Goal: Task Accomplishment & Management: Manage account settings

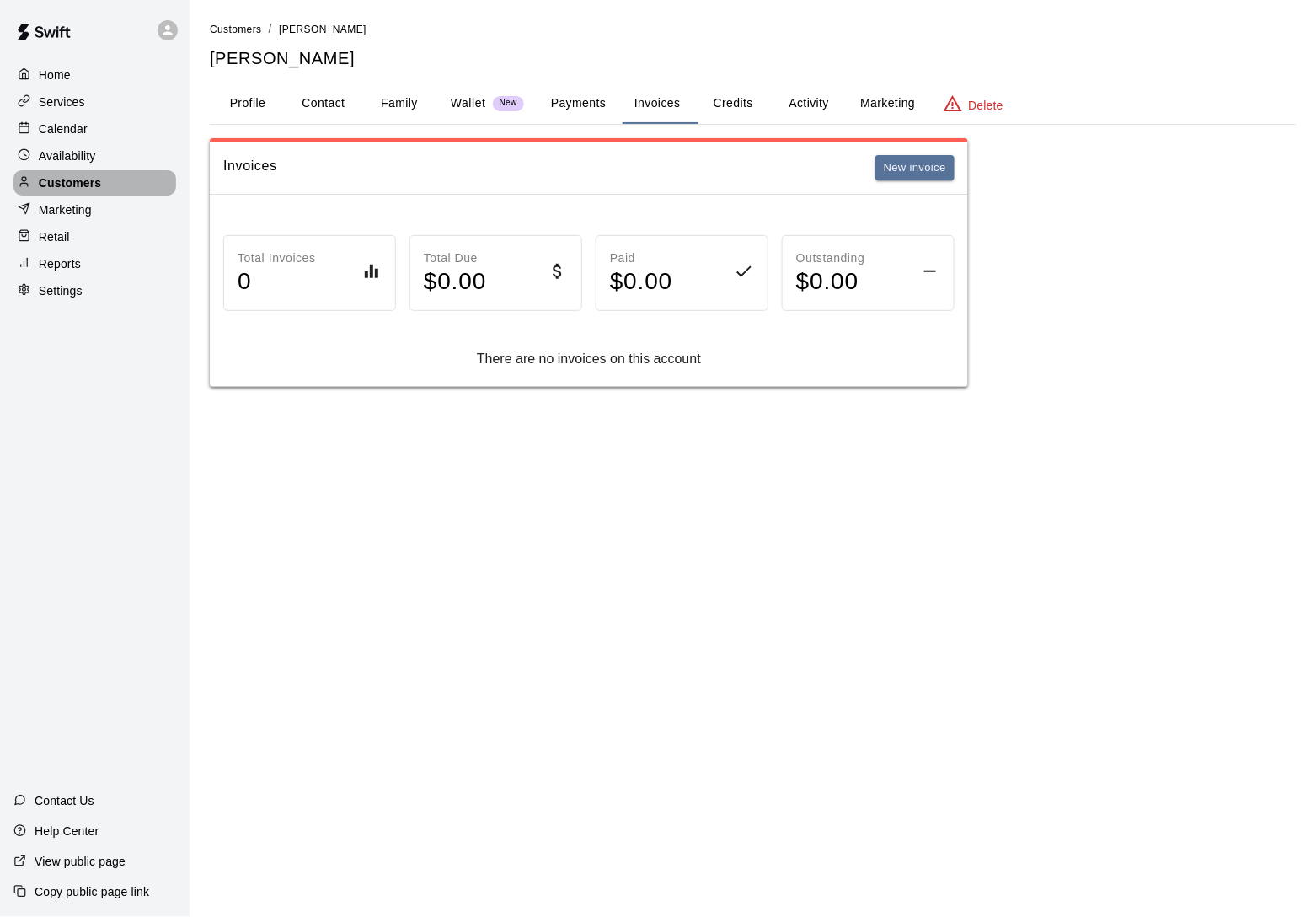
click at [76, 180] on p "Customers" at bounding box center [70, 183] width 62 height 17
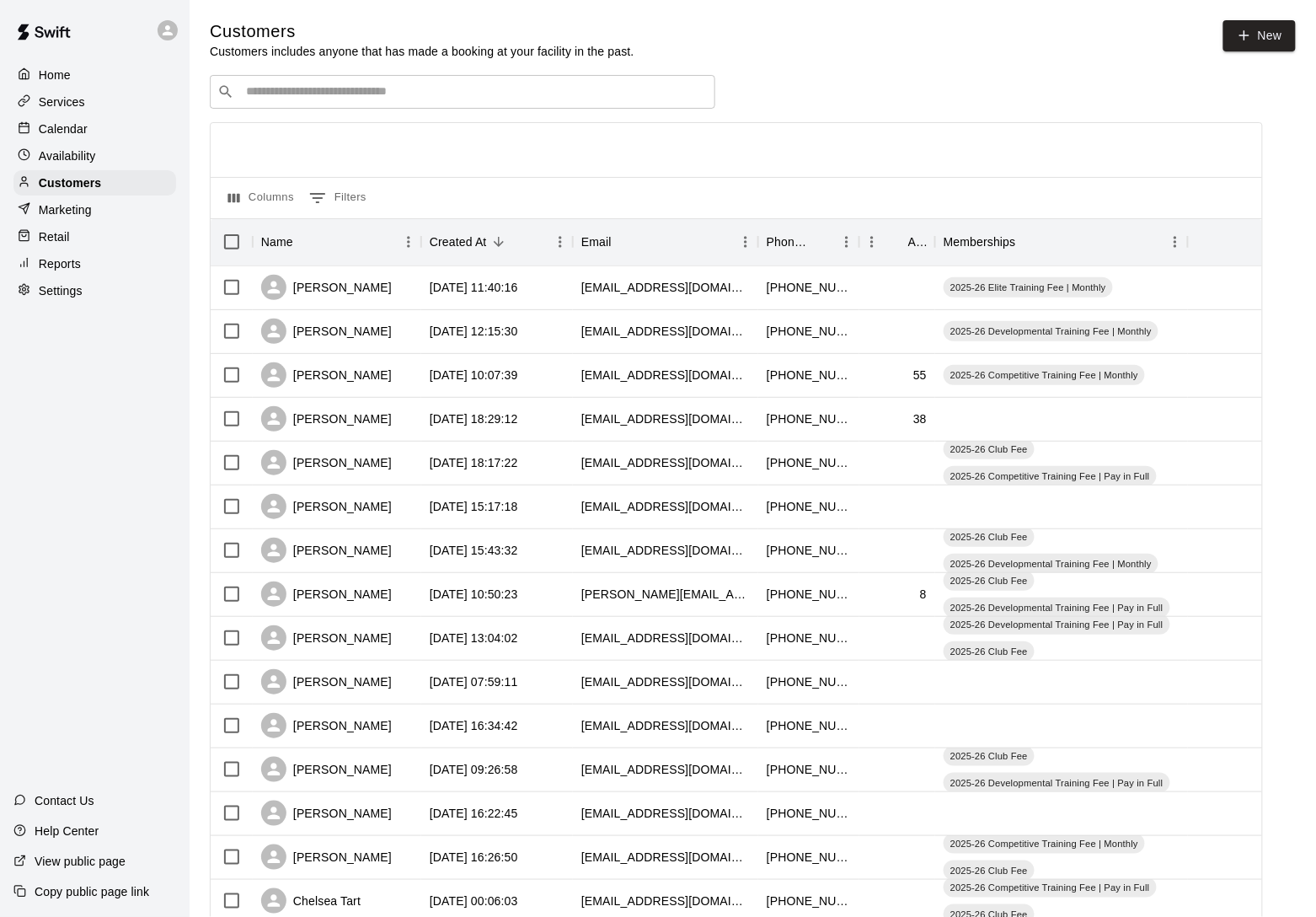
click at [323, 105] on div "​ ​" at bounding box center [463, 92] width 505 height 34
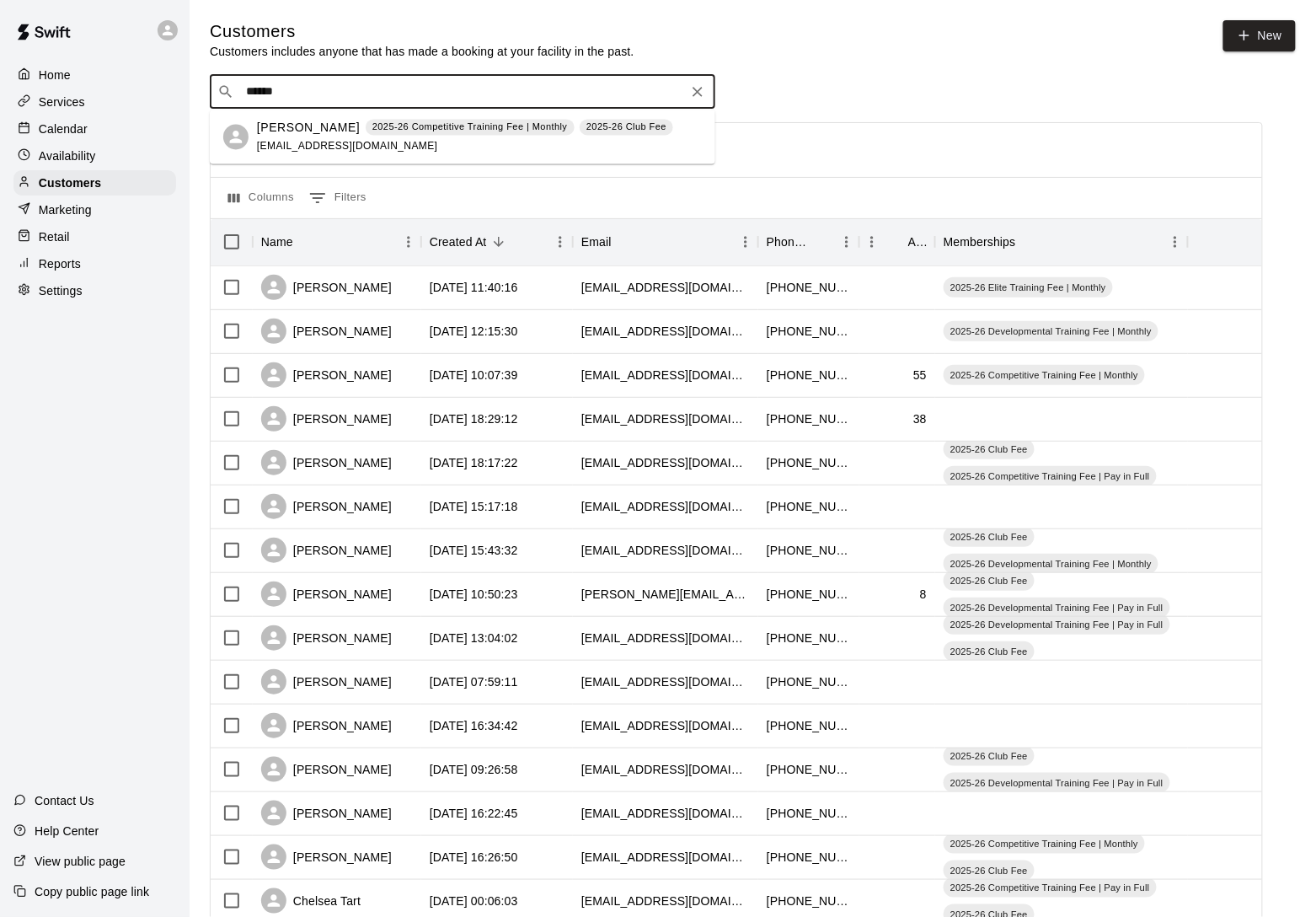
type input "*******"
click at [345, 142] on span "[EMAIL_ADDRESS][DOMAIN_NAME]" at bounding box center [347, 145] width 181 height 12
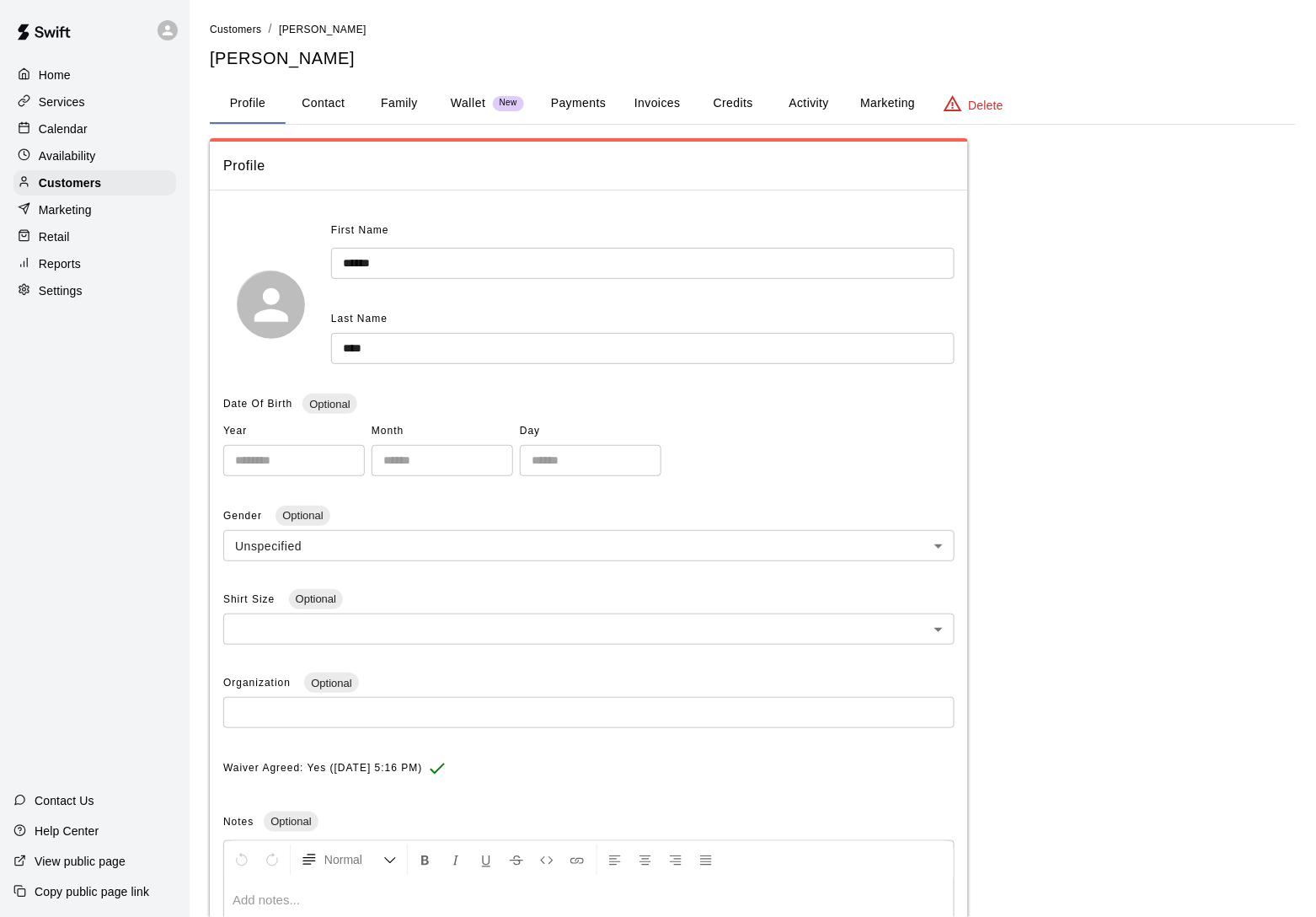
click at [654, 100] on button "Invoices" at bounding box center [657, 104] width 76 height 41
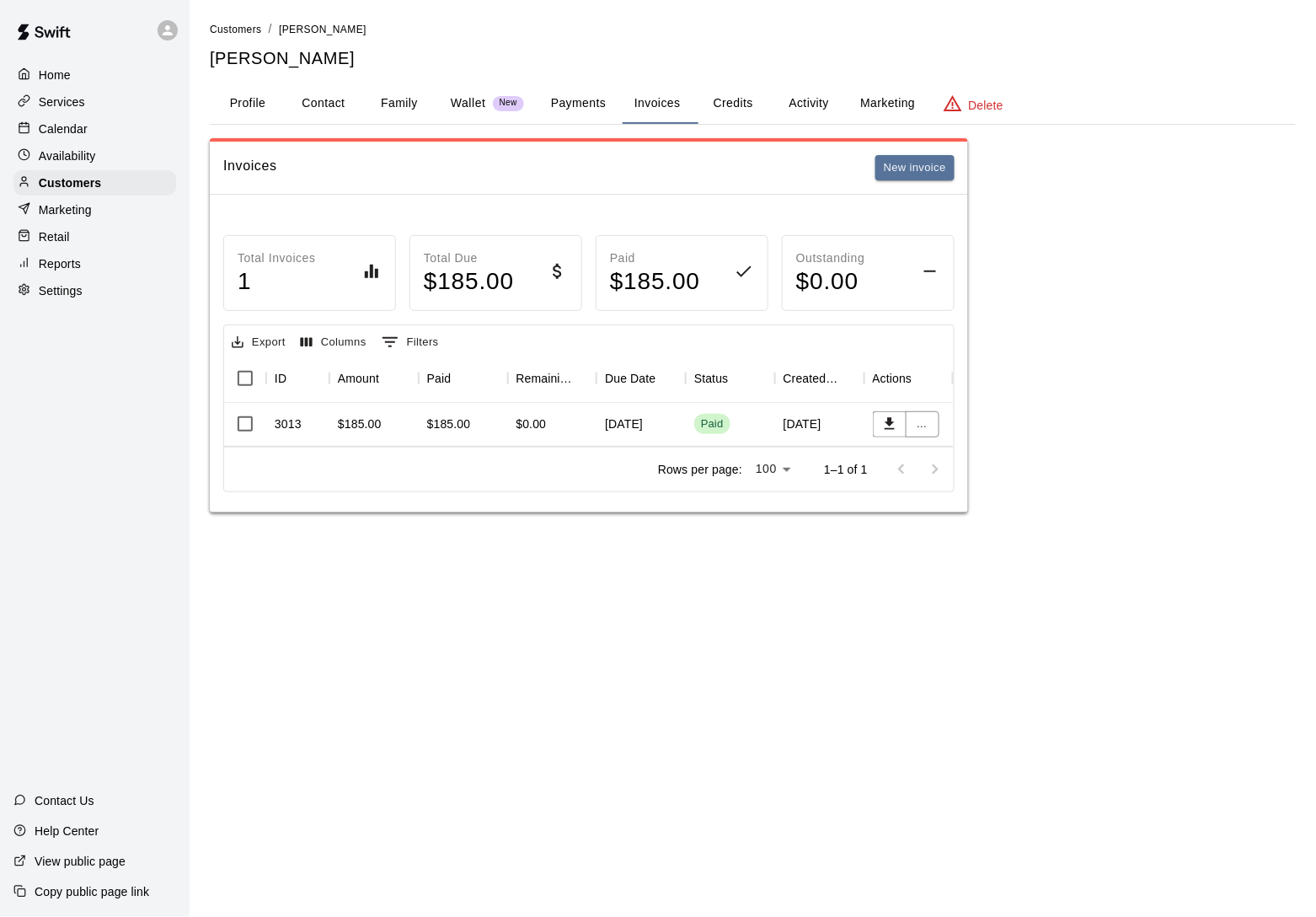
click at [712, 430] on div "Paid" at bounding box center [712, 424] width 23 height 16
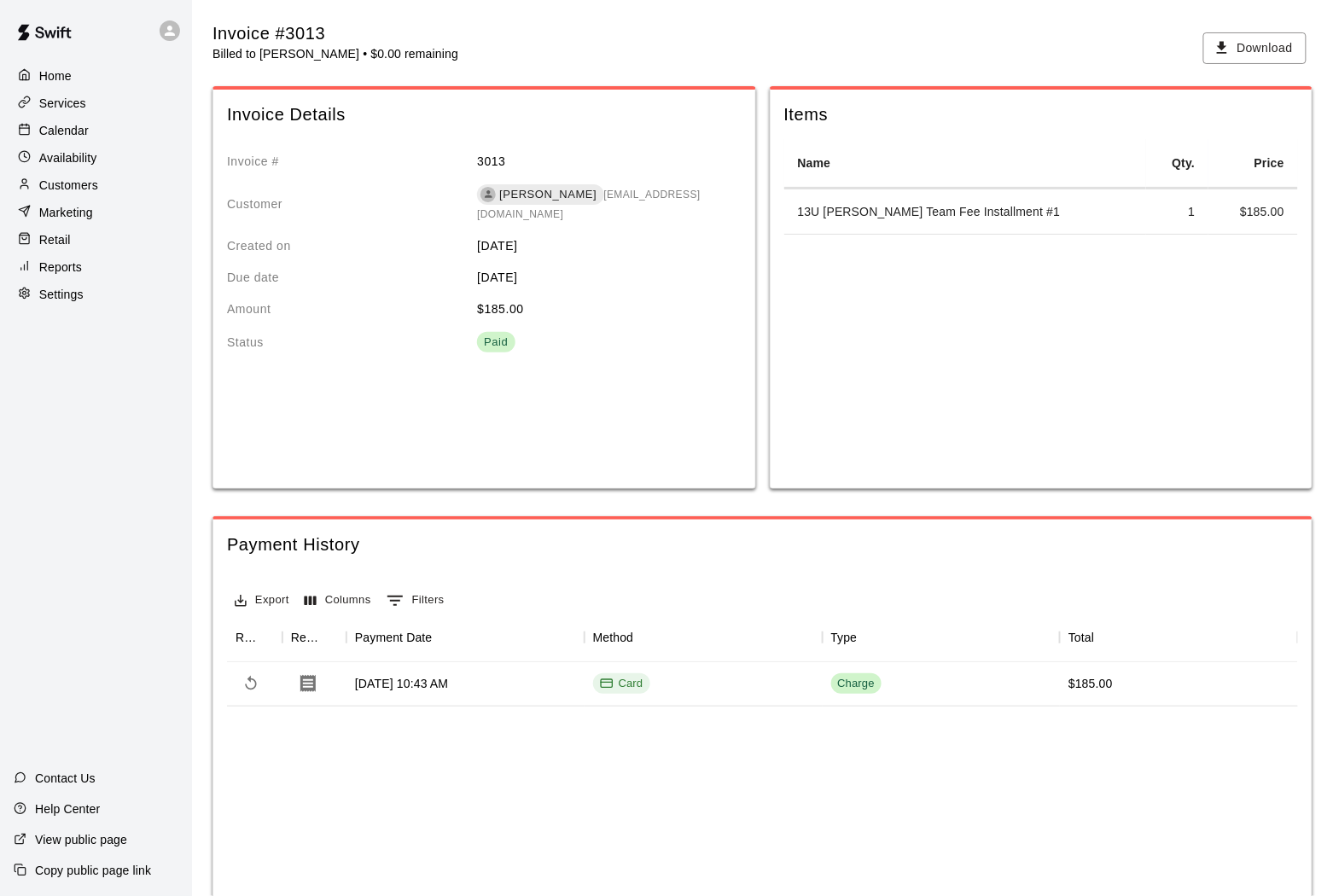
click at [97, 188] on p "Customers" at bounding box center [69, 185] width 59 height 17
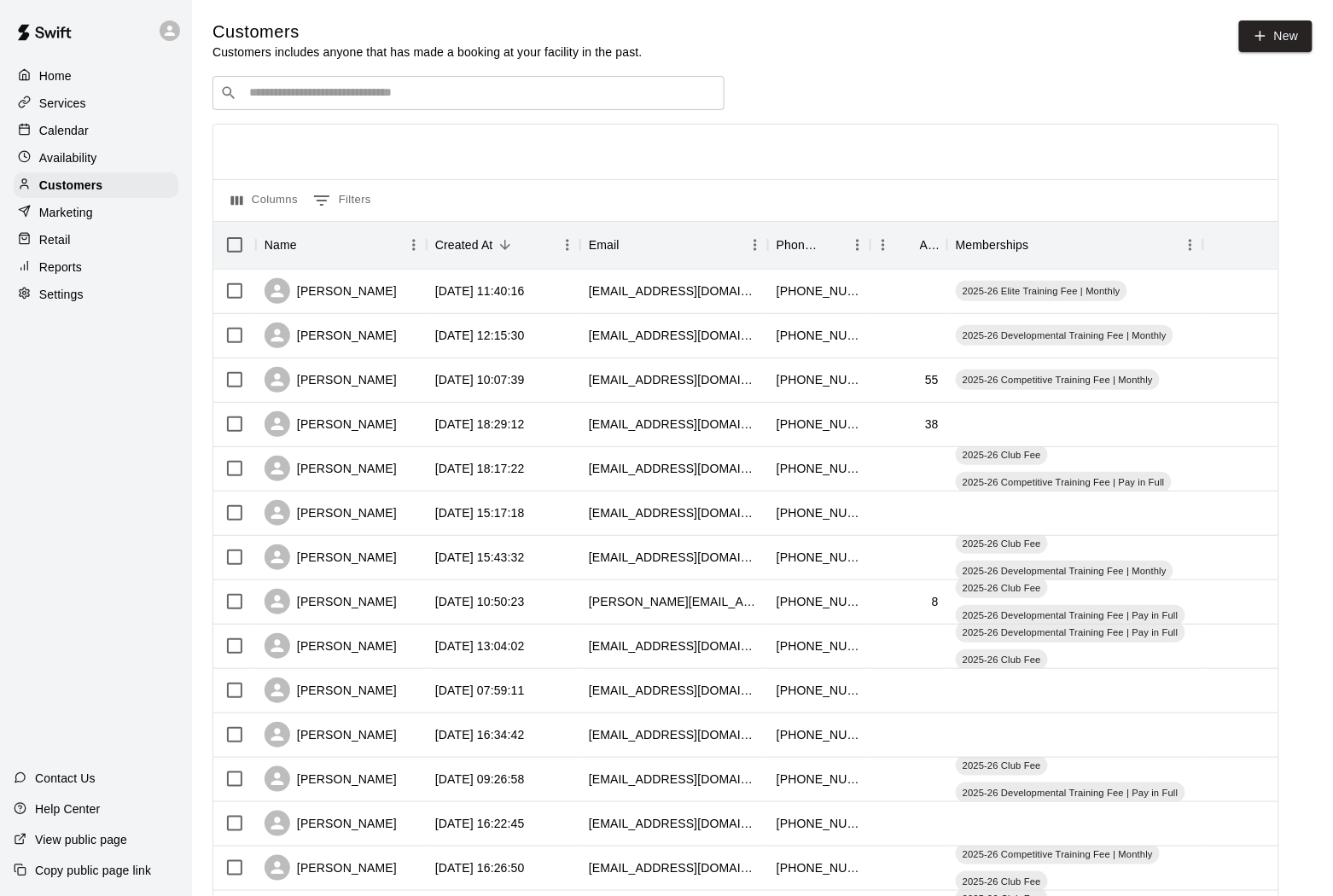
click at [273, 89] on input "Search customers by name or email" at bounding box center [480, 93] width 473 height 17
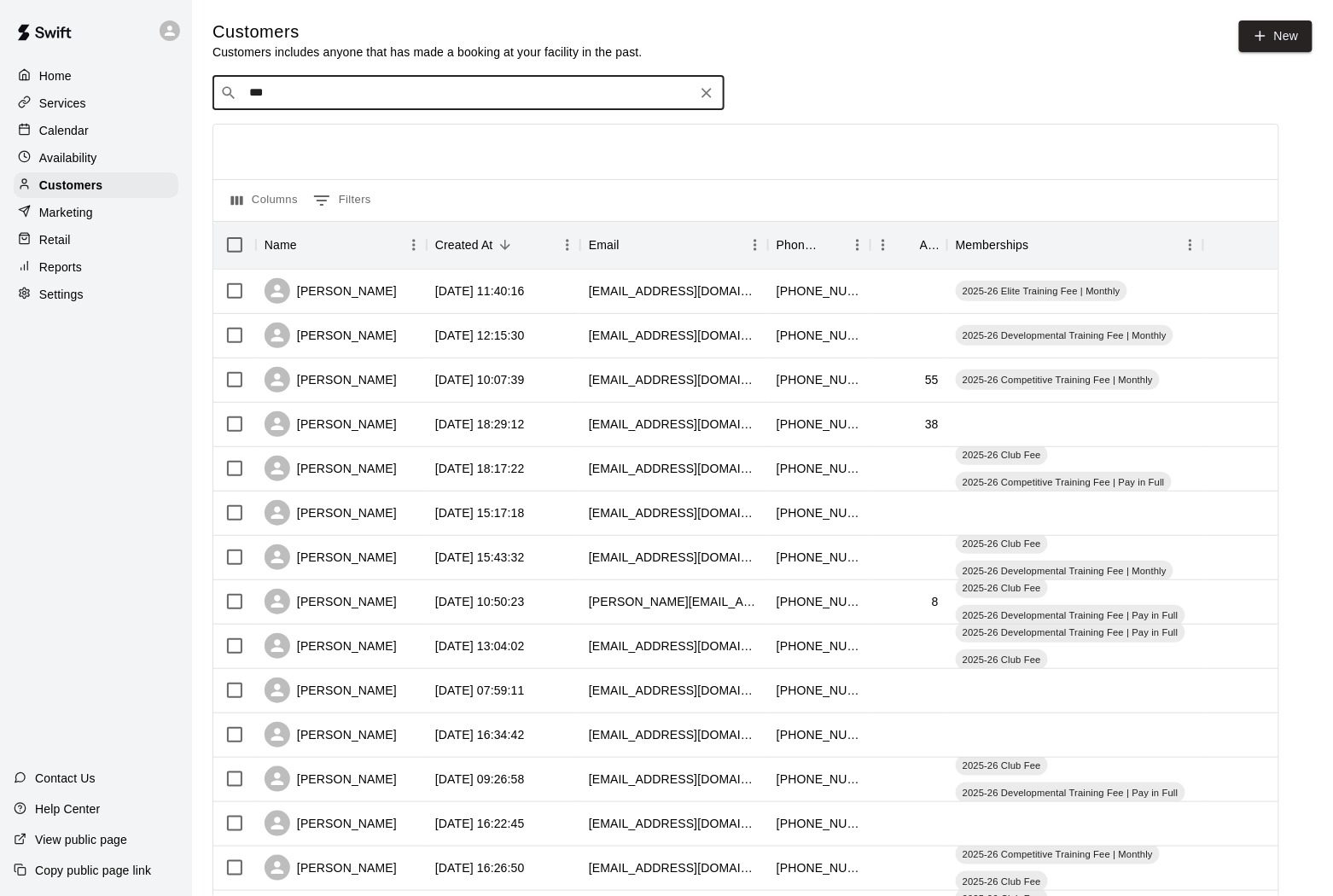
type input "****"
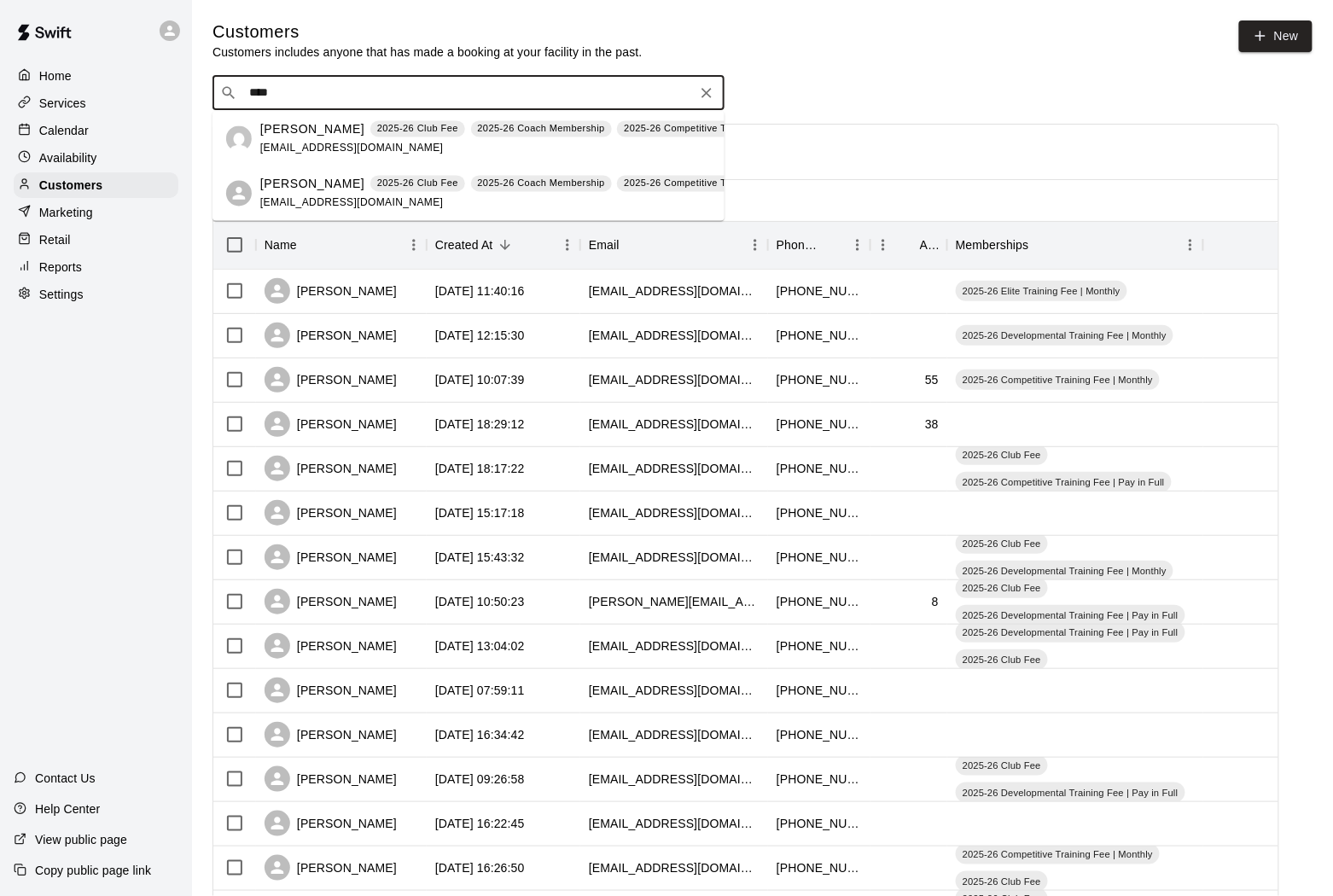
click at [287, 128] on p "[PERSON_NAME]" at bounding box center [312, 129] width 104 height 18
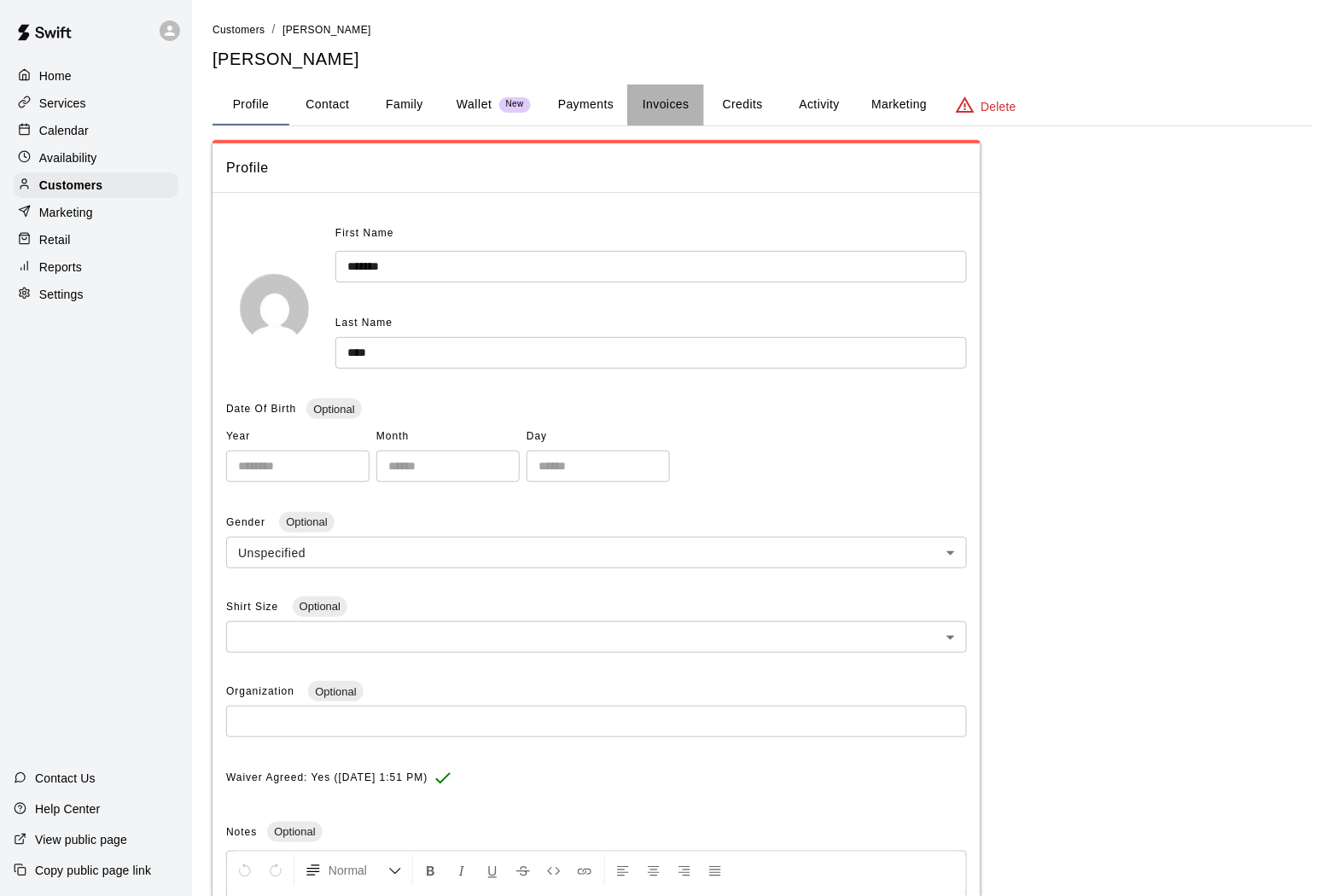
click at [684, 96] on button "Invoices" at bounding box center [665, 105] width 77 height 41
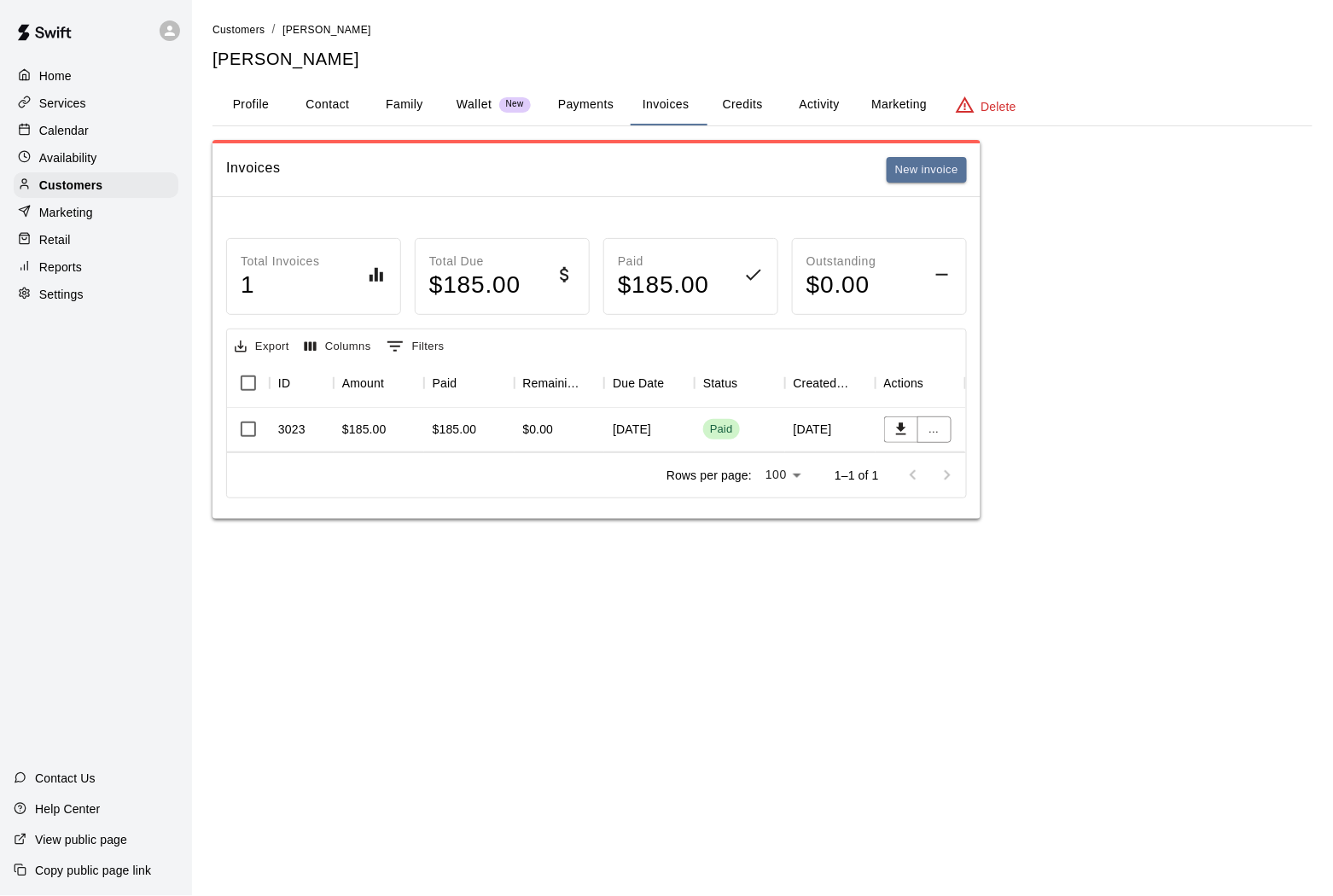
click at [715, 438] on div "Paid" at bounding box center [721, 429] width 23 height 16
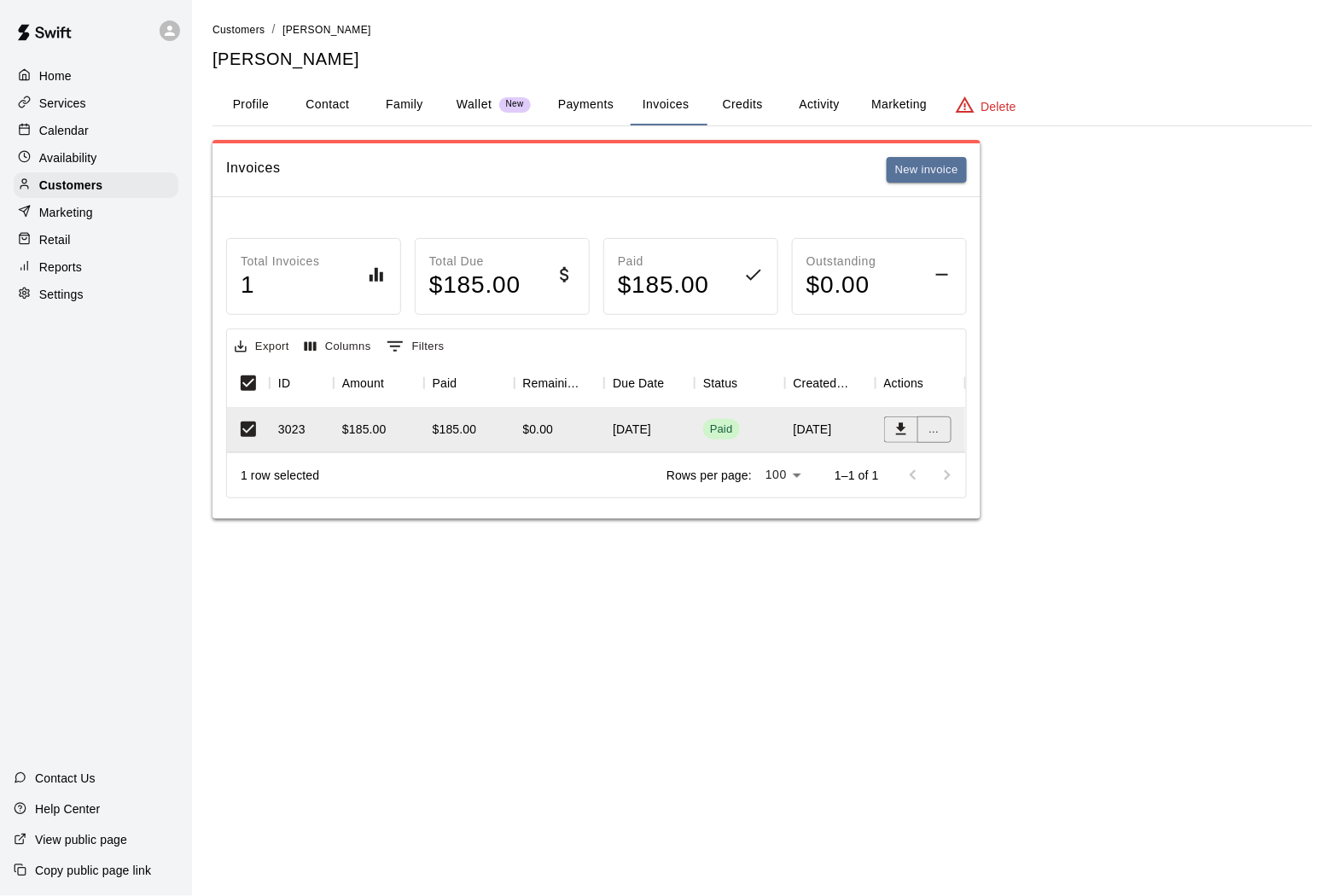
click at [332, 108] on button "Contact" at bounding box center [327, 105] width 77 height 41
select select "**"
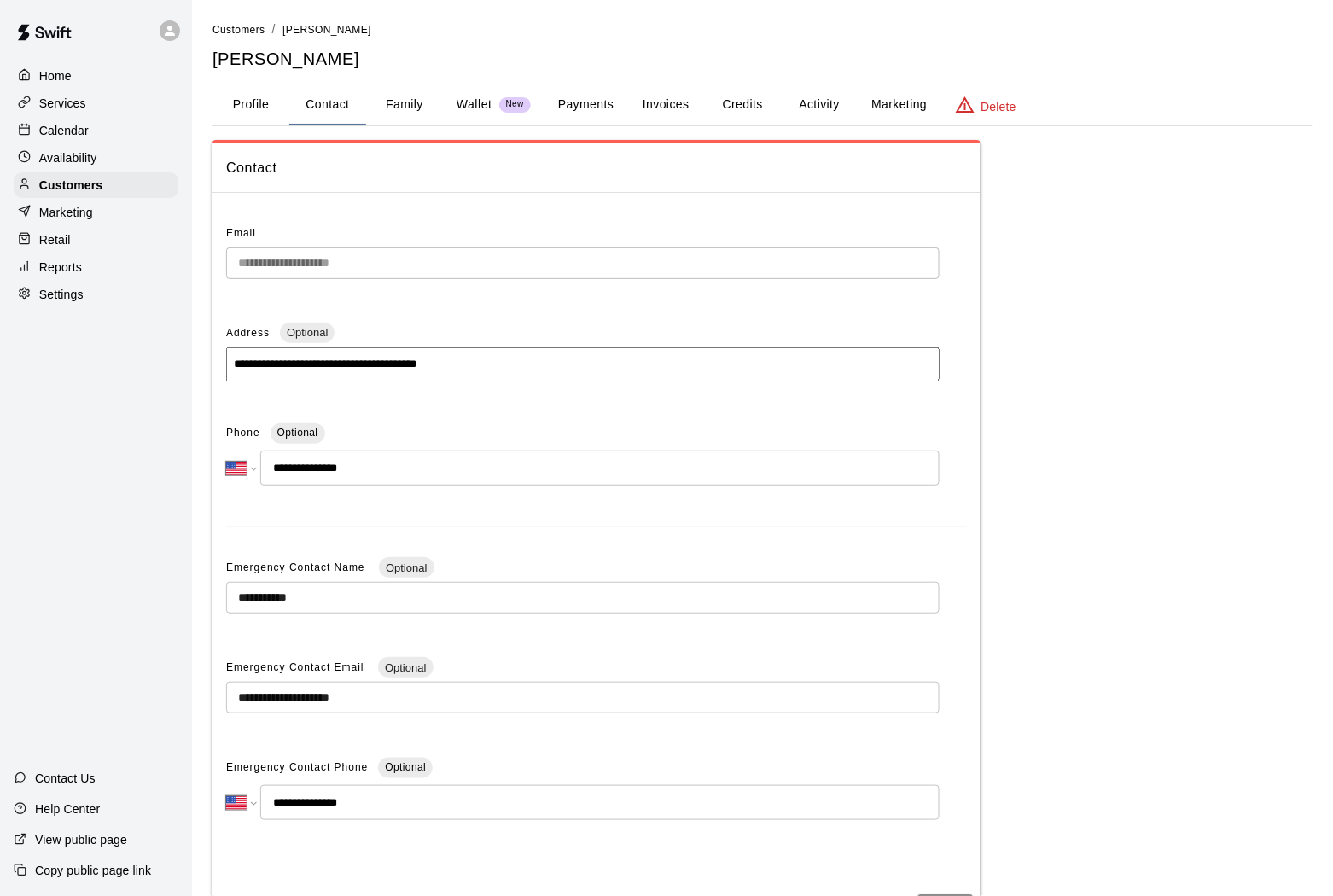
click at [679, 113] on button "Invoices" at bounding box center [665, 105] width 77 height 41
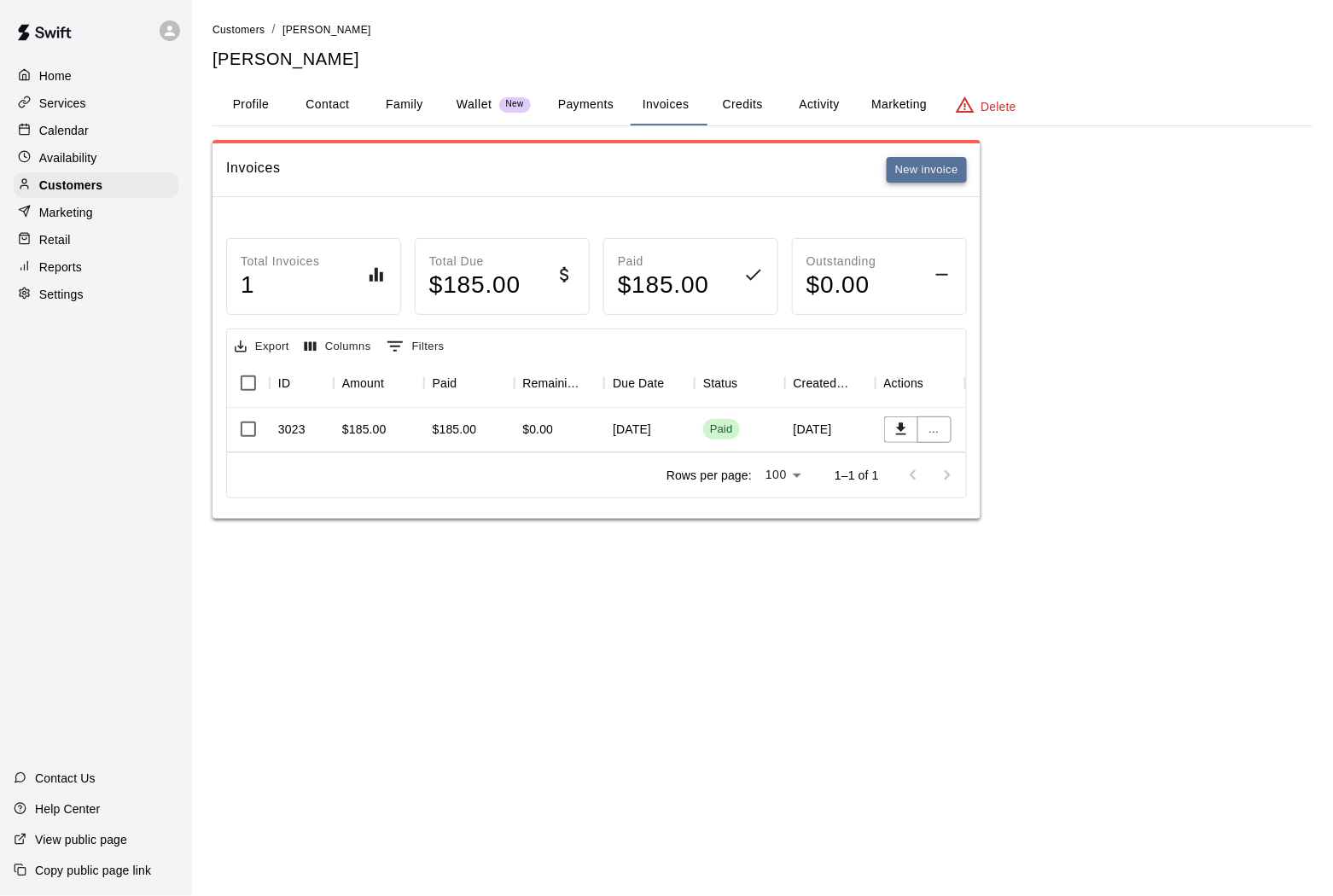
click at [926, 167] on button "New invoice" at bounding box center [926, 170] width 80 height 27
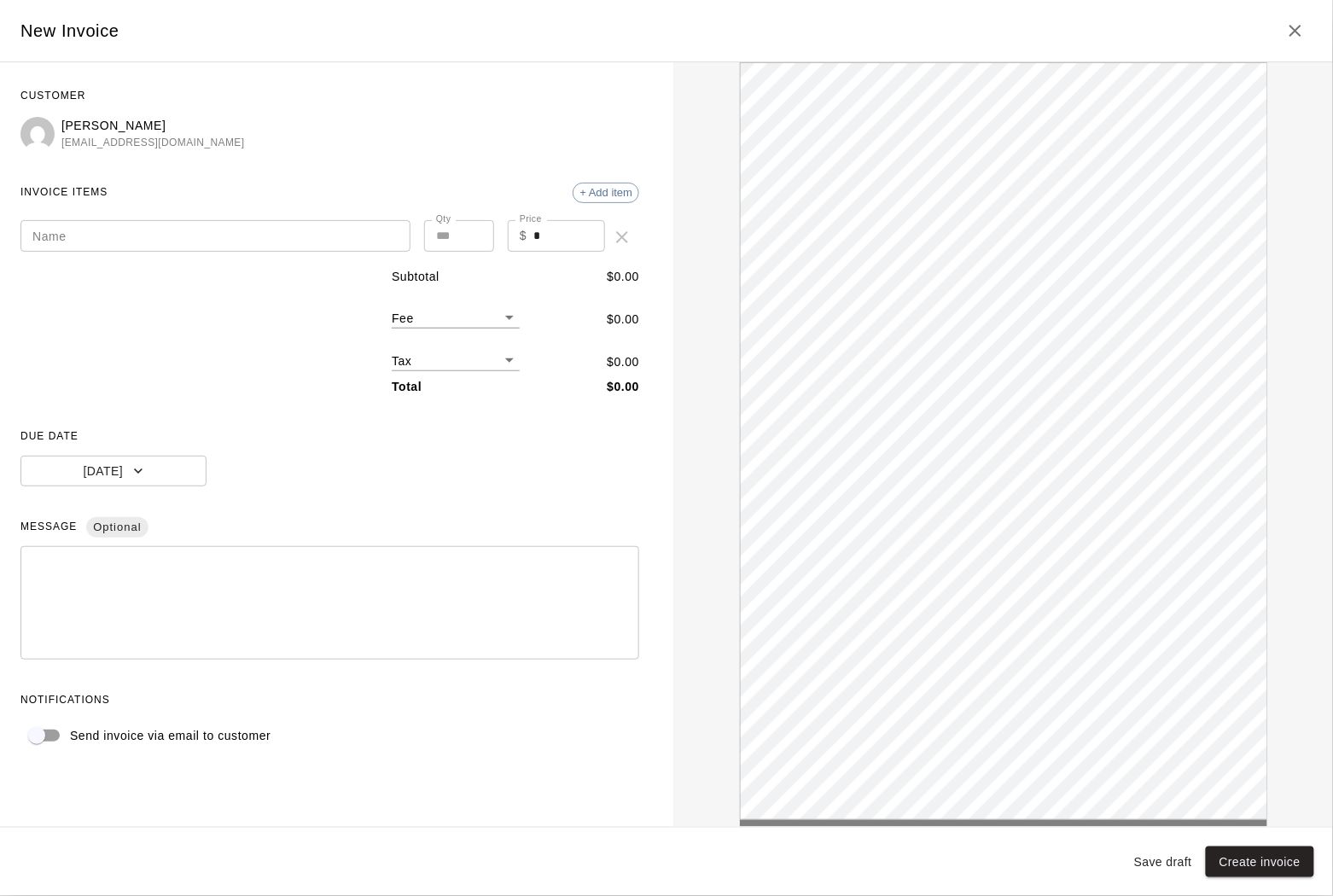
click at [258, 215] on div "Name Name Qty * Qty Price $ * Price" at bounding box center [330, 230] width 619 height 47
click at [254, 232] on input "Name" at bounding box center [215, 236] width 390 height 32
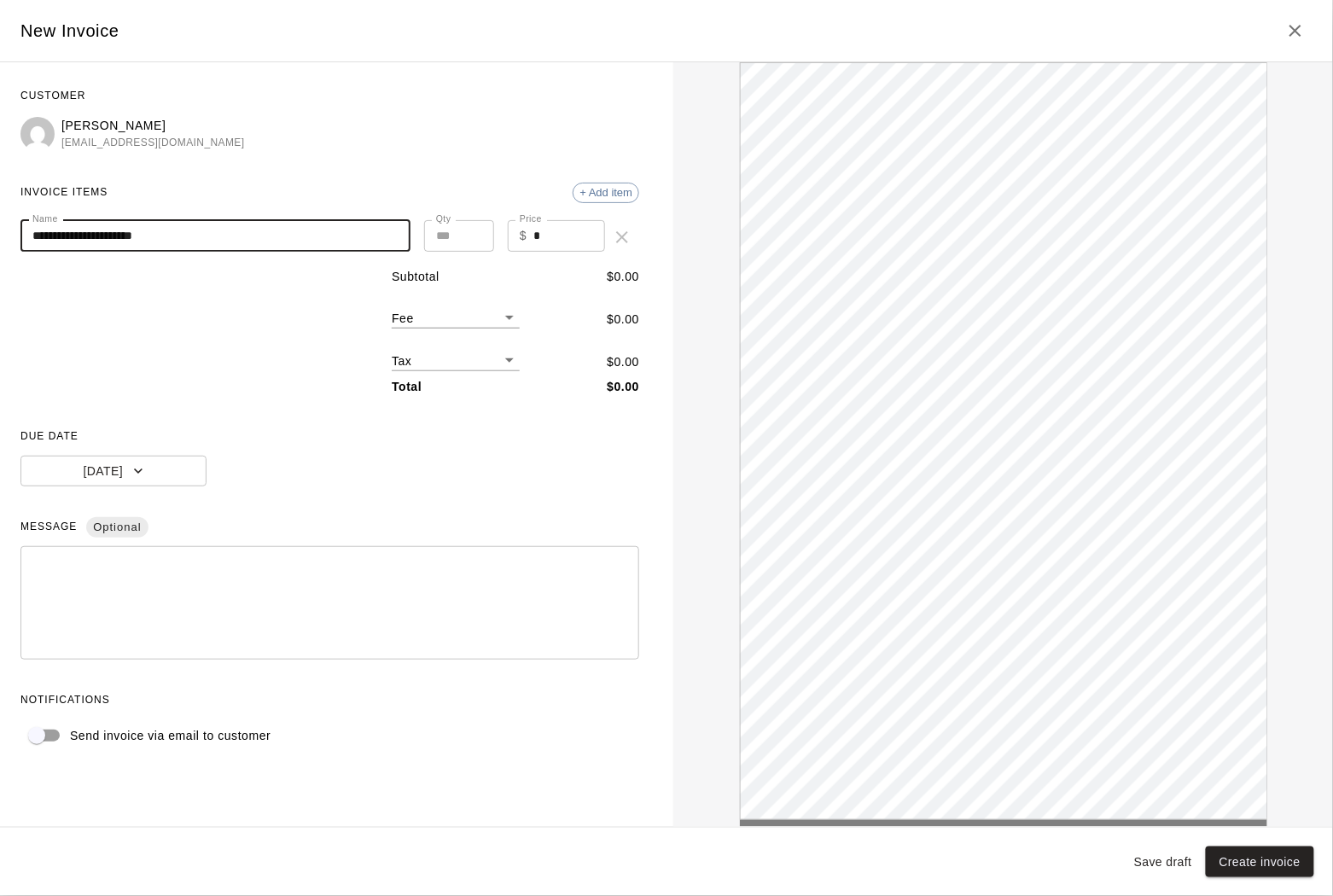
type input "**********"
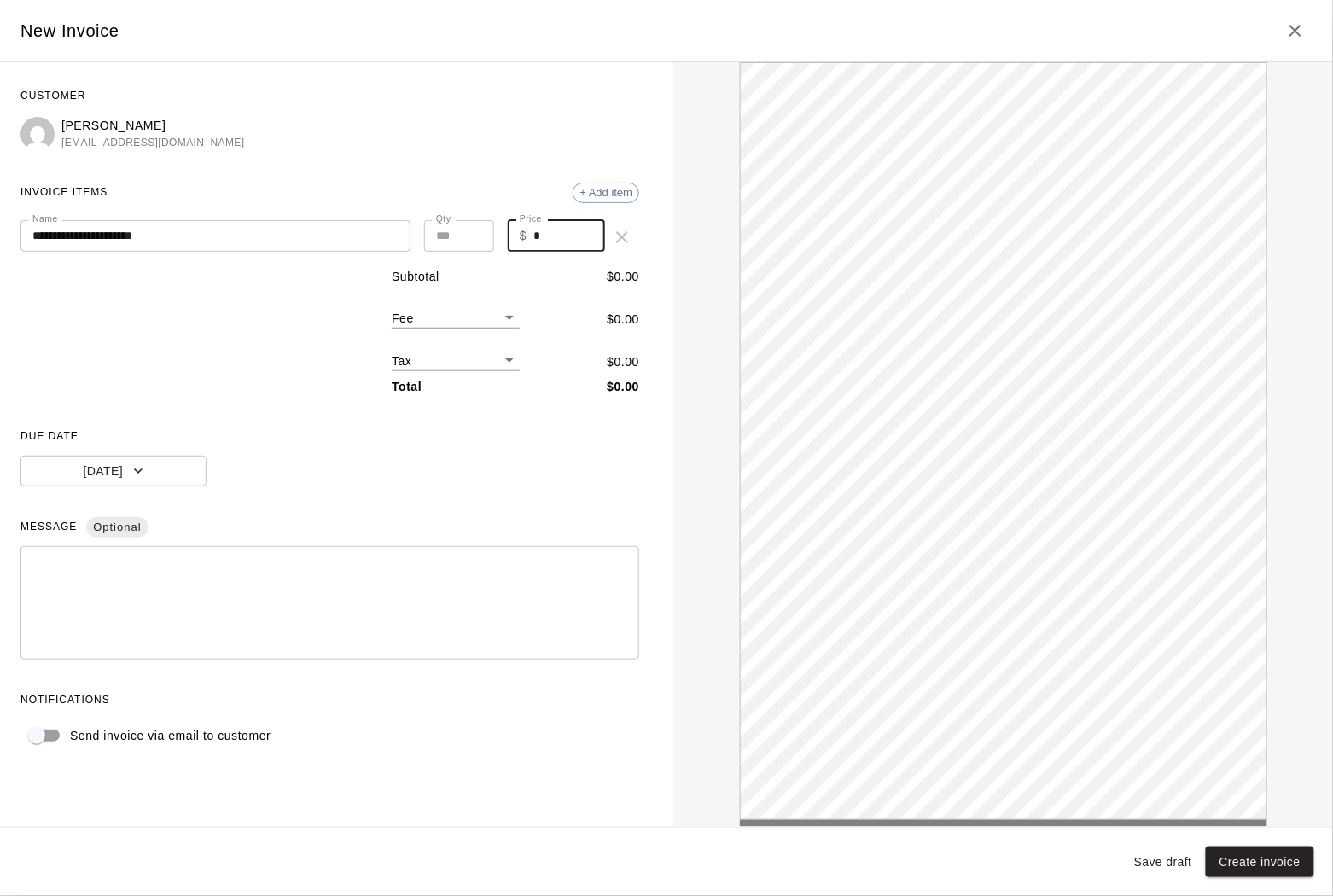
click at [580, 240] on input "*" at bounding box center [569, 236] width 72 height 32
type input "***"
click at [202, 594] on textarea at bounding box center [330, 603] width 595 height 85
click at [118, 623] on textarea at bounding box center [330, 603] width 595 height 85
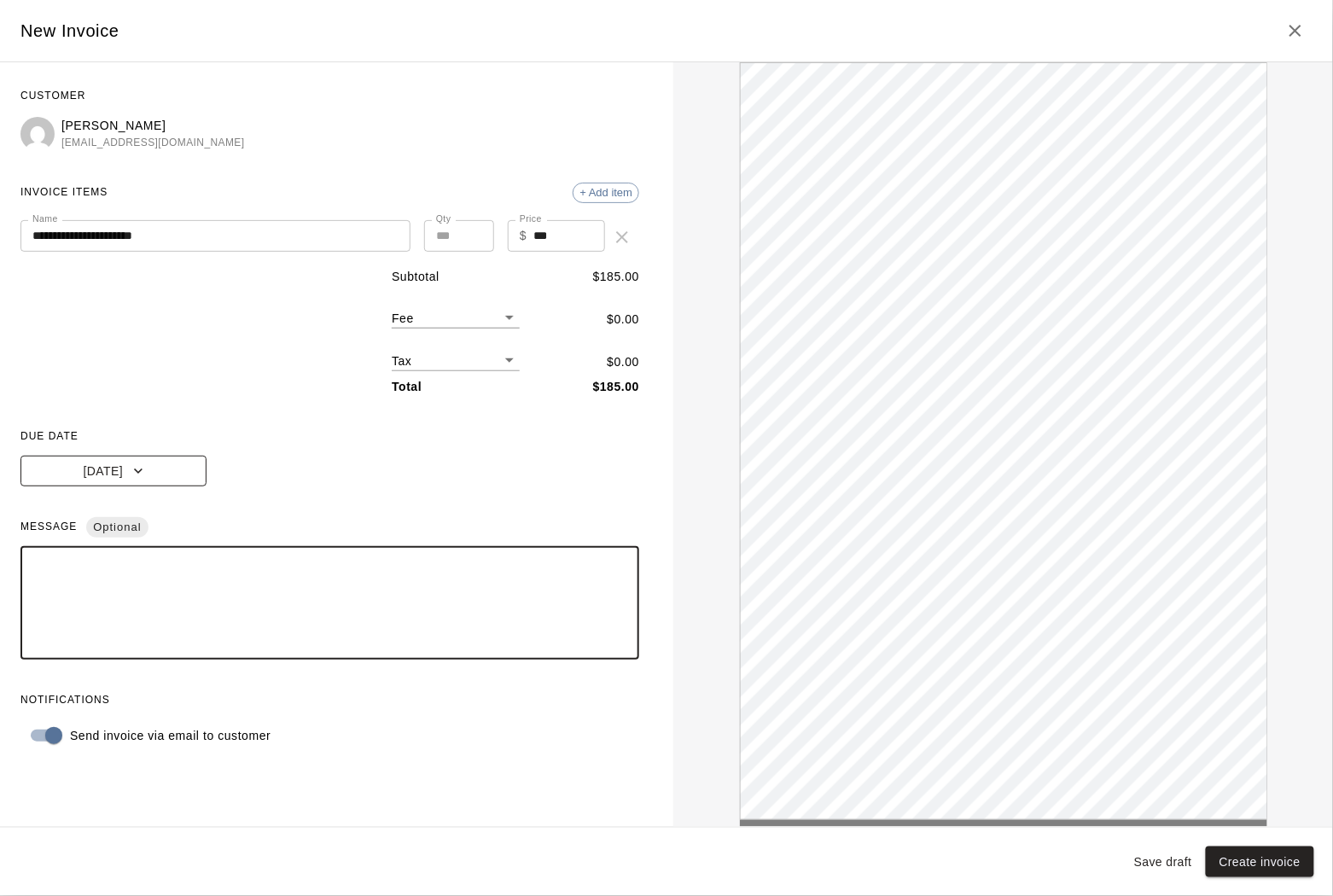
click at [148, 482] on button "Today" at bounding box center [114, 471] width 186 height 32
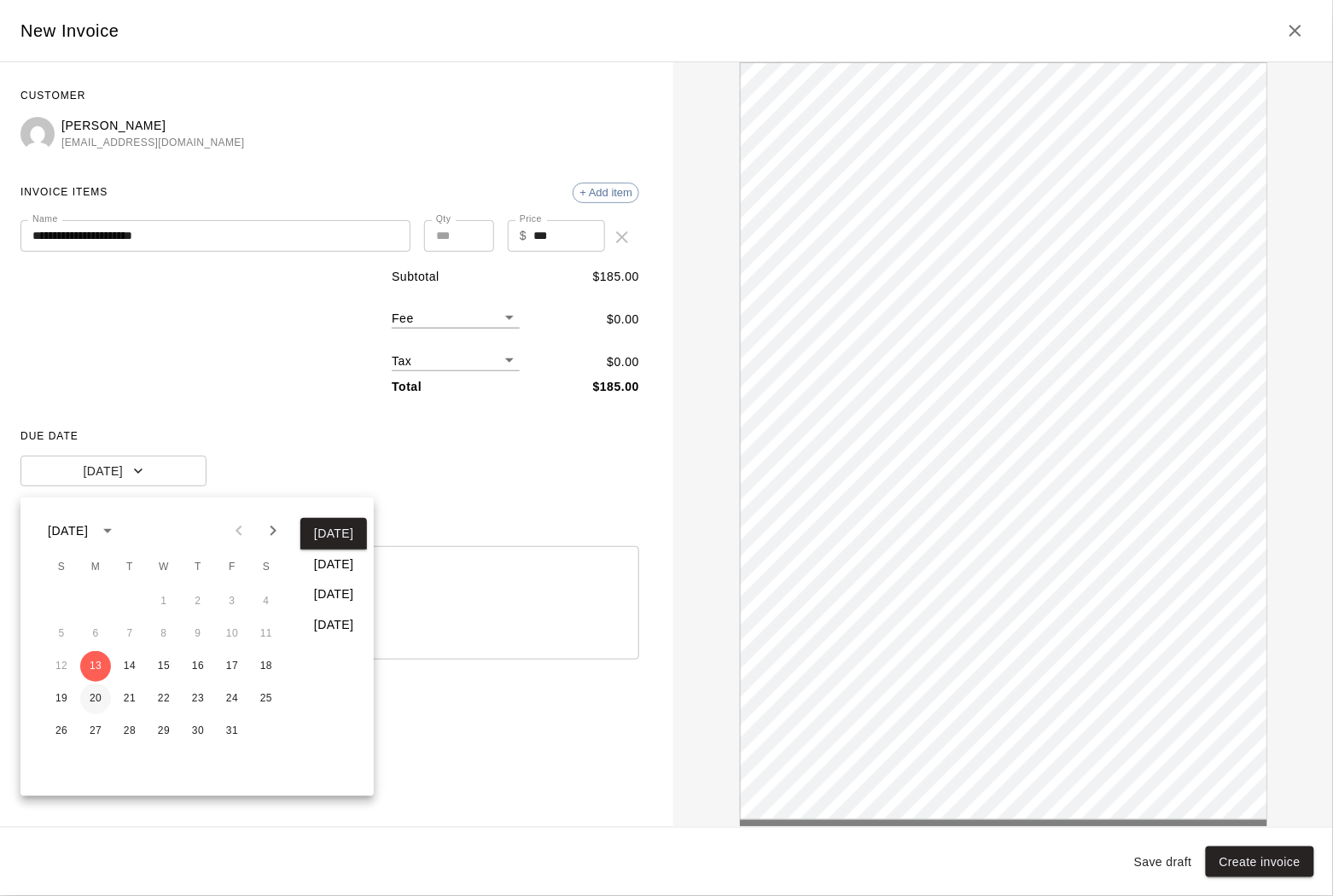
click at [90, 694] on button "20" at bounding box center [96, 699] width 31 height 31
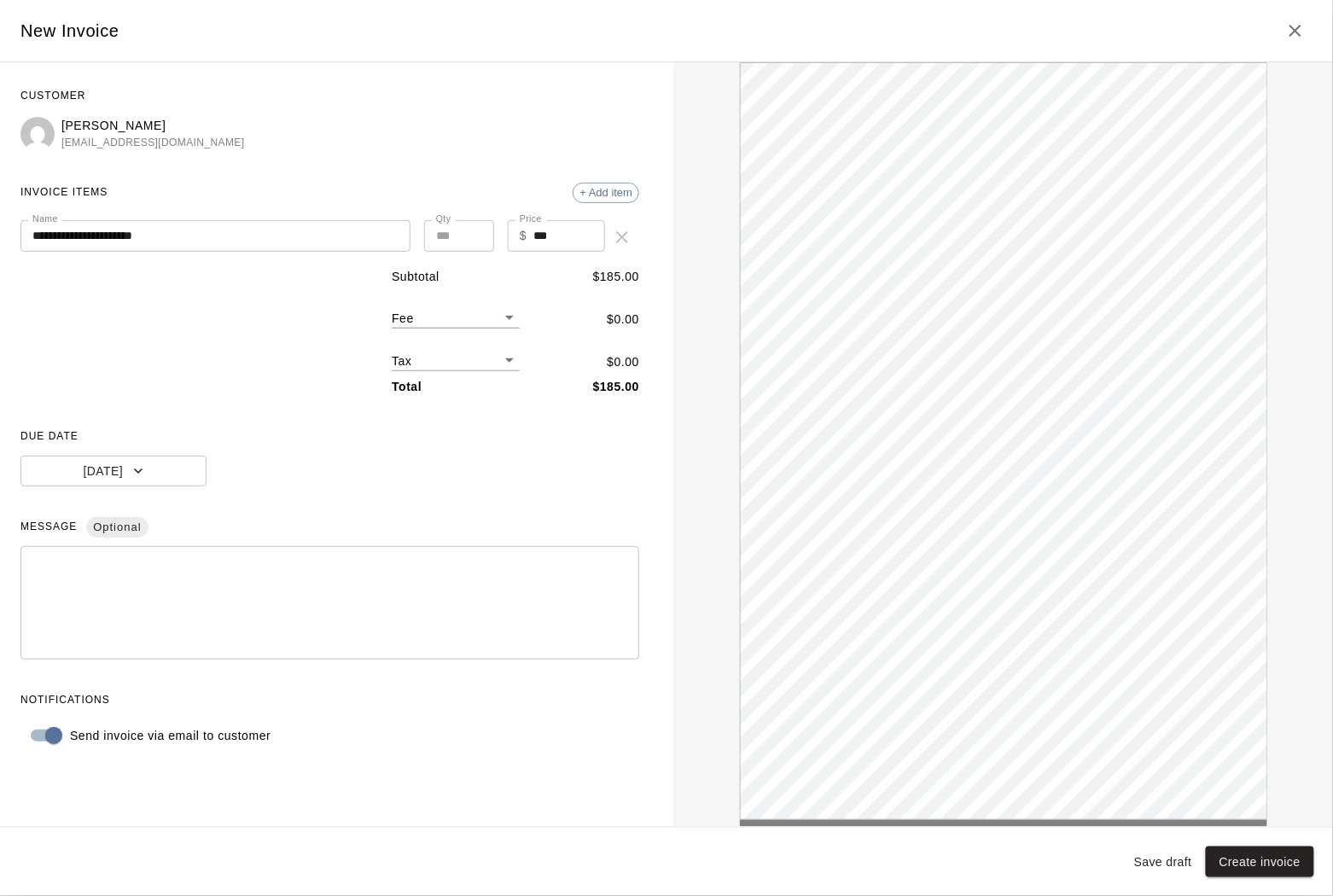
click at [312, 584] on textarea at bounding box center [330, 603] width 595 height 85
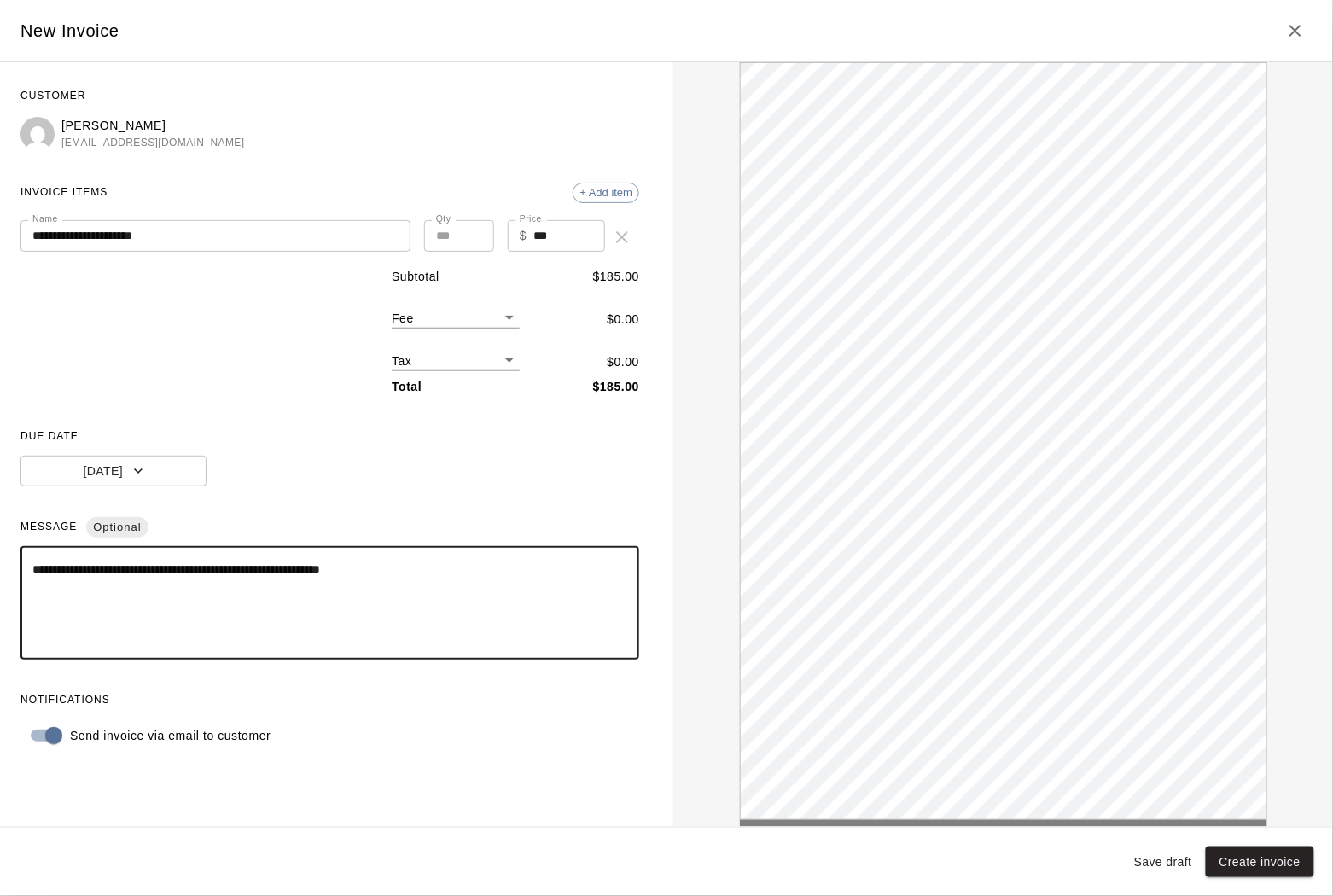
click at [308, 577] on textarea "**********" at bounding box center [330, 603] width 595 height 85
click at [599, 577] on textarea "**********" at bounding box center [330, 603] width 595 height 85
drag, startPoint x: 444, startPoint y: 574, endPoint x: 311, endPoint y: 576, distance: 133.0
click at [311, 576] on textarea "**********" at bounding box center [330, 603] width 595 height 85
type textarea "**********"
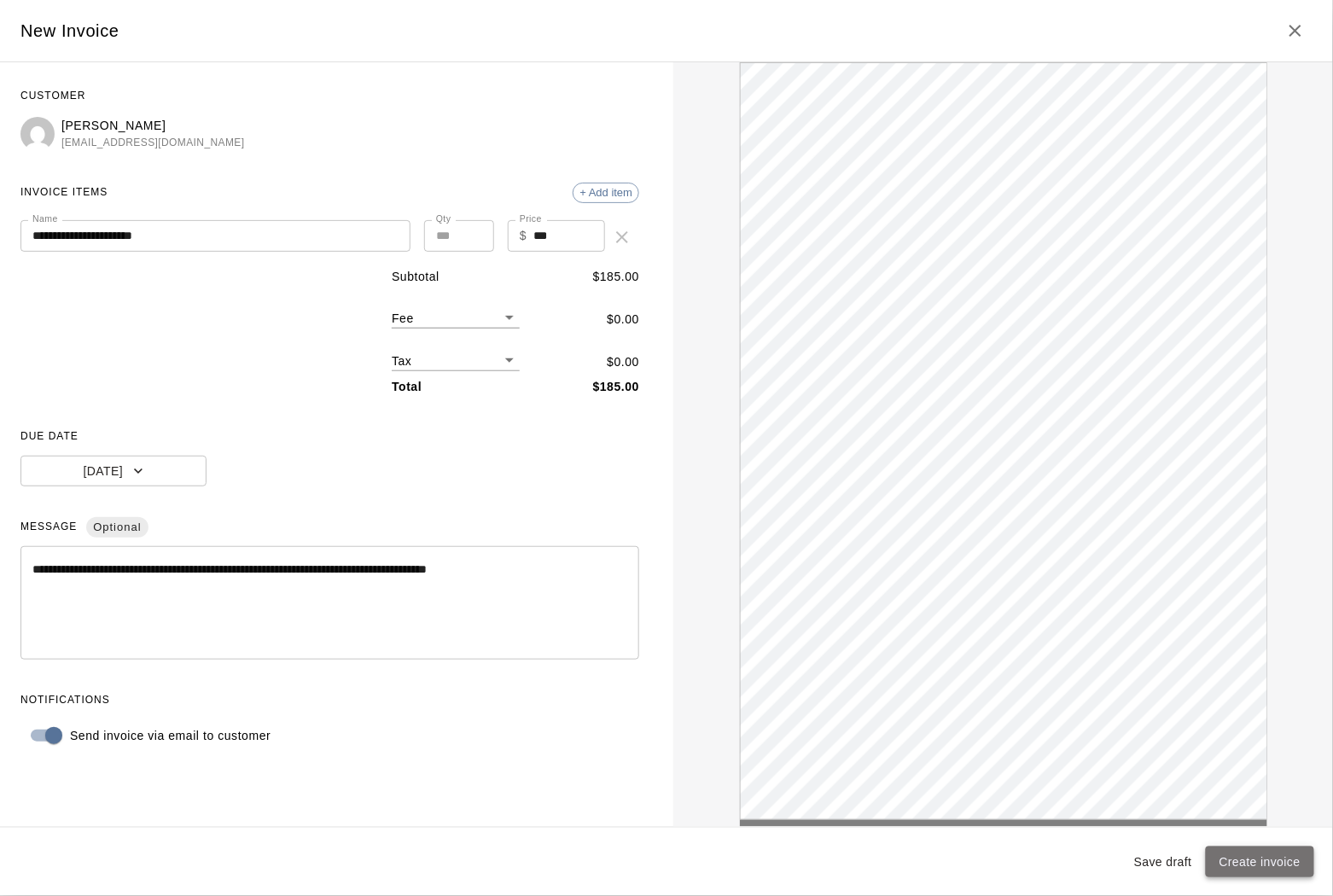
click at [1250, 861] on button "Create invoice" at bounding box center [1260, 862] width 109 height 32
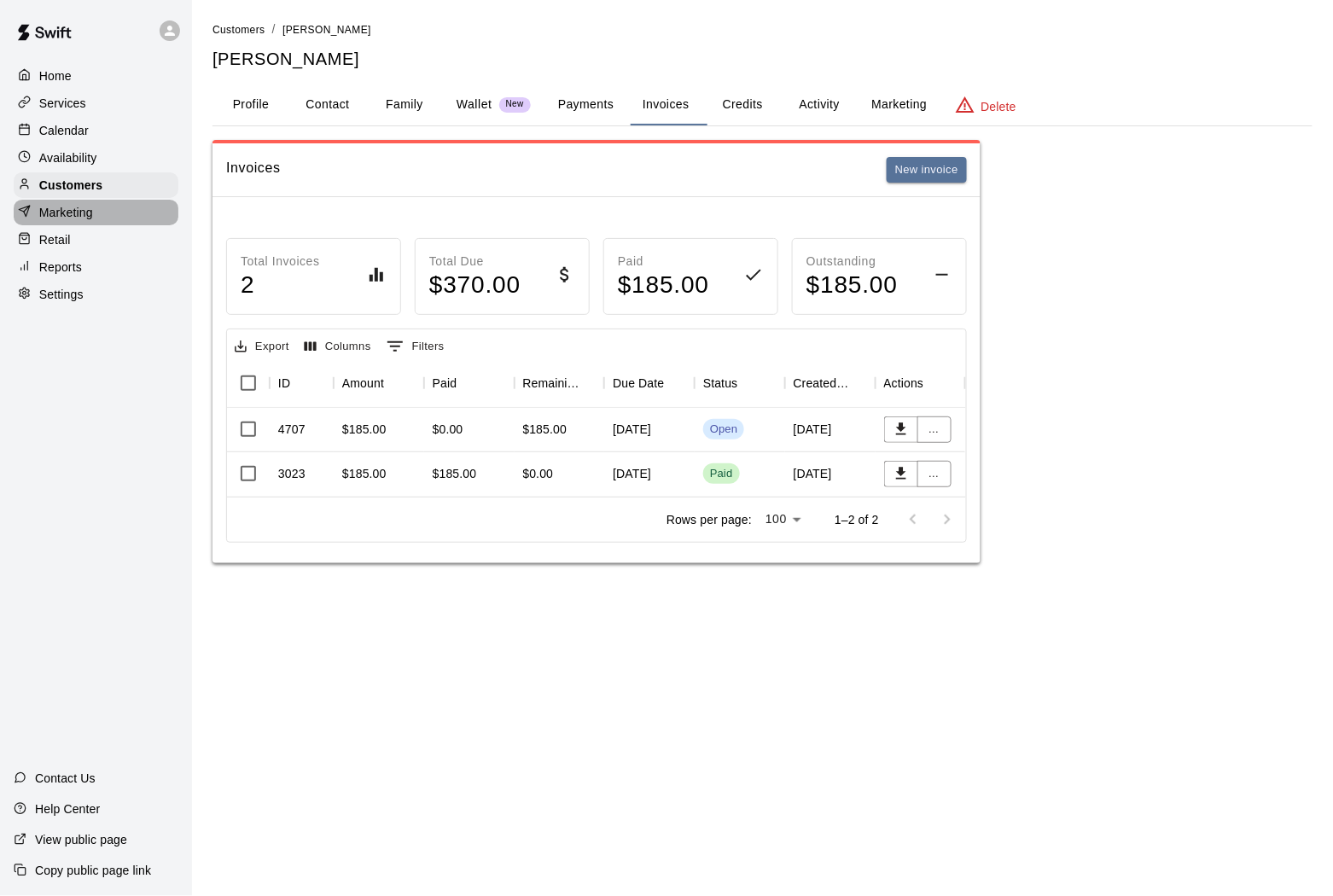
click at [111, 200] on div "Marketing" at bounding box center [96, 213] width 165 height 26
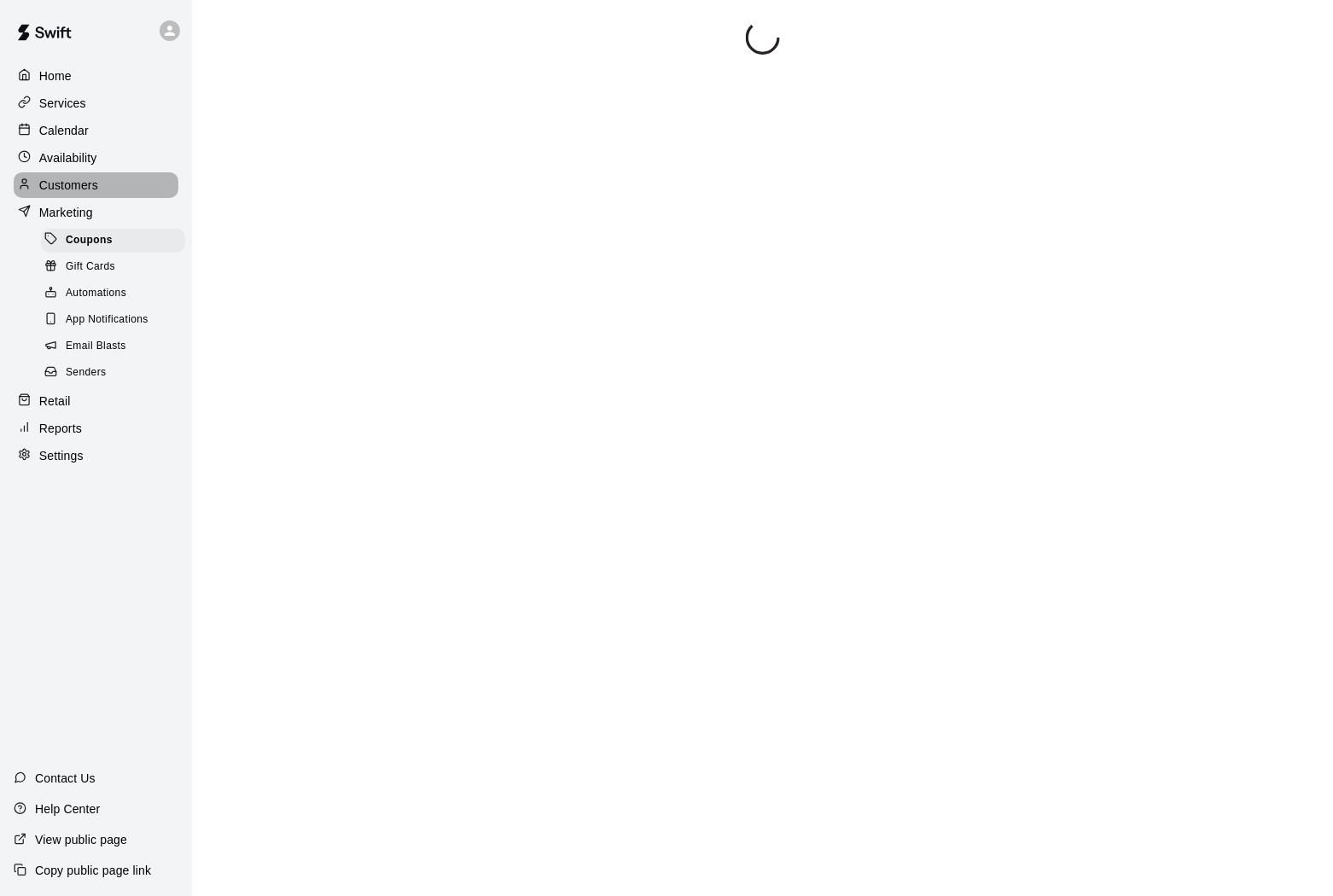
click at [111, 192] on div "Customers" at bounding box center [96, 185] width 165 height 26
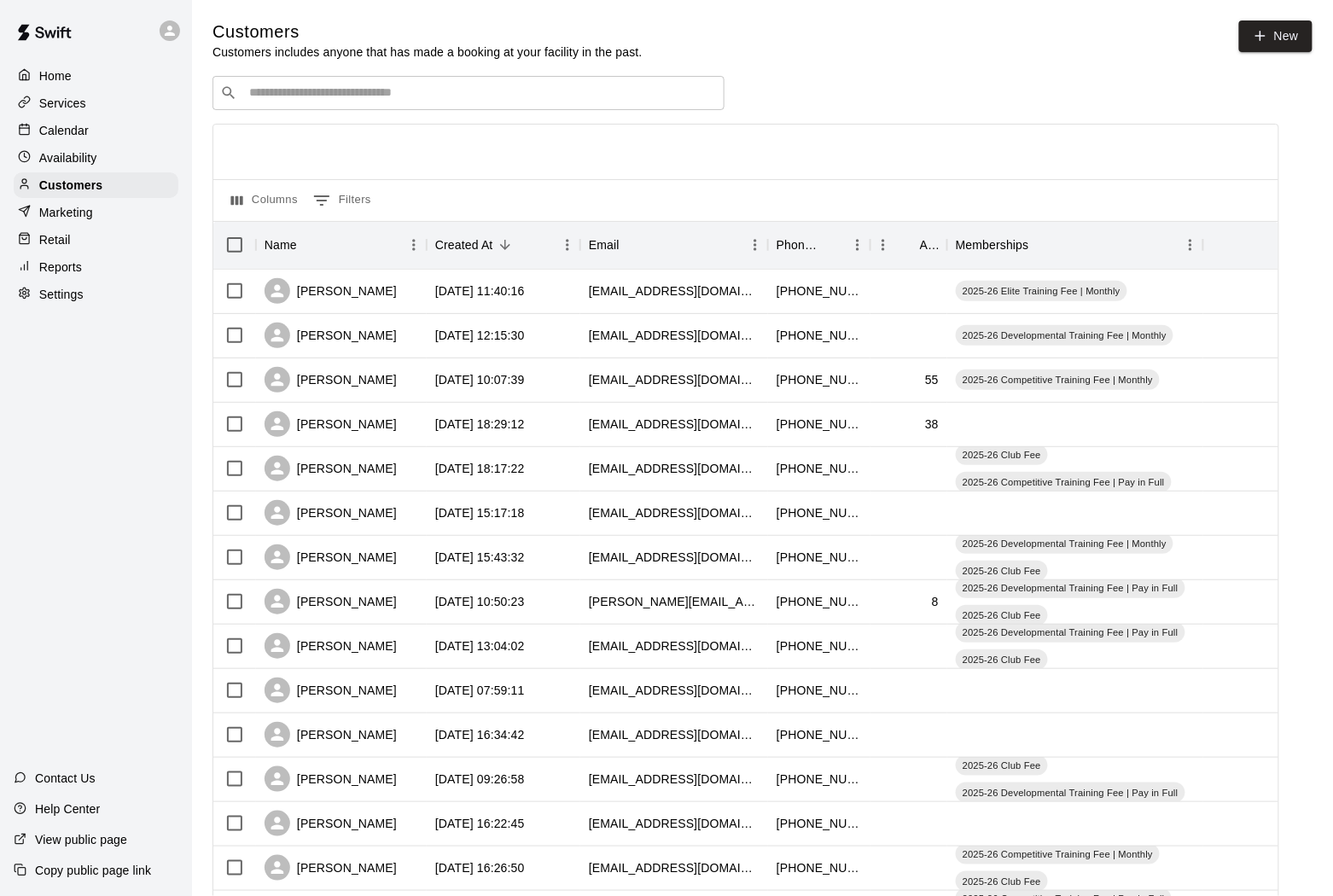
click at [299, 109] on div "​ ​" at bounding box center [469, 93] width 512 height 34
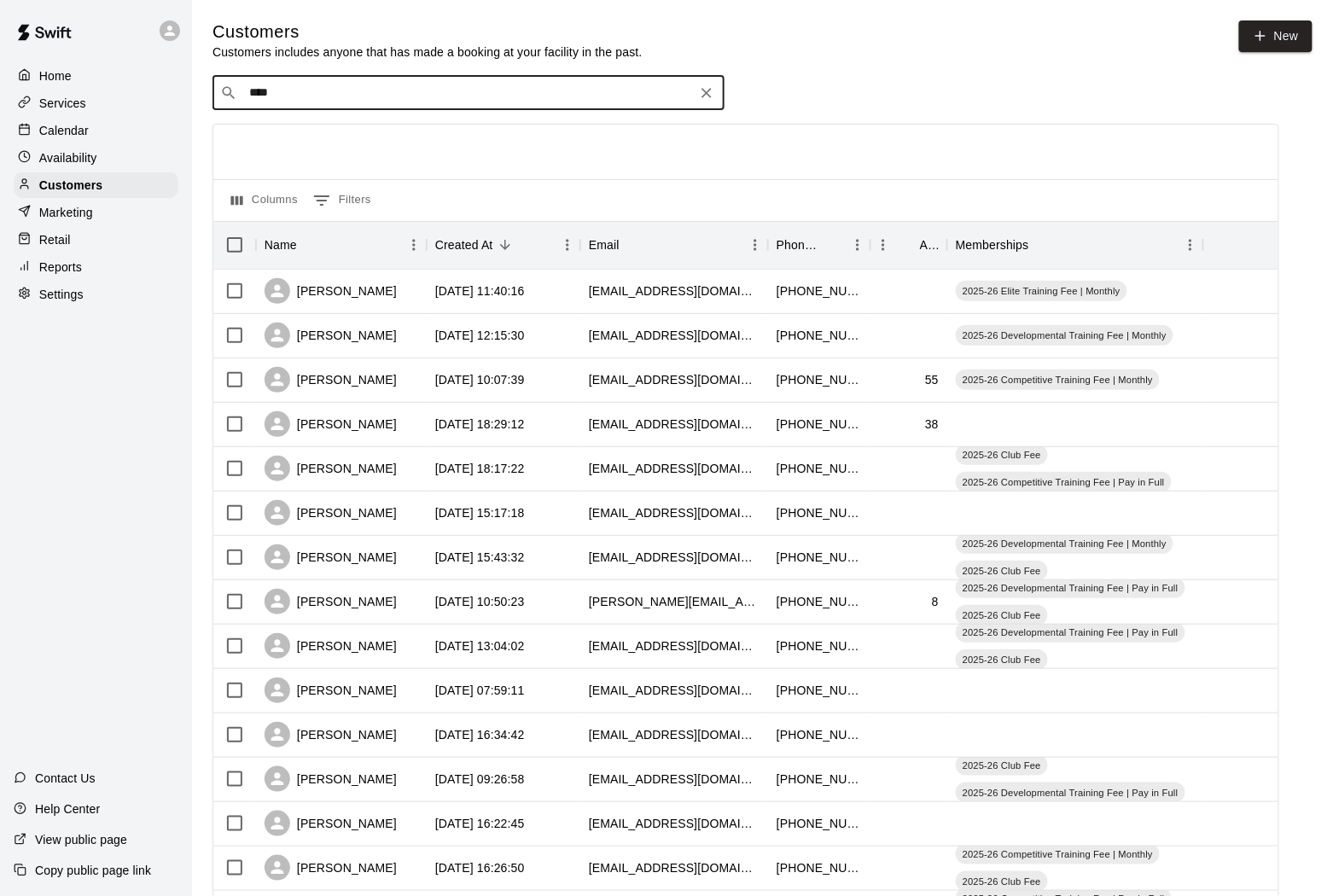
type input "*****"
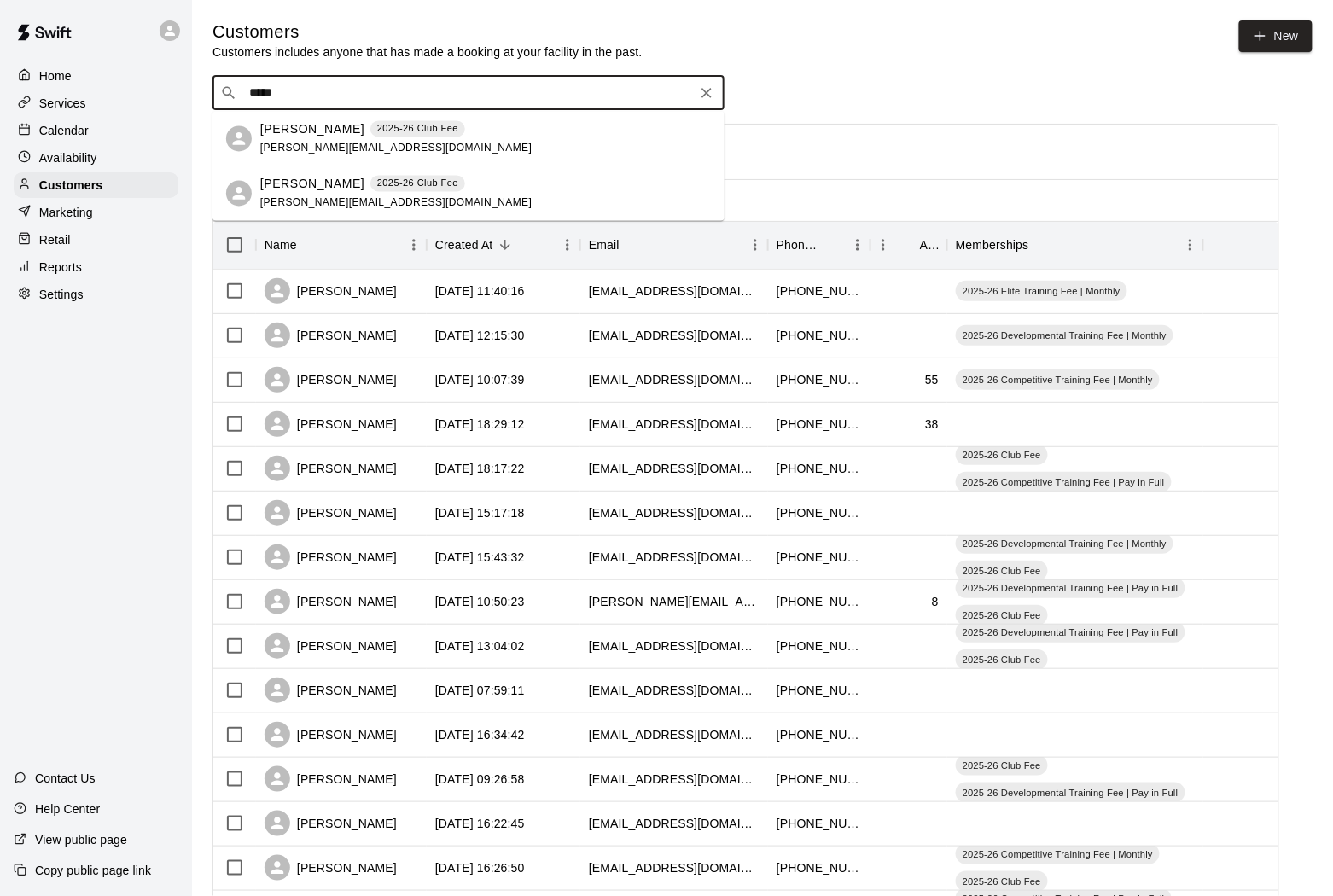
click at [308, 140] on div "David Denny 2025-26 Club Fee david@digcastle.com" at bounding box center [396, 139] width 271 height 37
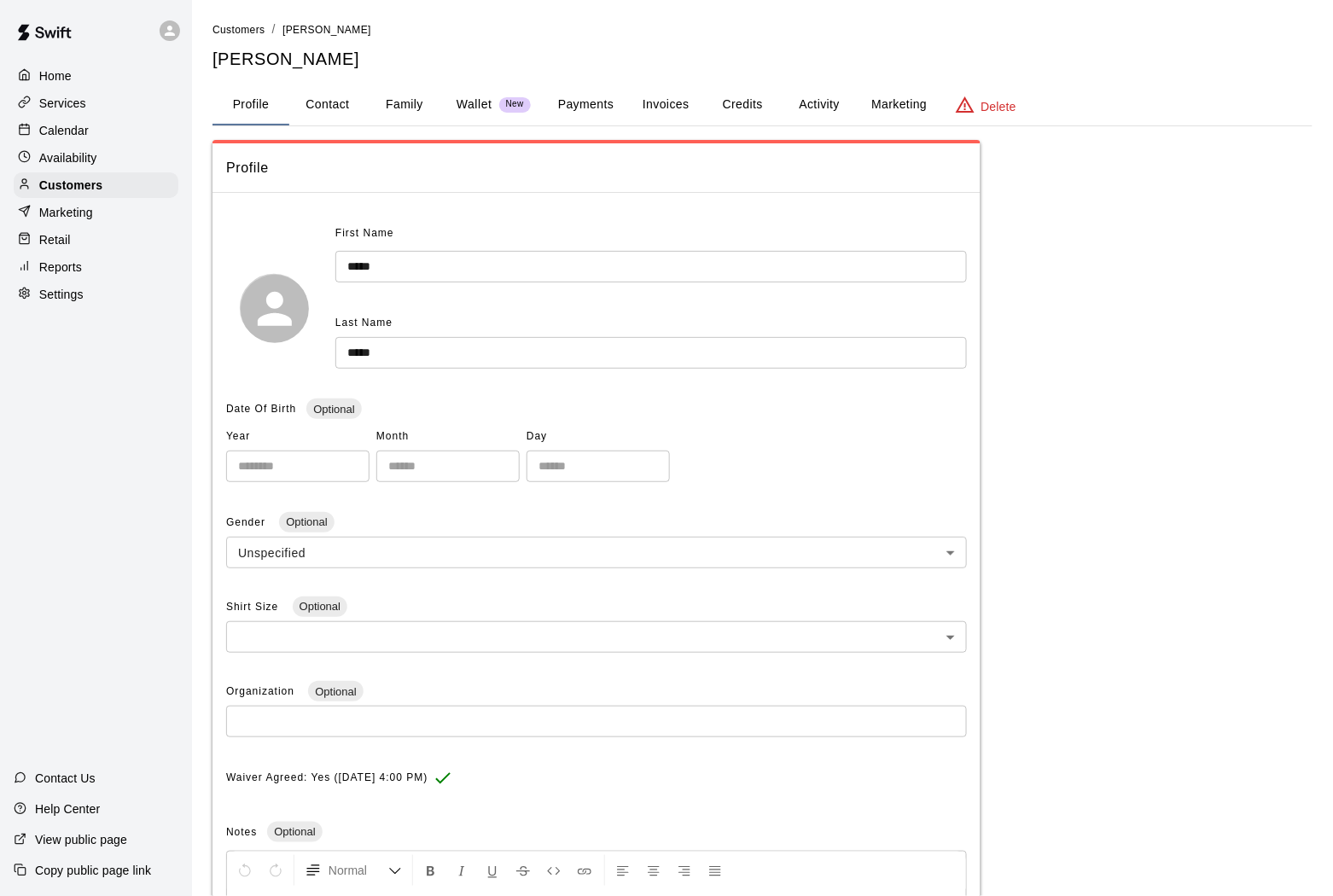
click at [807, 107] on button "Activity" at bounding box center [819, 105] width 77 height 41
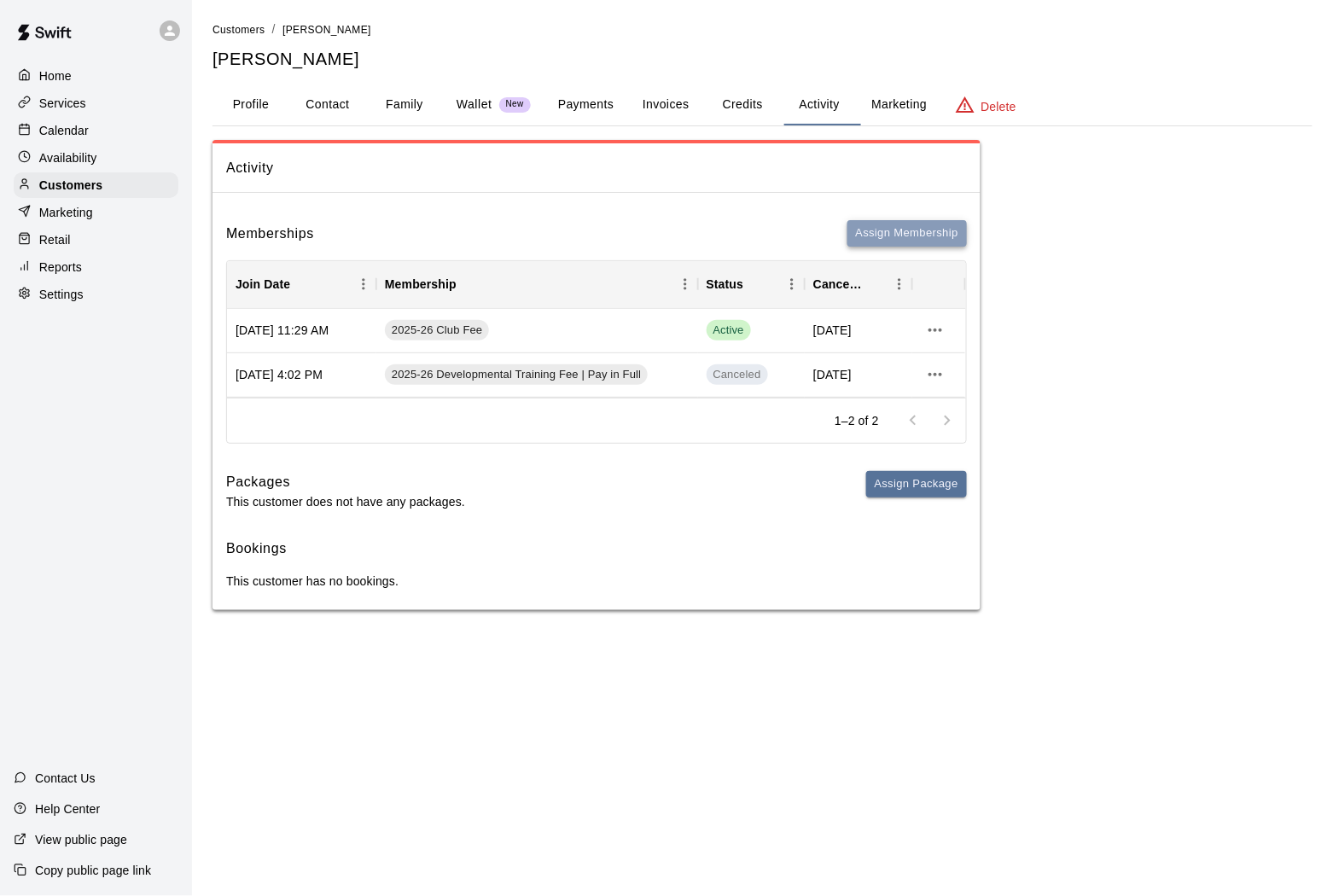
click at [878, 235] on button "Assign Membership" at bounding box center [906, 233] width 120 height 27
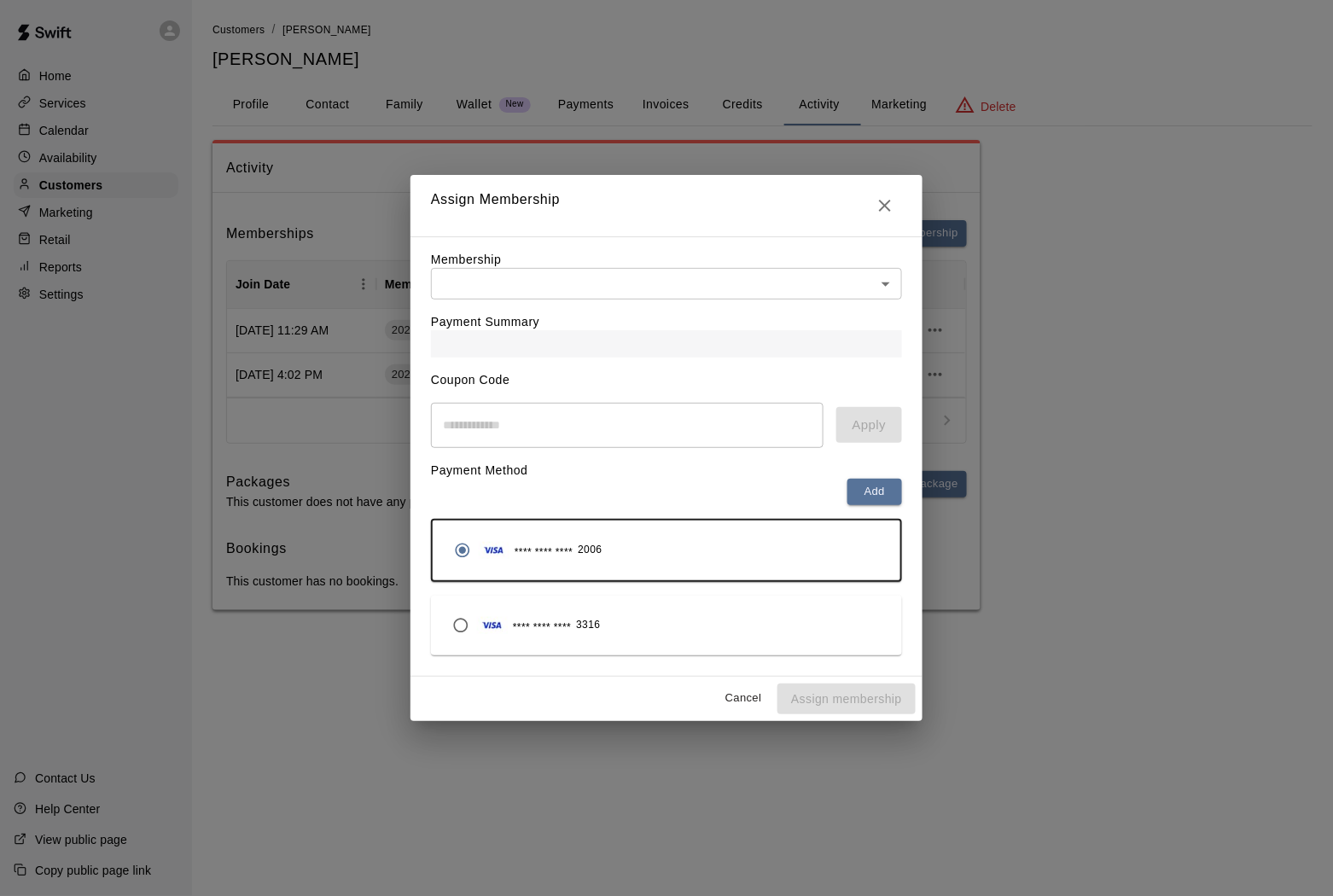
click at [697, 345] on div at bounding box center [666, 344] width 471 height 28
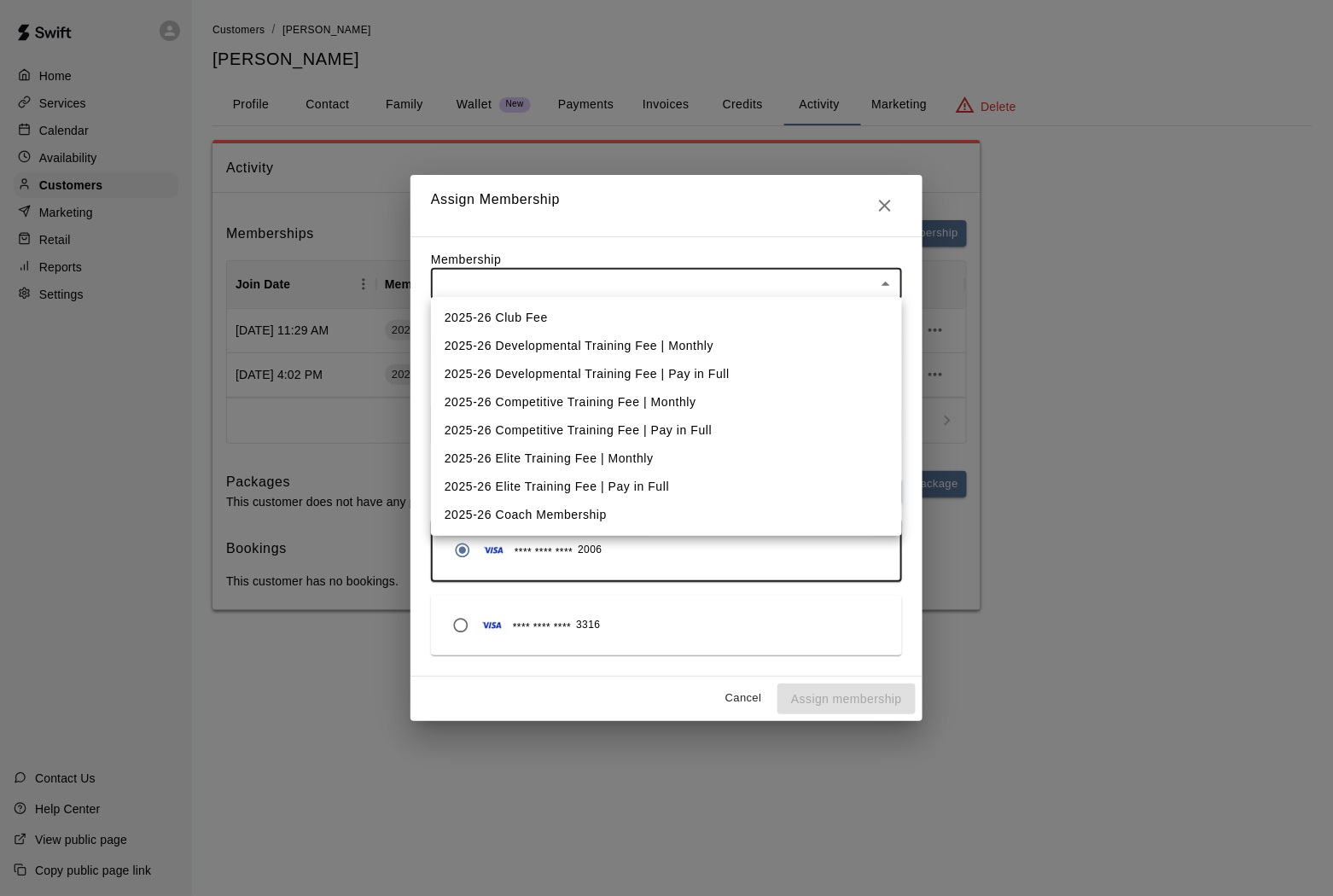
click at [696, 294] on body "Home Services Calendar Availability Customers Marketing Retail Reports Settings…" at bounding box center [666, 322] width 1333 height 644
click at [663, 423] on li "2025-26 Competitive Training Fee | Pay in Full" at bounding box center [666, 430] width 471 height 28
type input "**********"
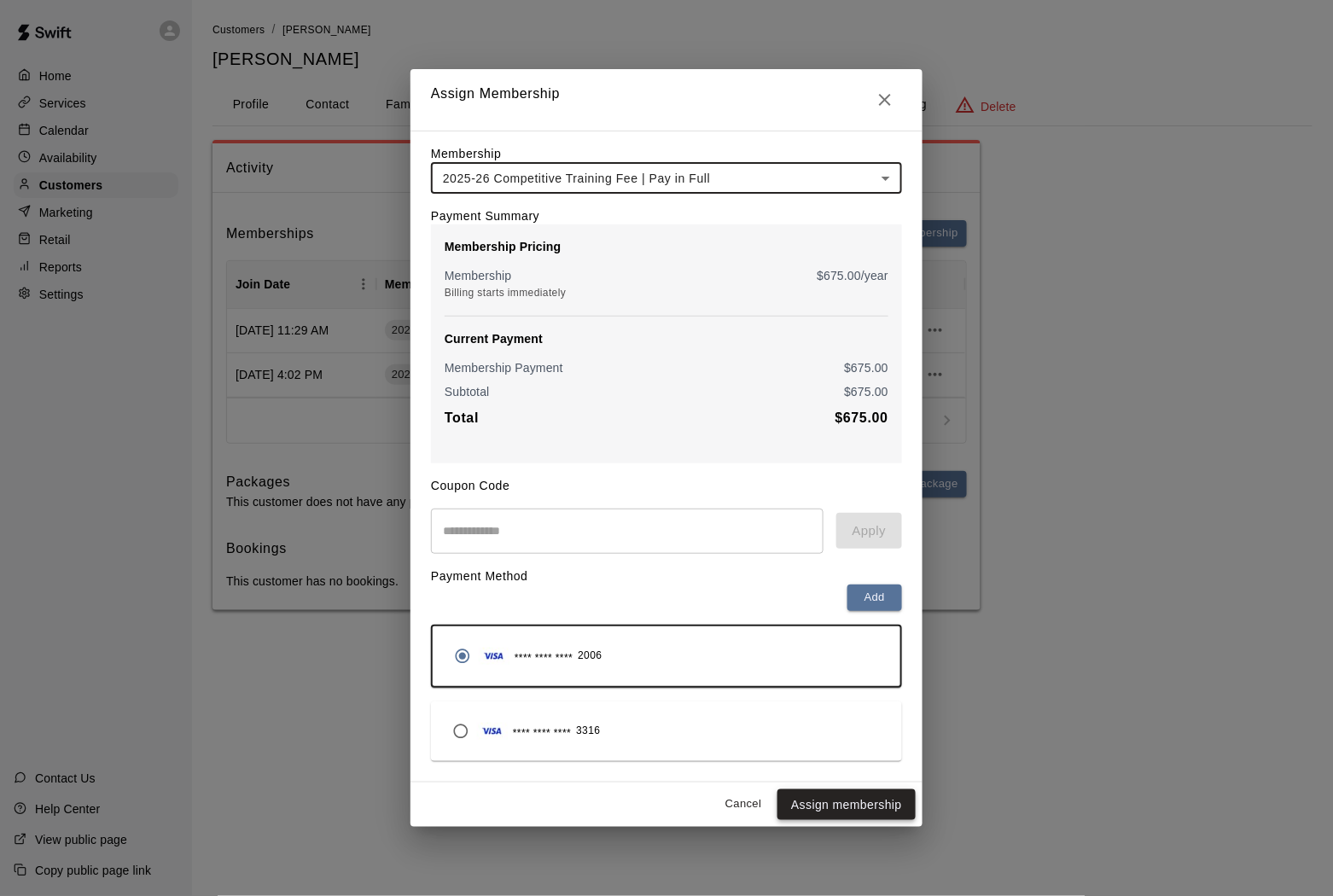
click at [844, 813] on button "Assign membership" at bounding box center [846, 805] width 138 height 32
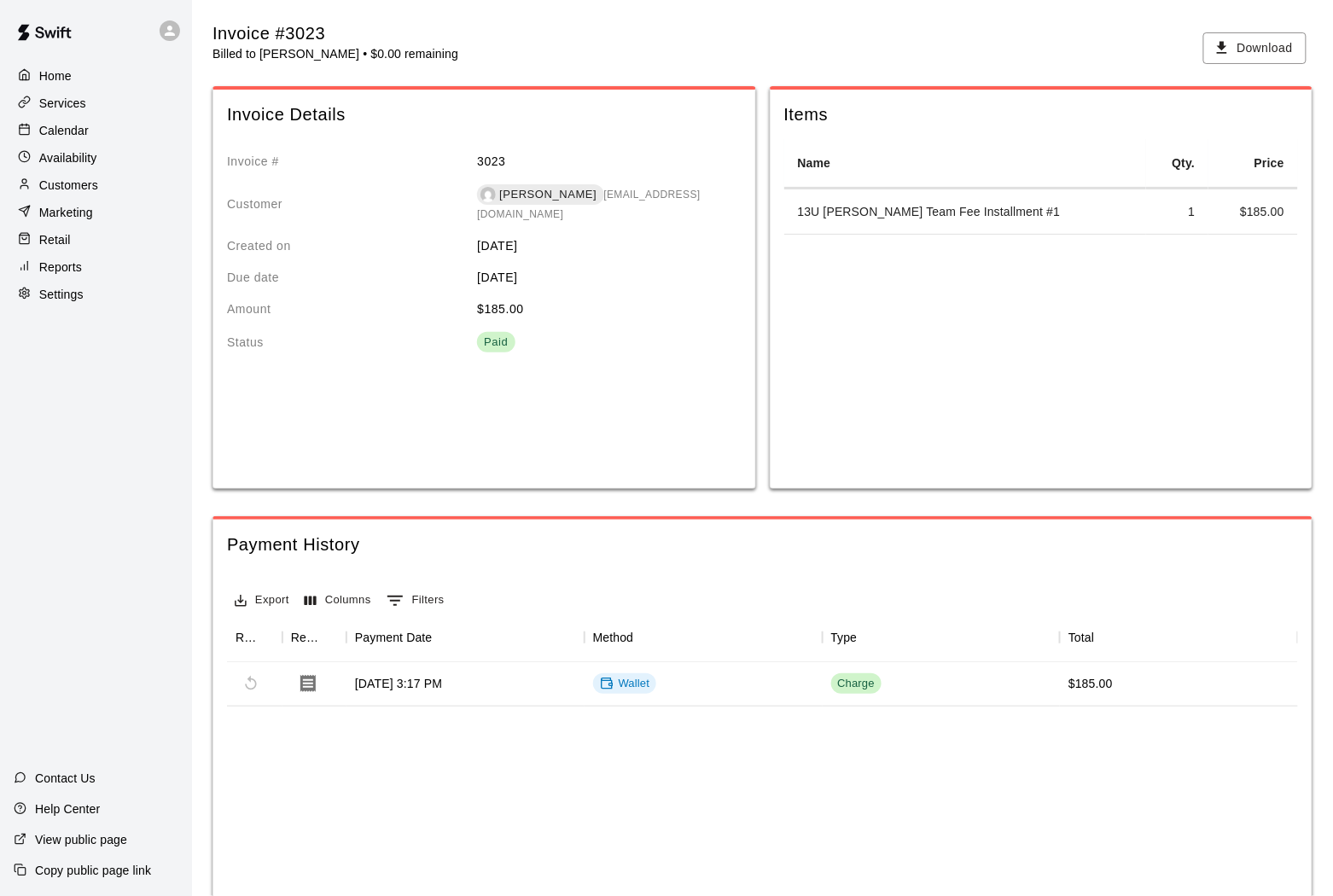
click at [49, 183] on p "Customers" at bounding box center [69, 185] width 59 height 17
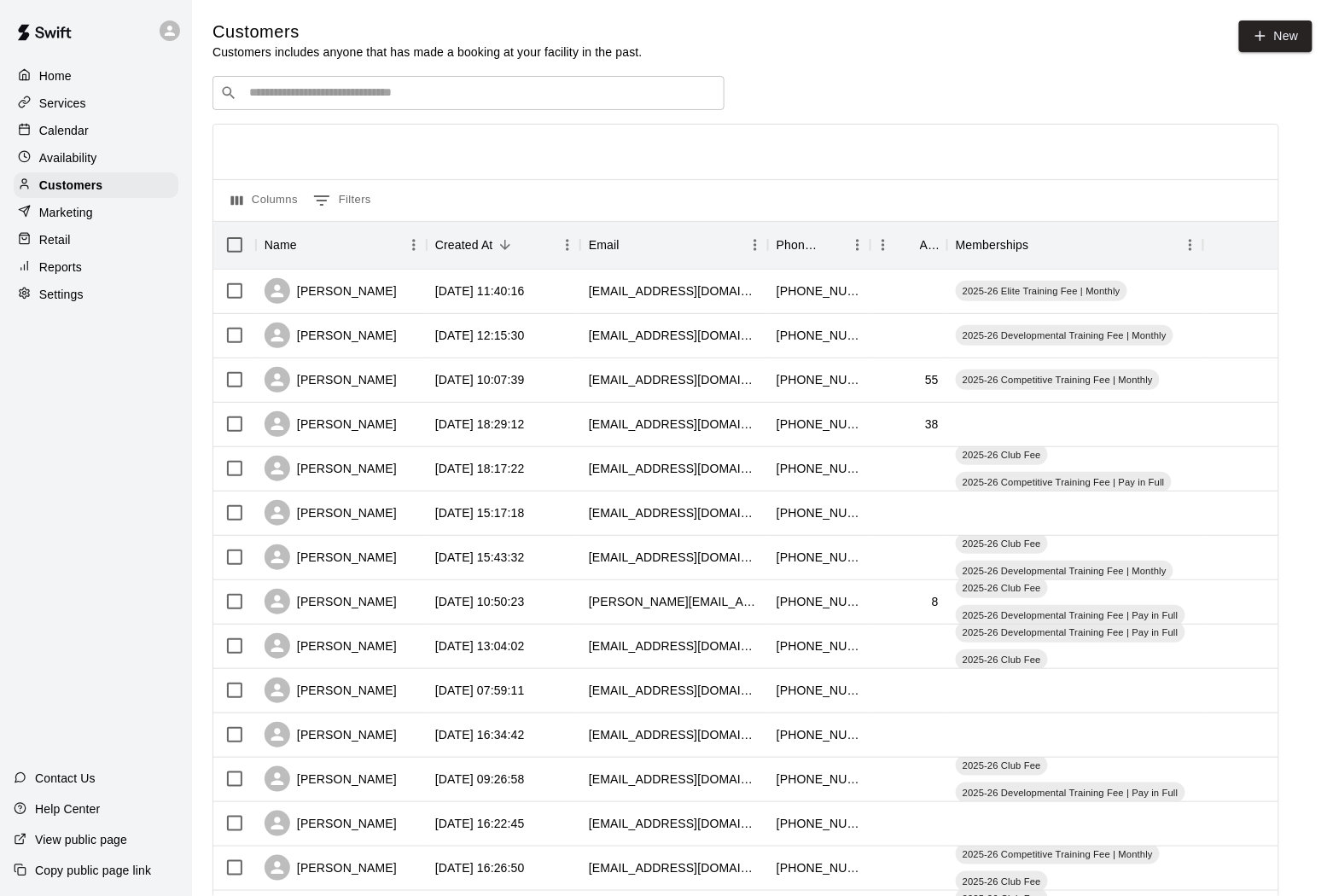
click at [332, 101] on input "Search customers by name or email" at bounding box center [480, 93] width 473 height 17
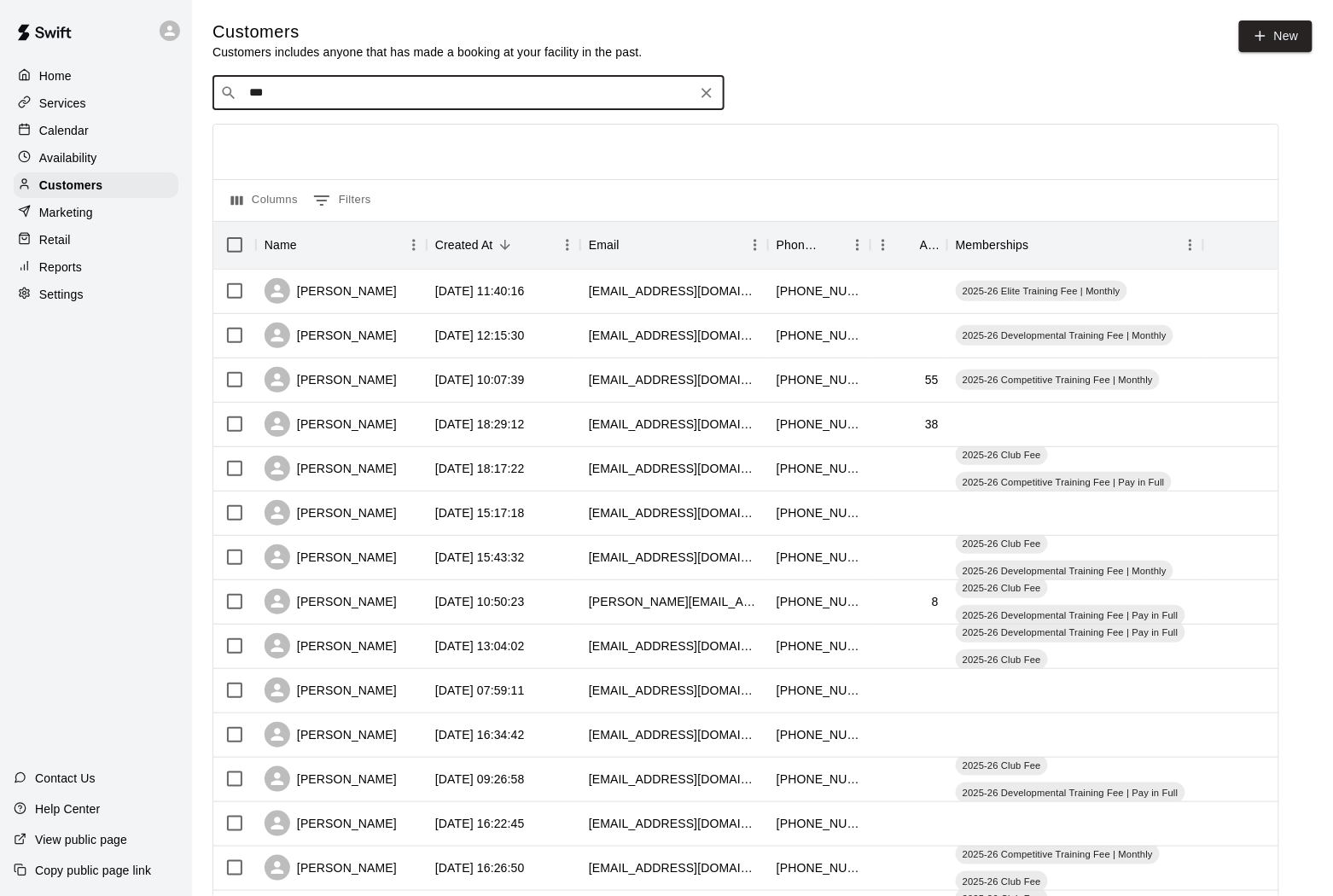
type input "****"
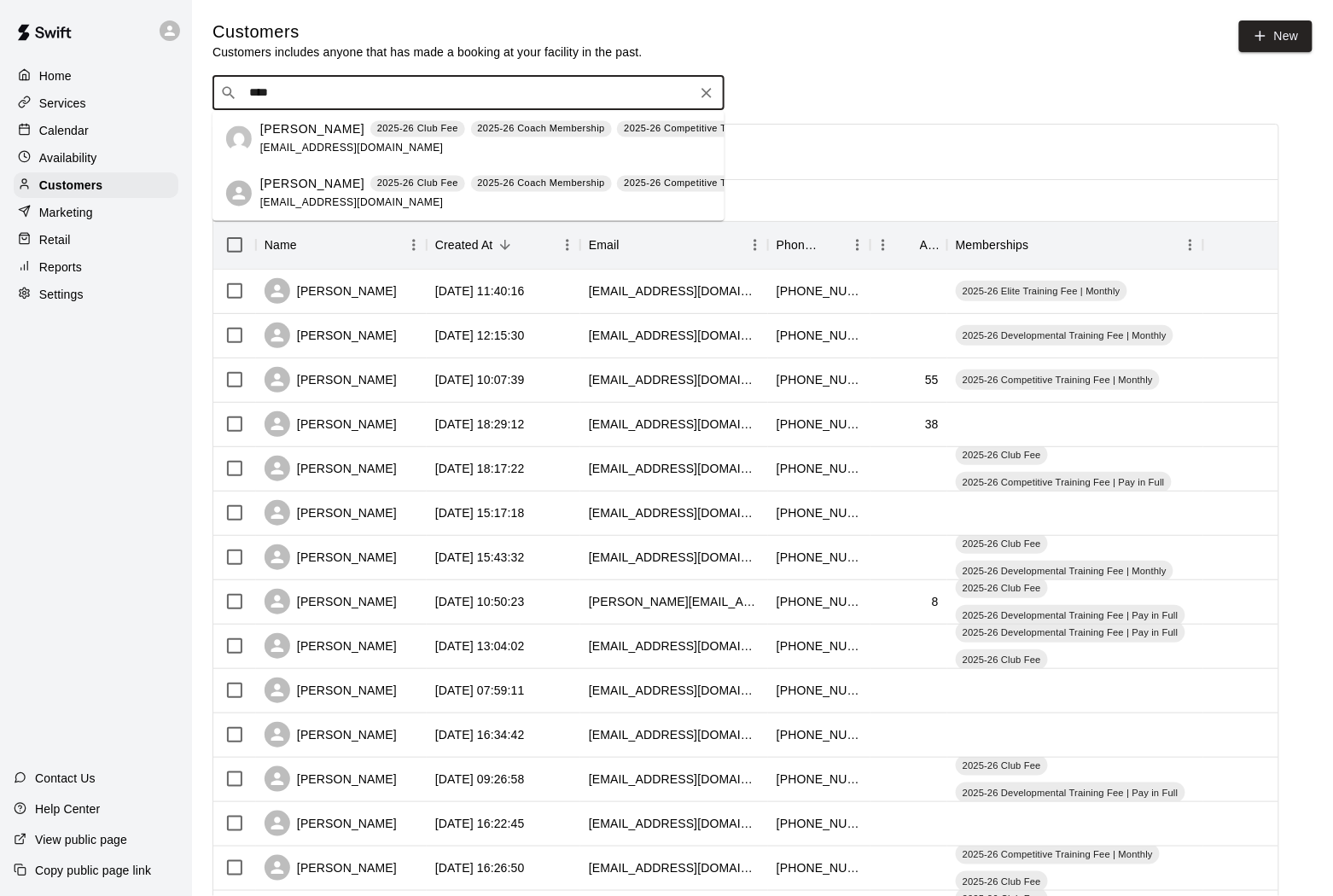
click at [318, 145] on span "[EMAIL_ADDRESS][DOMAIN_NAME]" at bounding box center [352, 147] width 184 height 12
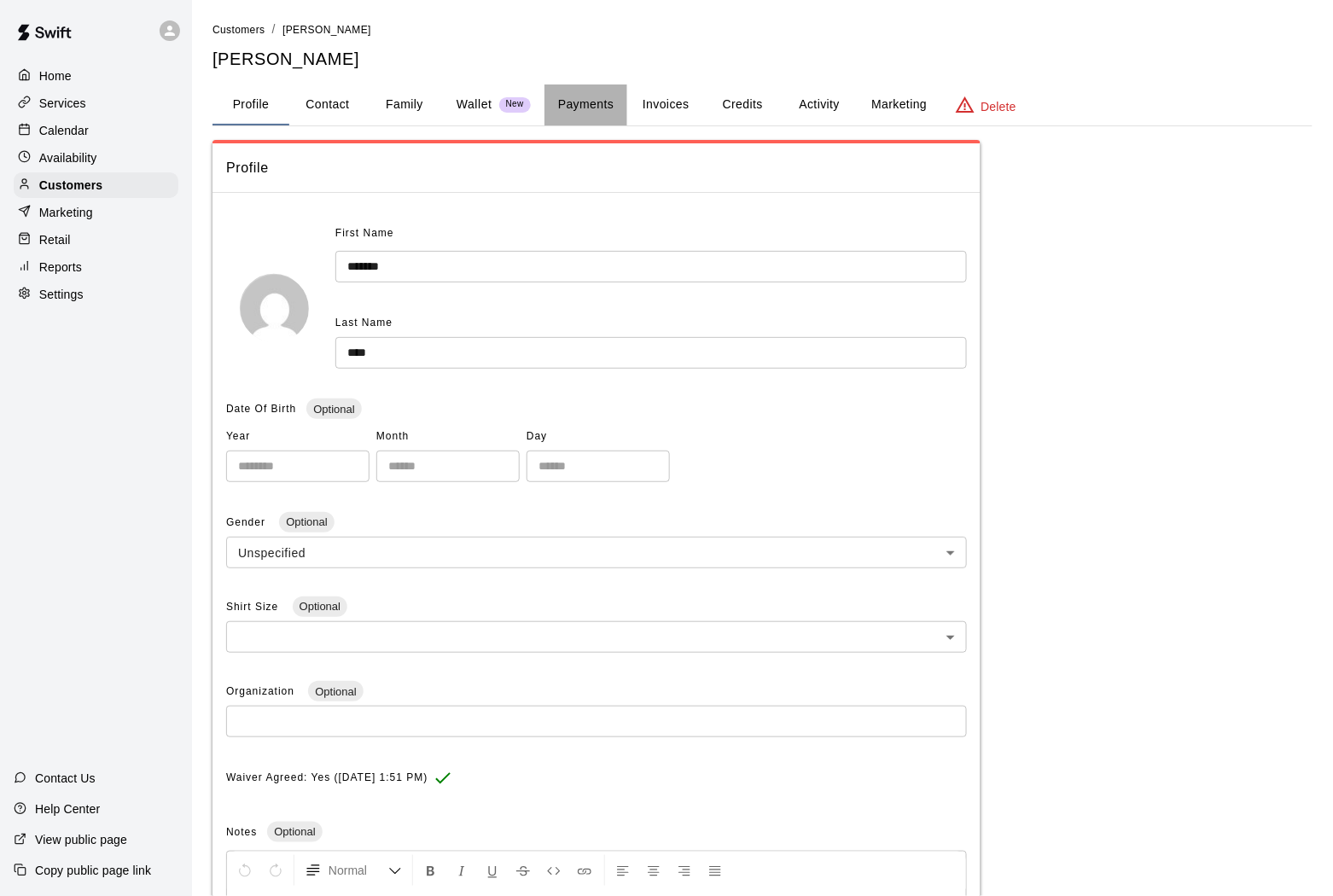
click at [590, 103] on button "Payments" at bounding box center [586, 105] width 83 height 41
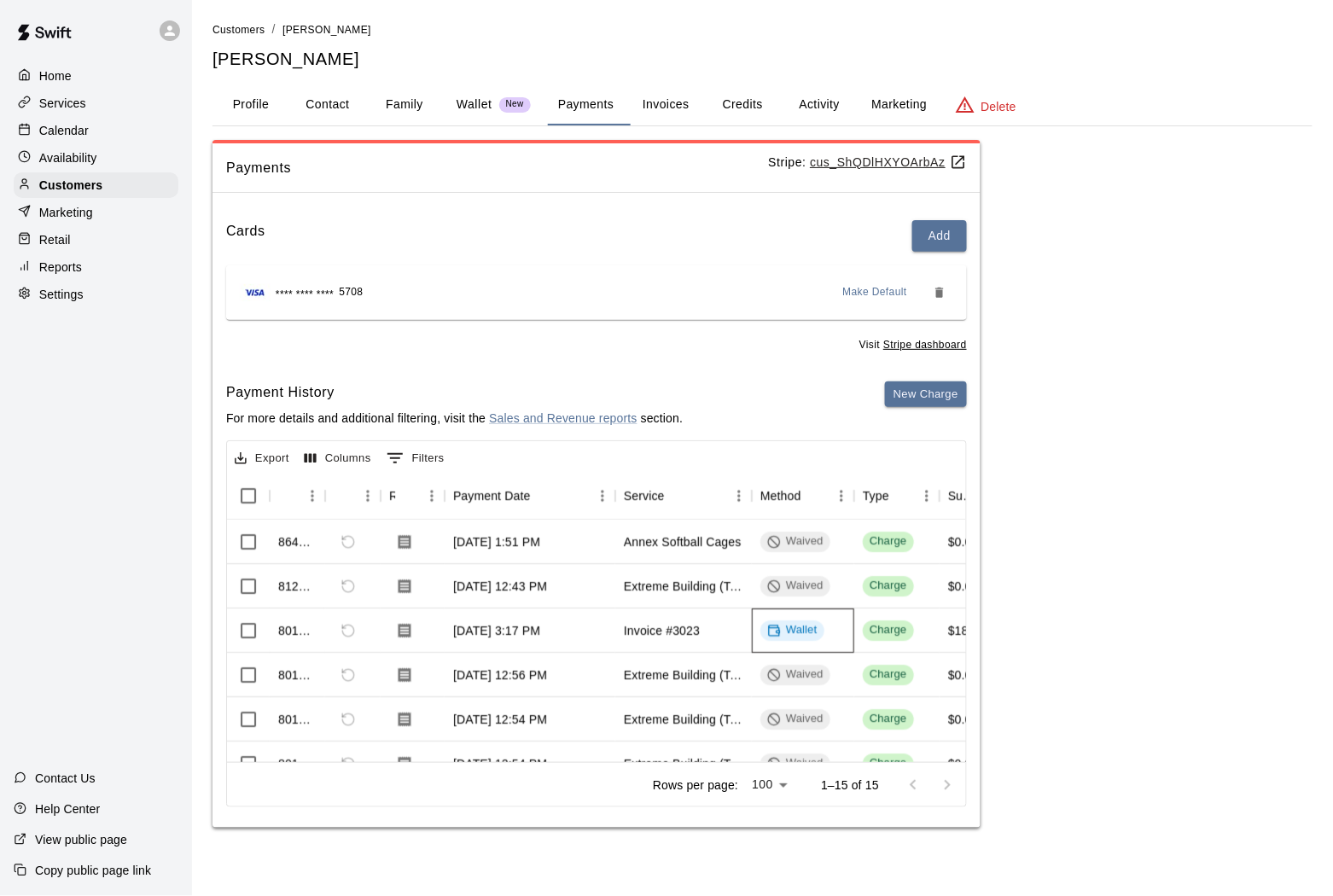
click at [802, 638] on div "Wallet" at bounding box center [792, 630] width 50 height 16
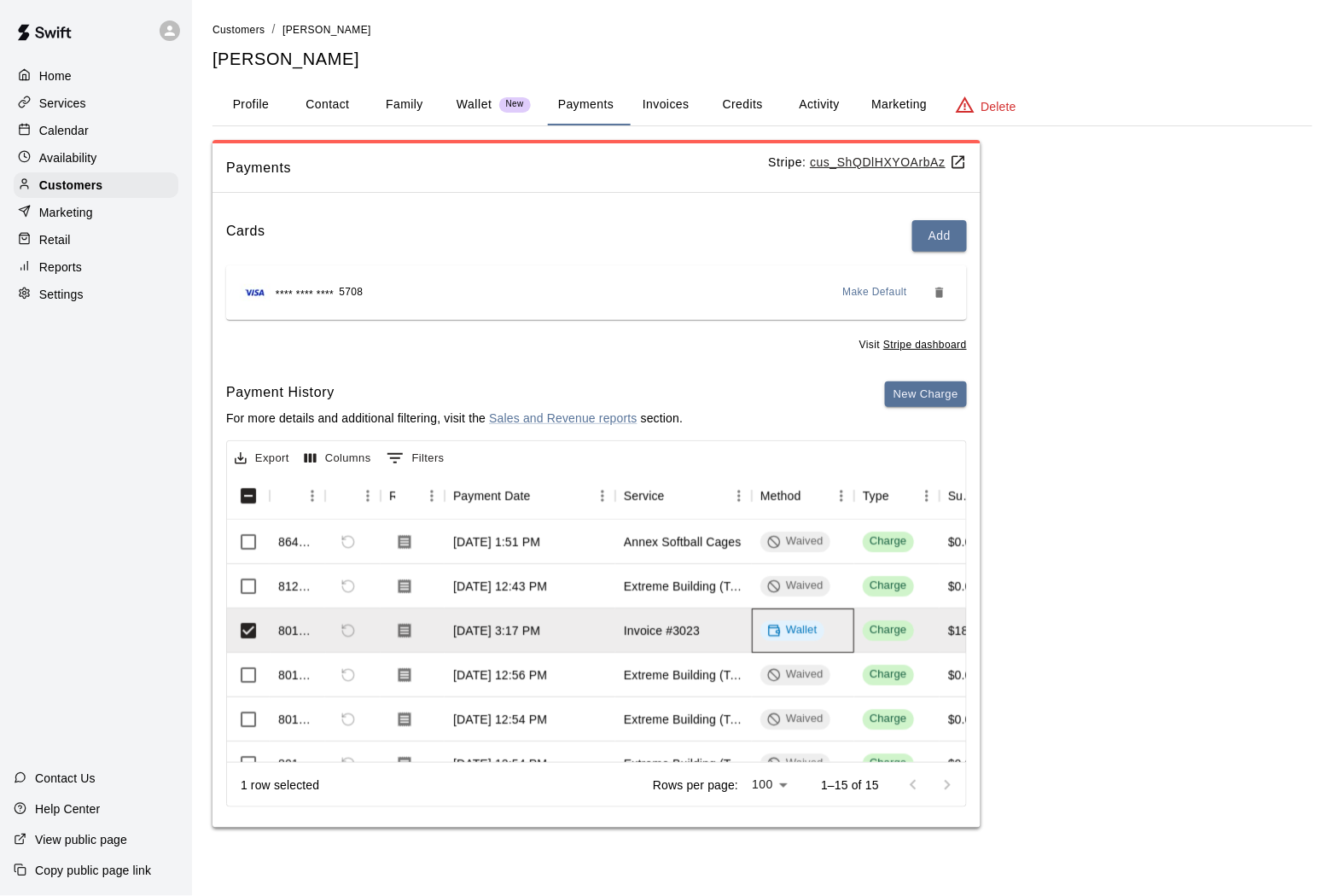
click at [802, 638] on div "Wallet" at bounding box center [792, 630] width 50 height 16
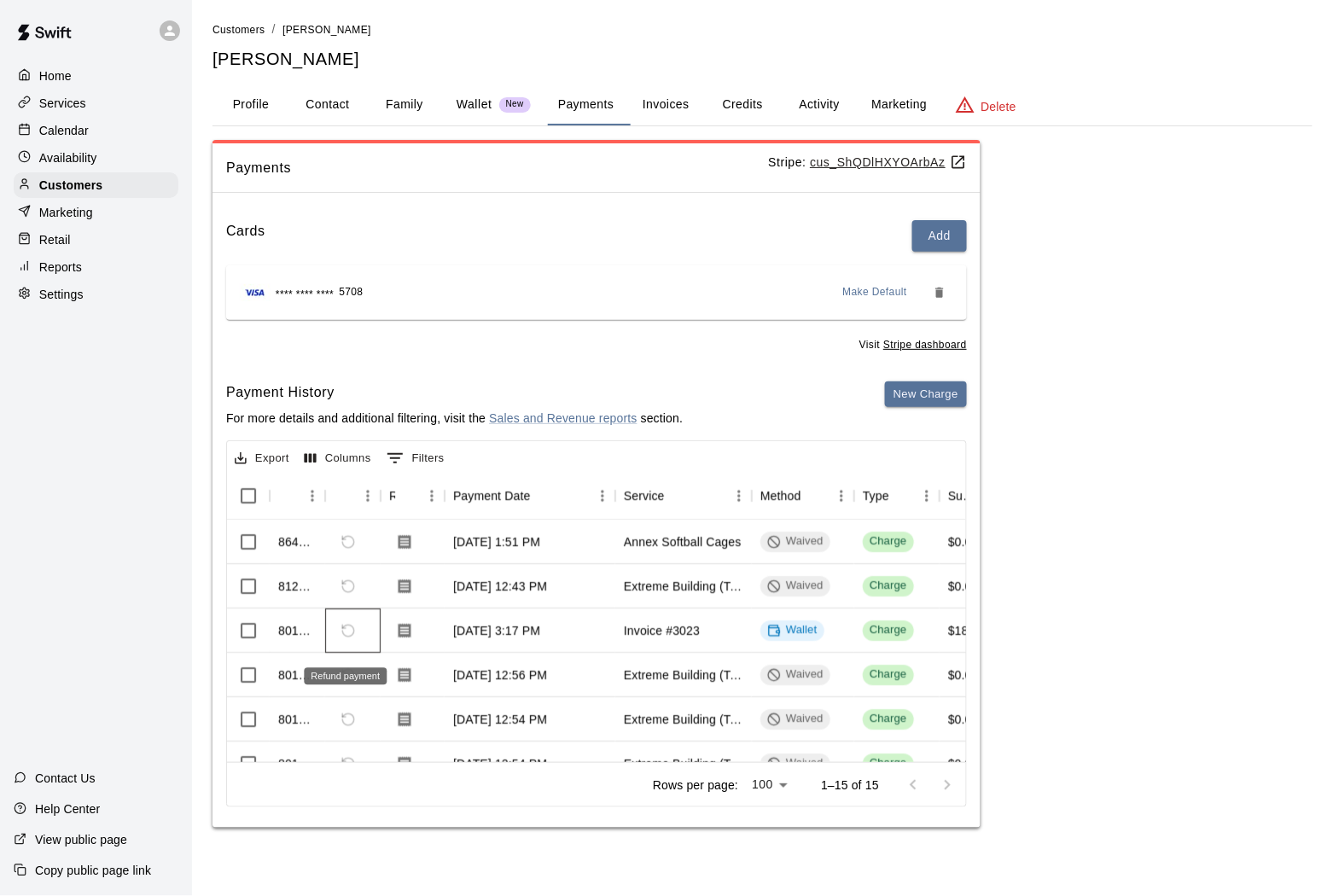
click at [343, 637] on span "Refund payment" at bounding box center [348, 631] width 29 height 29
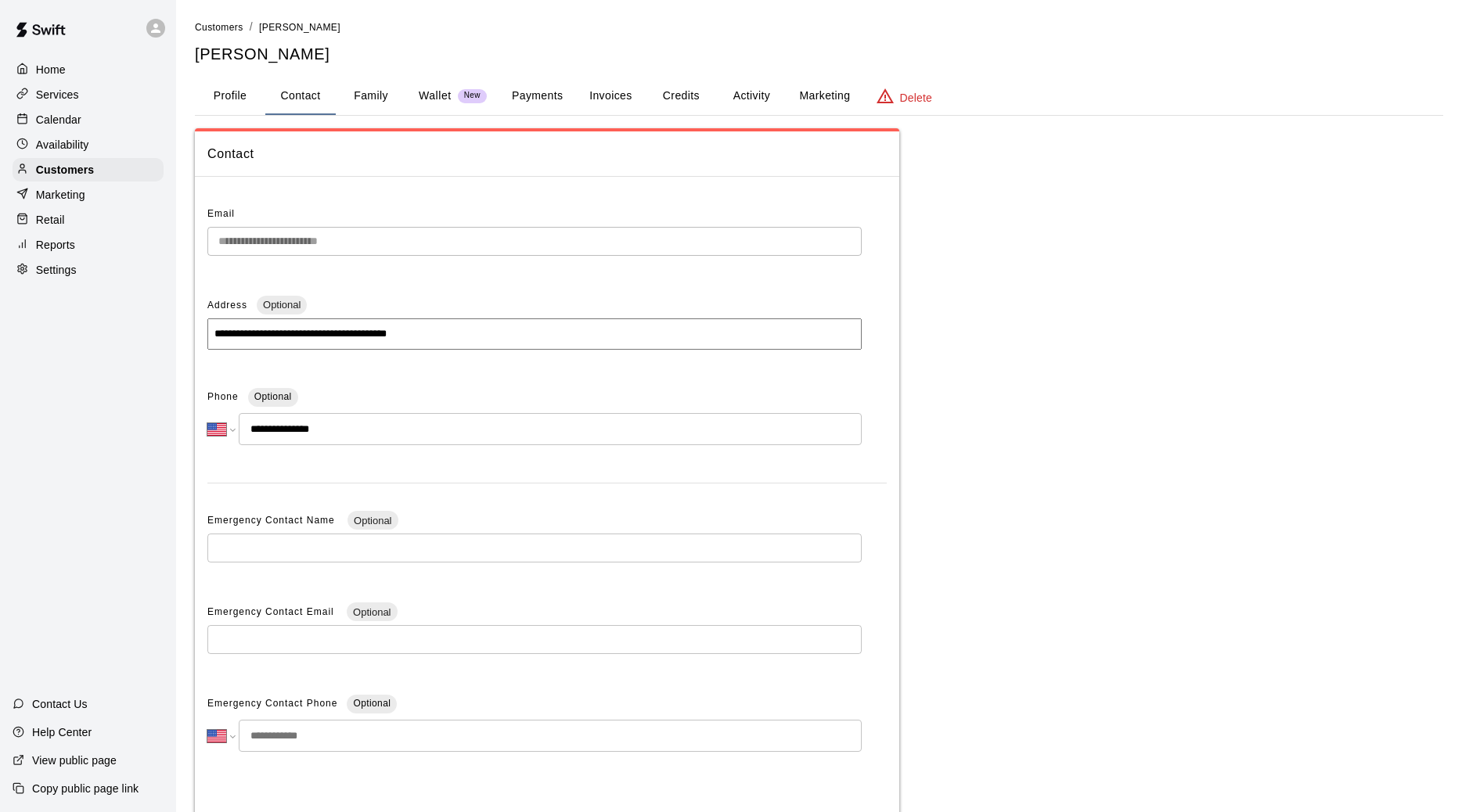
select select "**"
click at [80, 166] on p "Customers" at bounding box center [65, 170] width 58 height 16
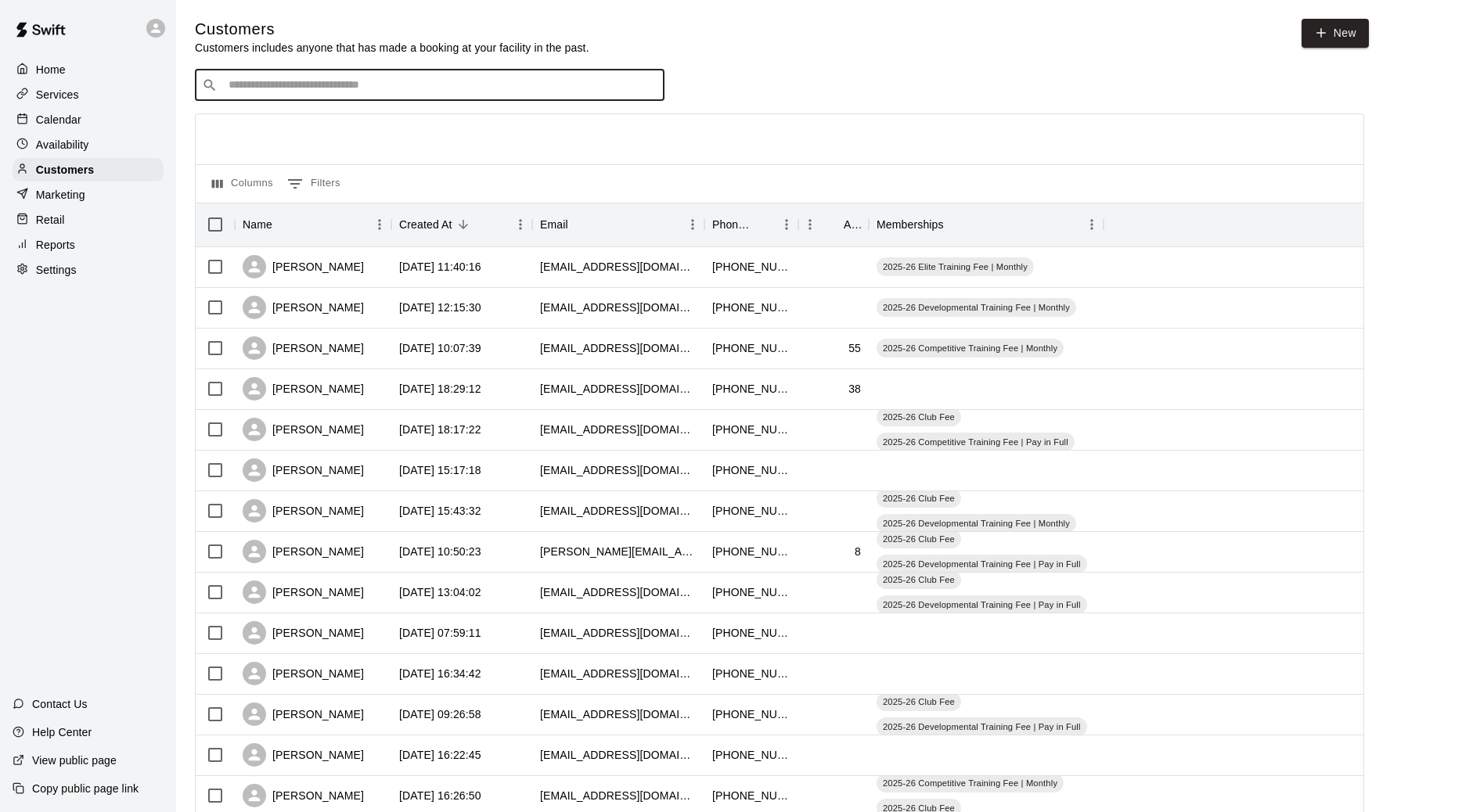
click at [330, 85] on input "Search customers by name or email" at bounding box center [440, 85] width 434 height 16
type input "****"
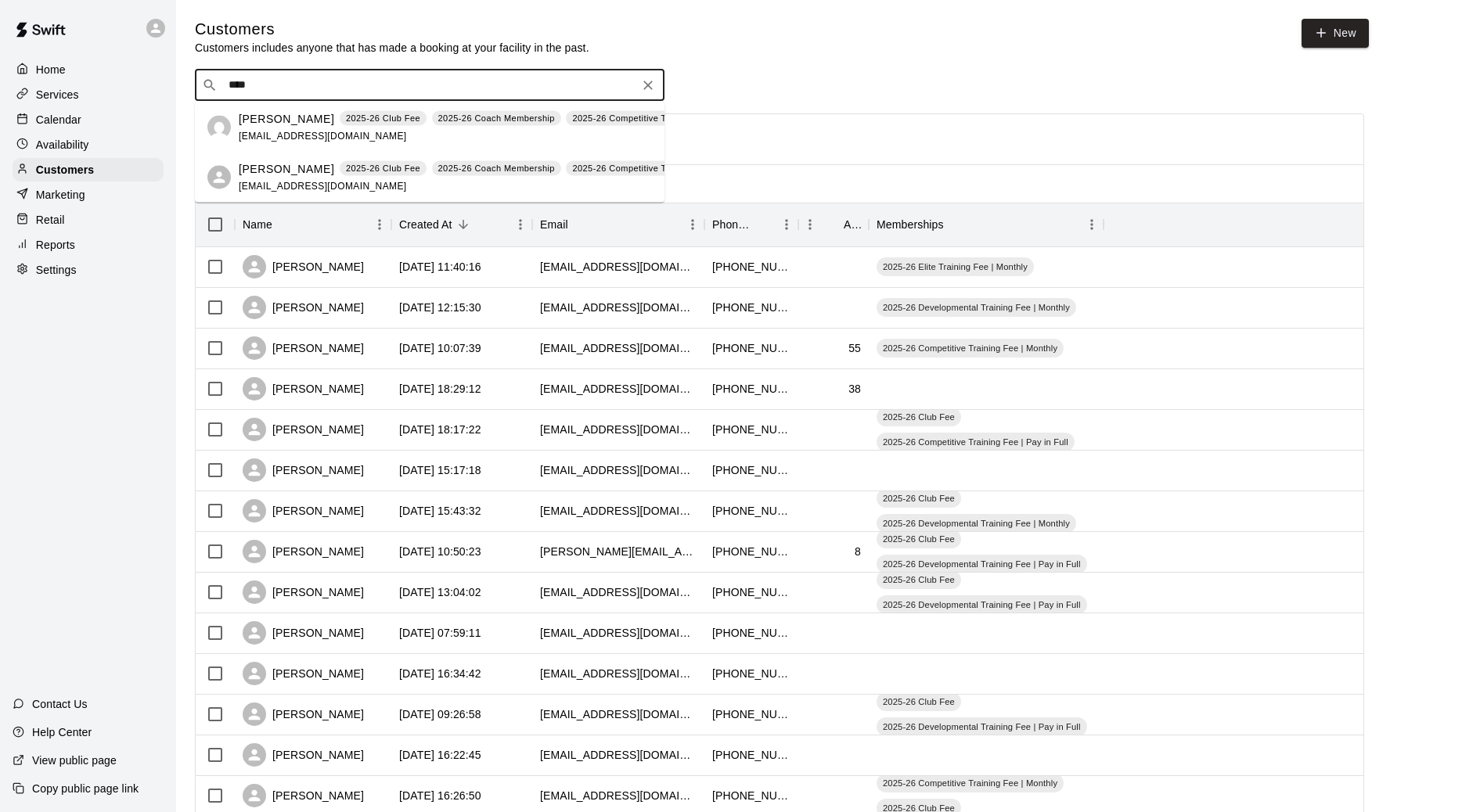
drag, startPoint x: 265, startPoint y: 104, endPoint x: 270, endPoint y: 122, distance: 18.7
click at [270, 122] on p "Michael Kolb" at bounding box center [286, 118] width 96 height 17
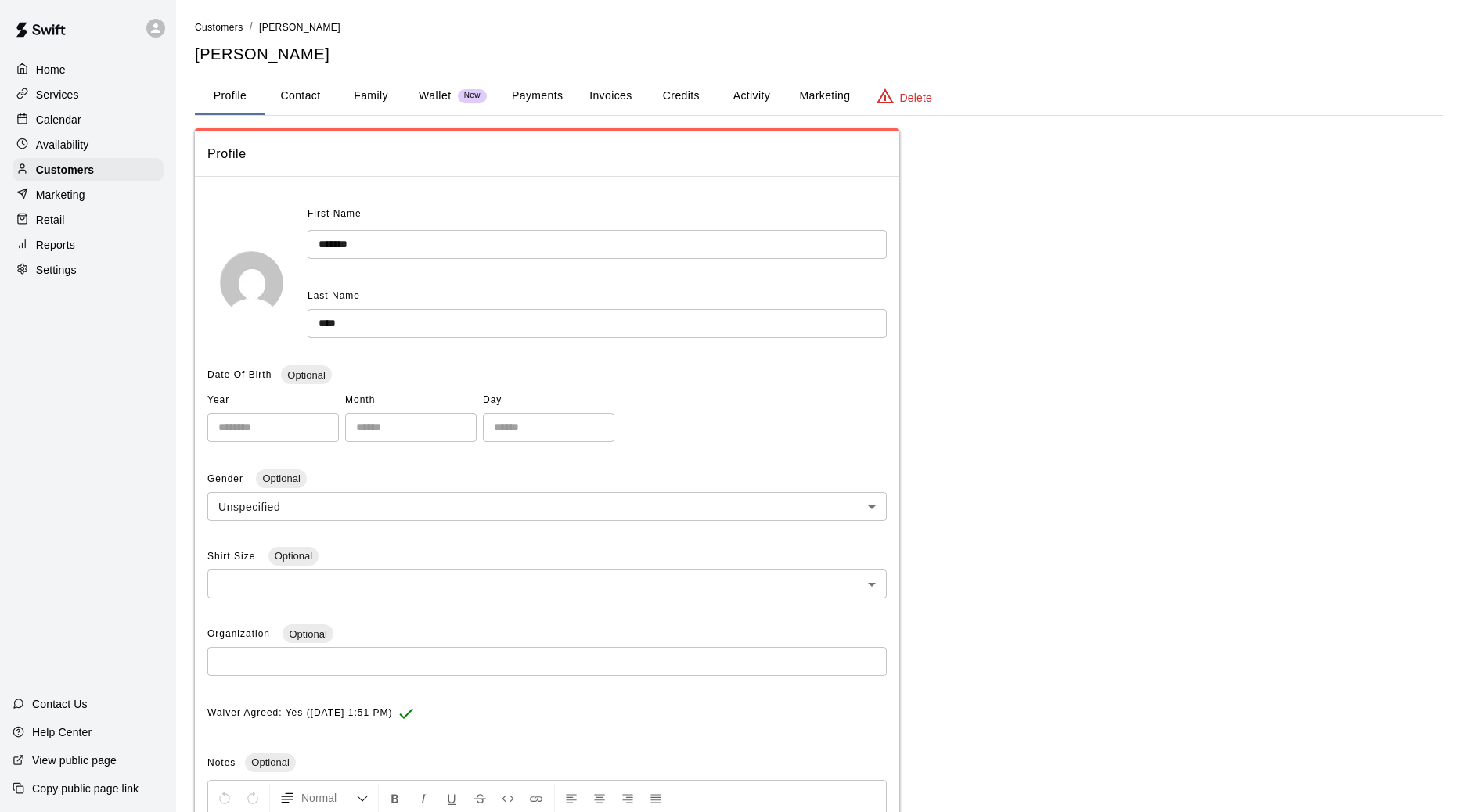
click at [598, 94] on button "Invoices" at bounding box center [610, 96] width 70 height 38
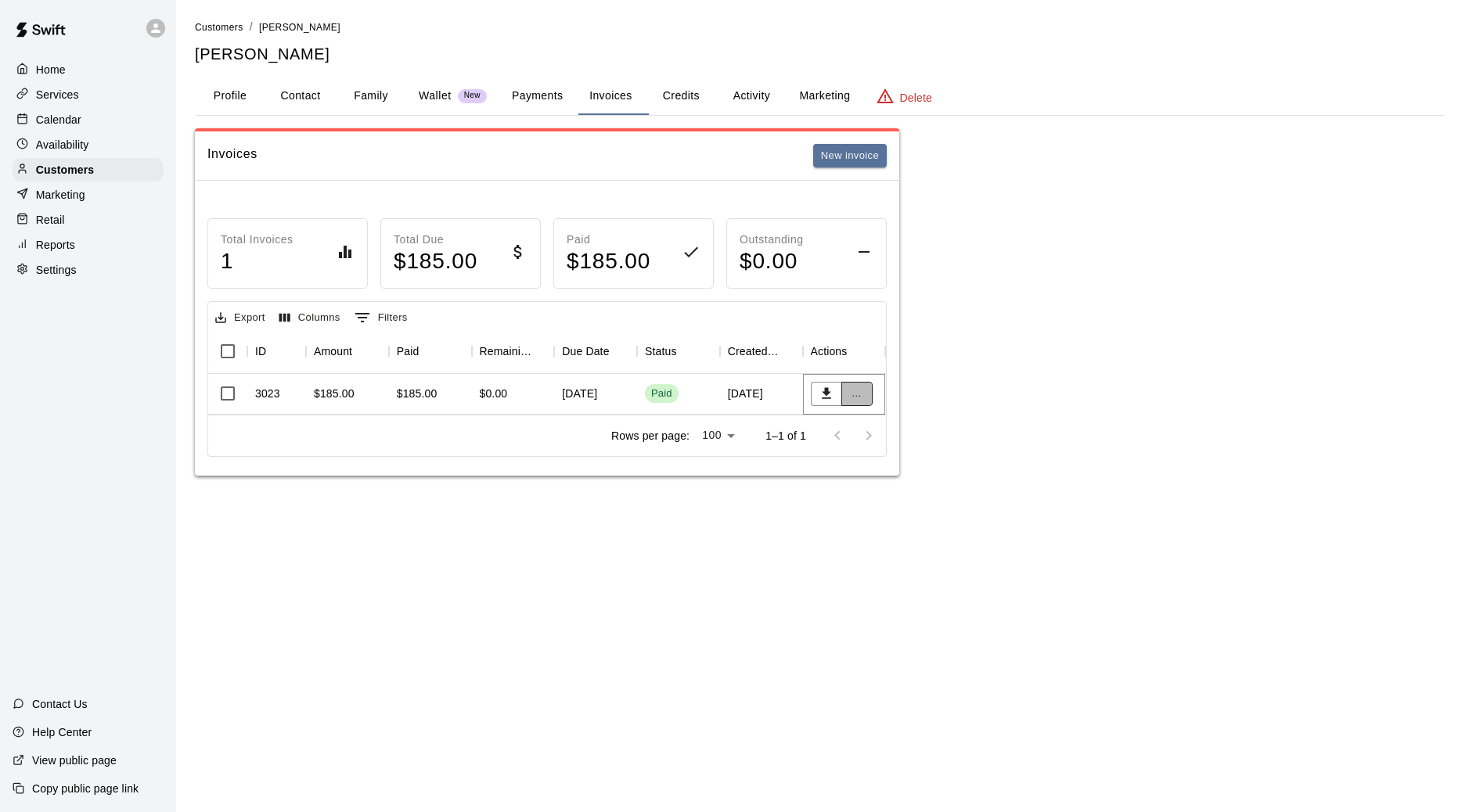
click at [864, 399] on button "..." at bounding box center [857, 393] width 32 height 24
click at [639, 416] on div at bounding box center [731, 406] width 1462 height 812
click at [654, 401] on div "Paid" at bounding box center [661, 393] width 21 height 15
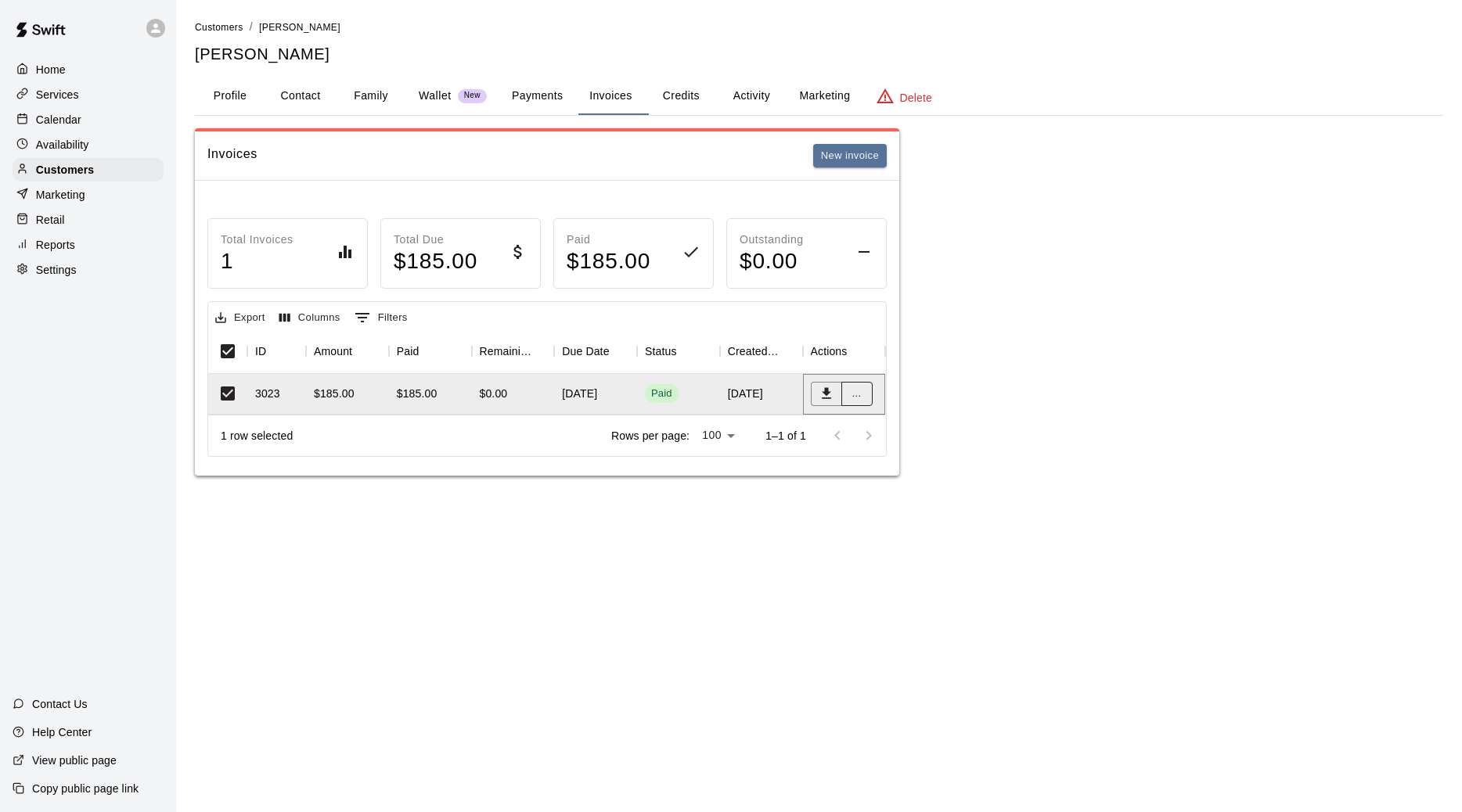
click at [852, 404] on button "..." at bounding box center [857, 393] width 32 height 24
click at [831, 405] on div at bounding box center [731, 406] width 1462 height 812
click at [880, 401] on div "..." at bounding box center [844, 394] width 83 height 41
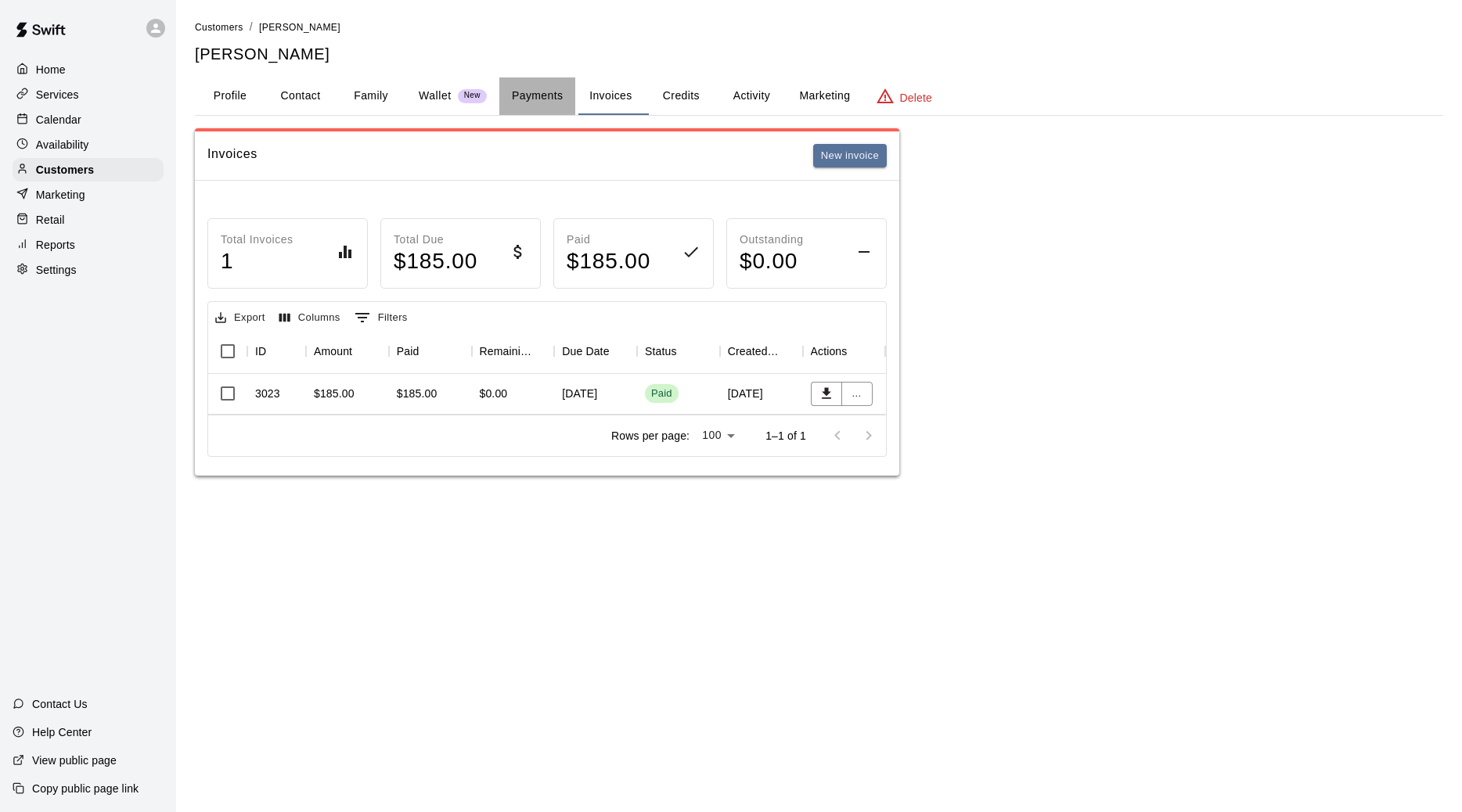
click at [535, 94] on button "Payments" at bounding box center [537, 96] width 76 height 38
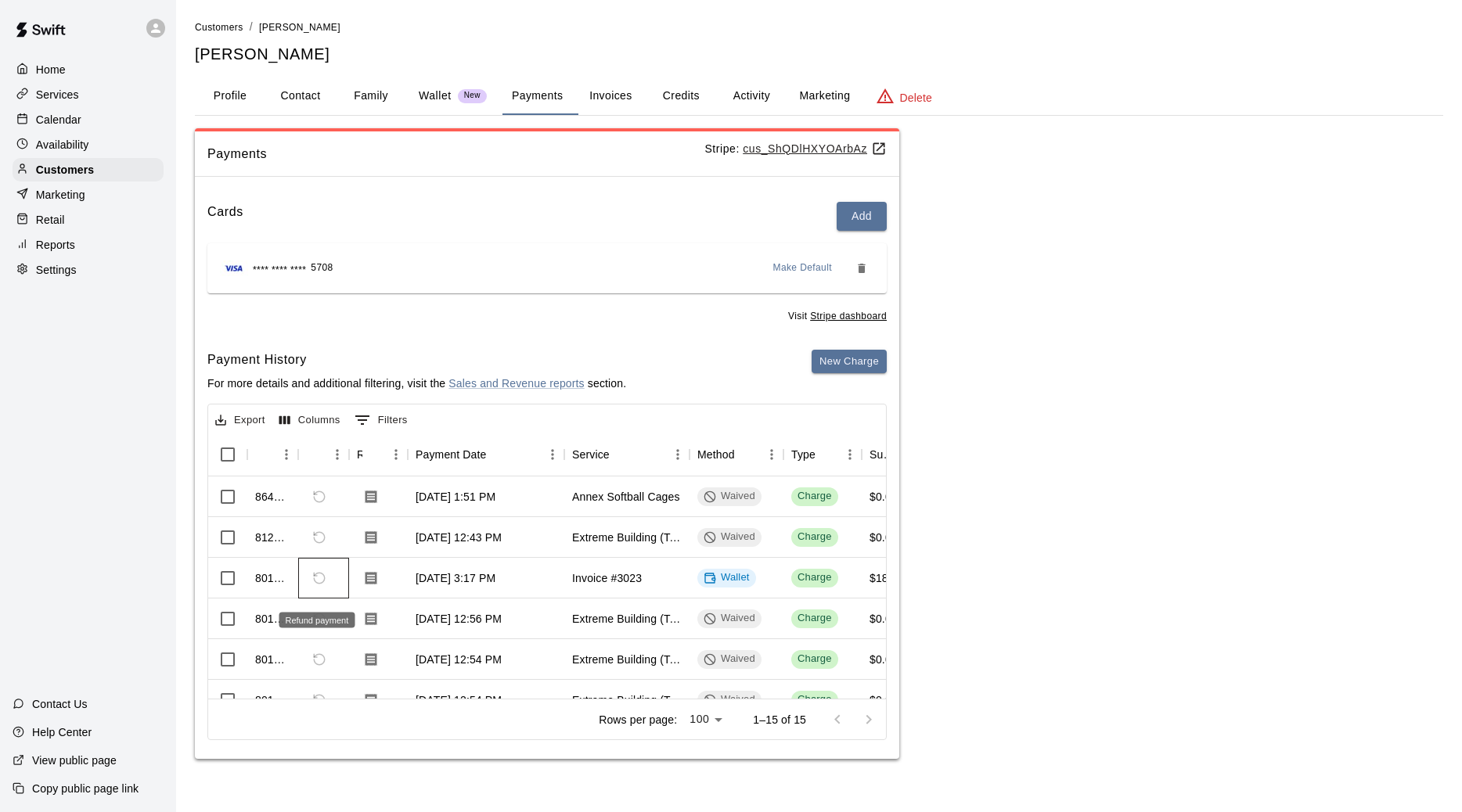
click at [316, 589] on span "Refund payment" at bounding box center [319, 578] width 27 height 27
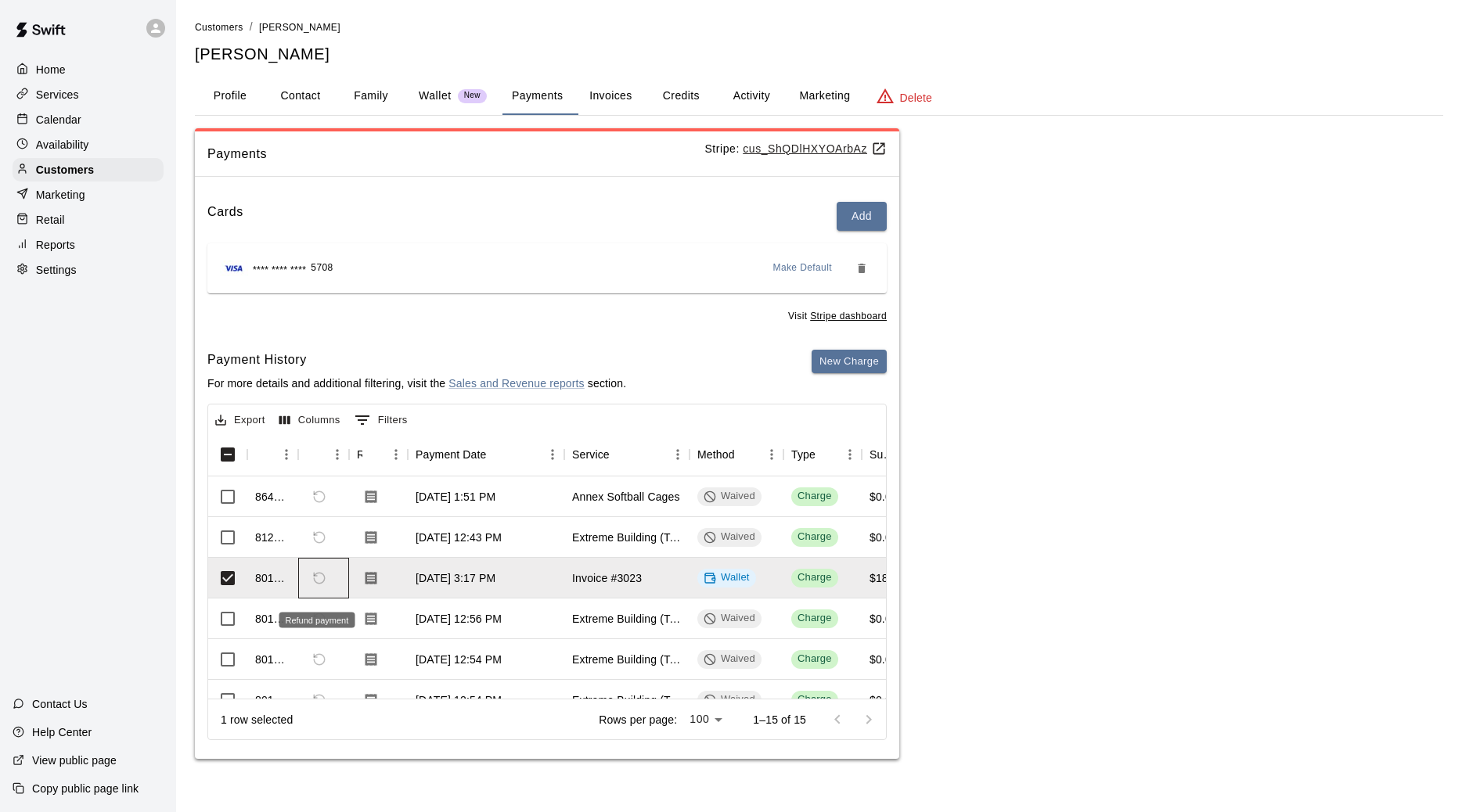
click at [318, 586] on span "Refund payment" at bounding box center [319, 578] width 27 height 27
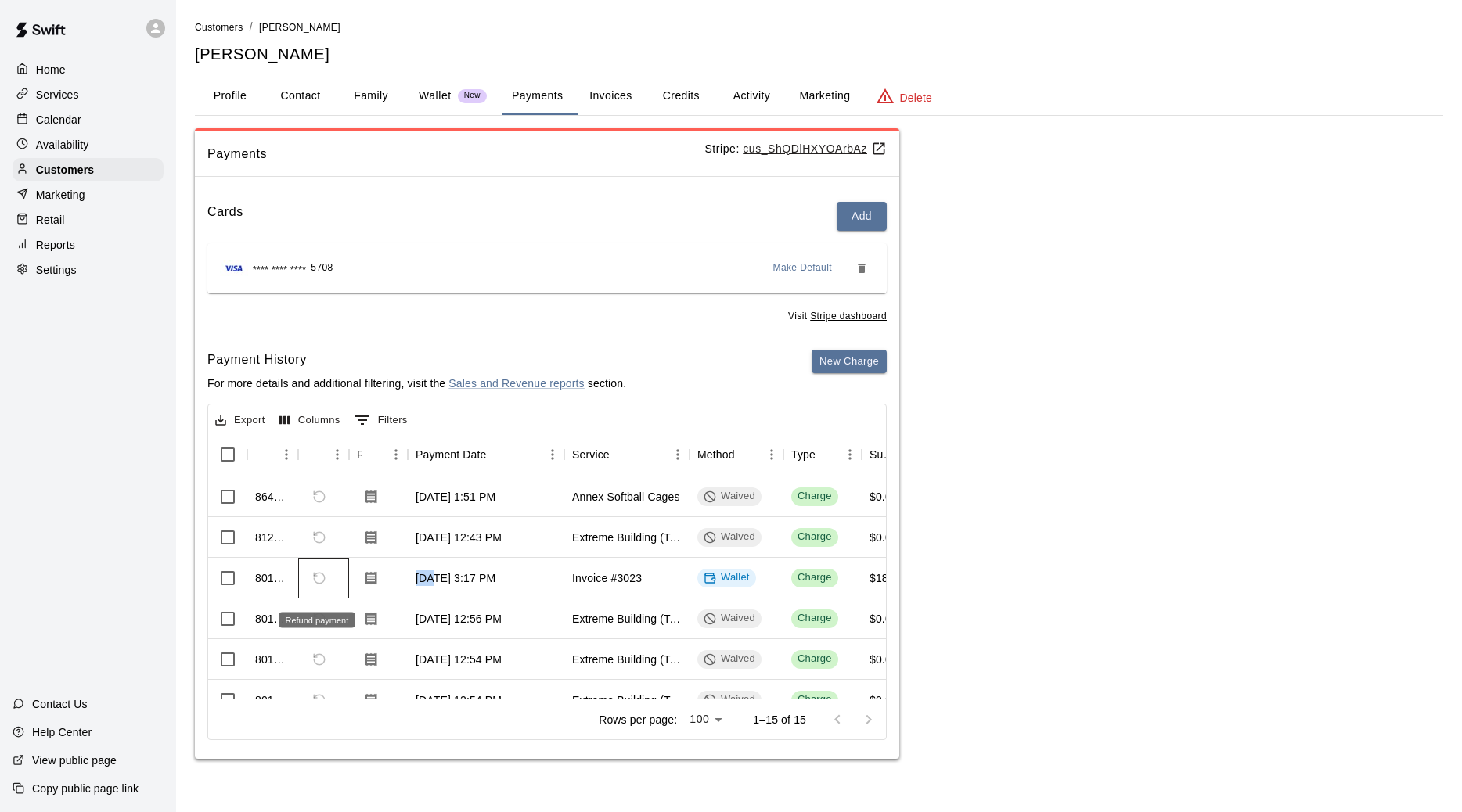
click at [318, 586] on span "Refund payment" at bounding box center [319, 578] width 27 height 27
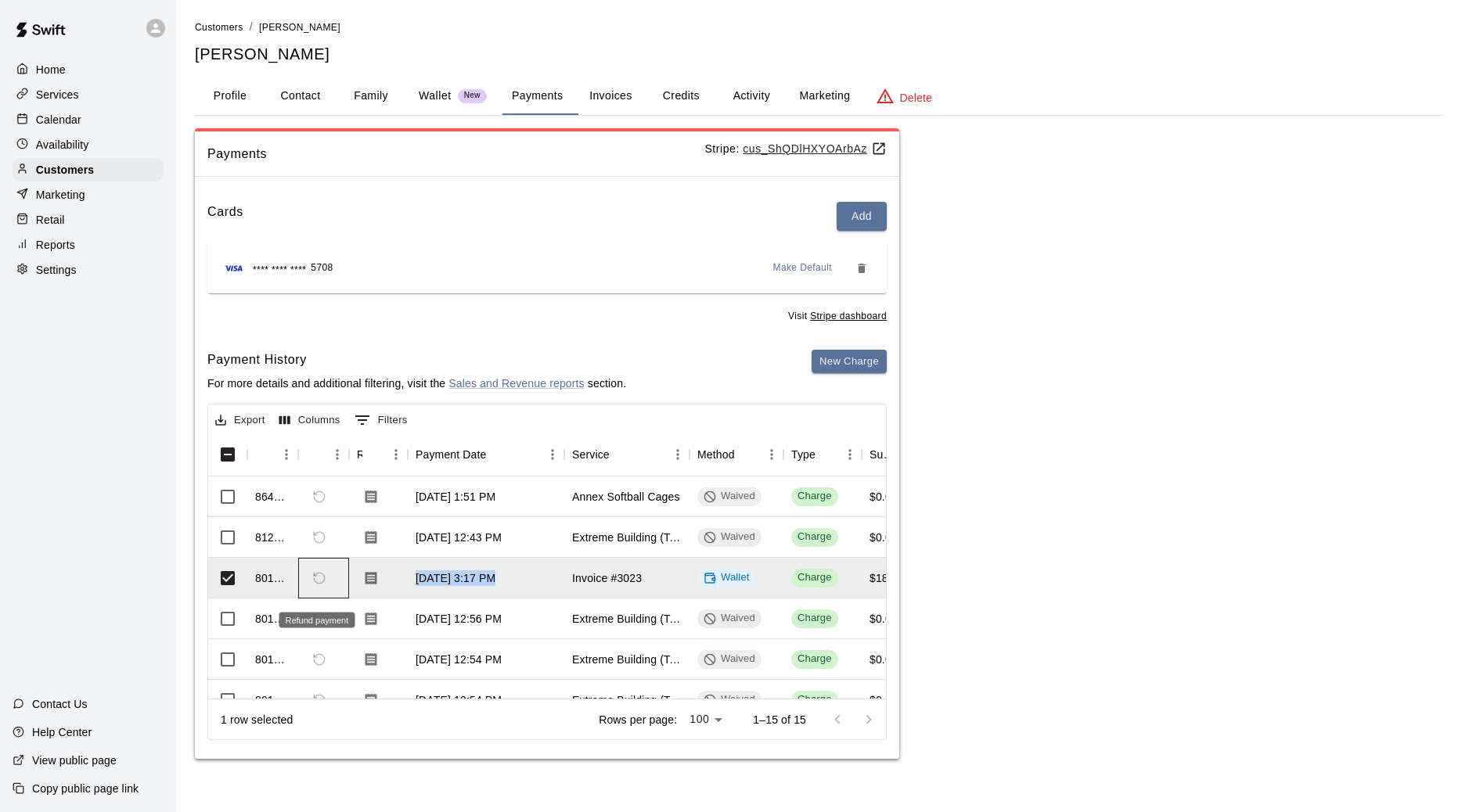
click at [318, 586] on span "Refund payment" at bounding box center [319, 578] width 27 height 27
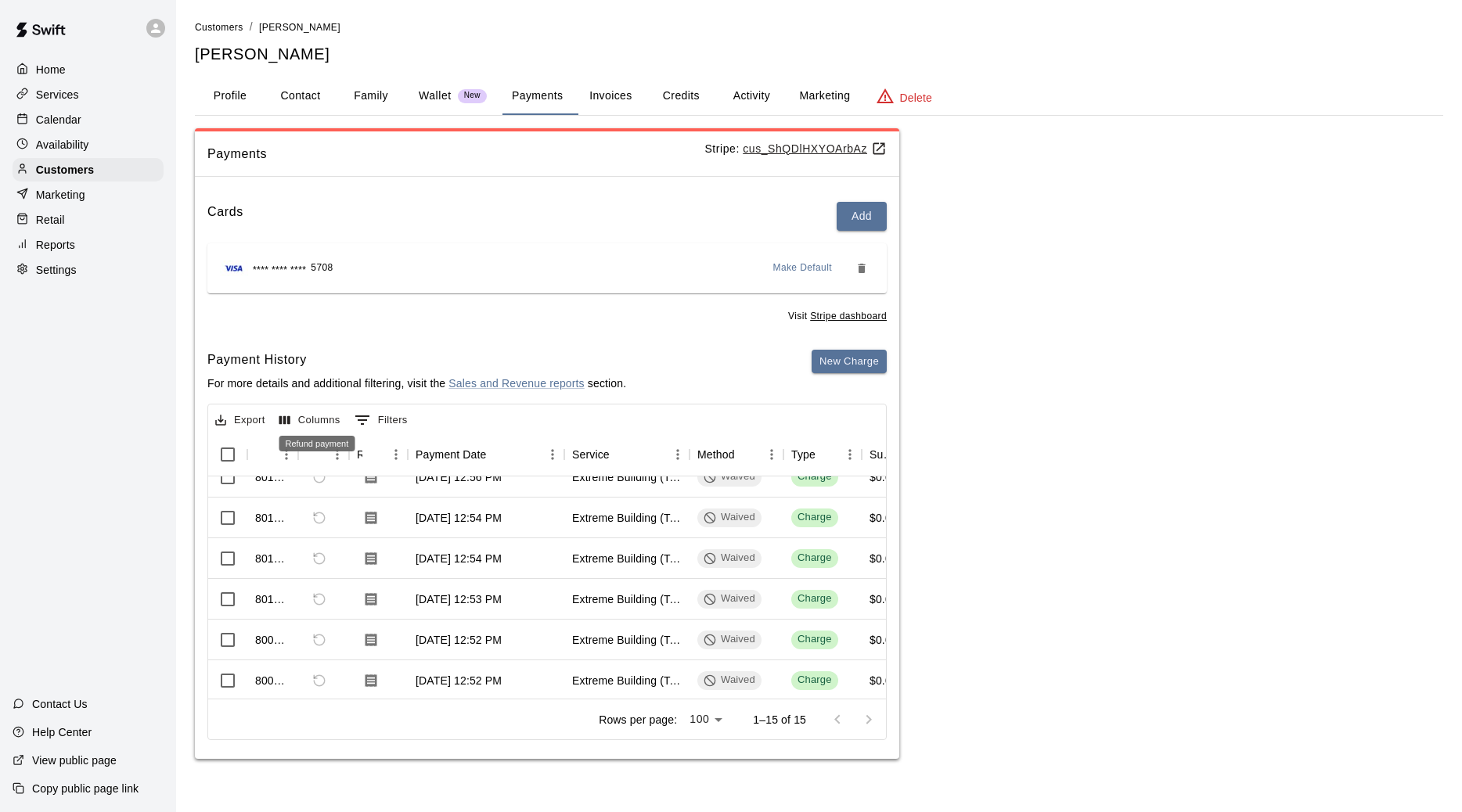
scroll to position [39, 0]
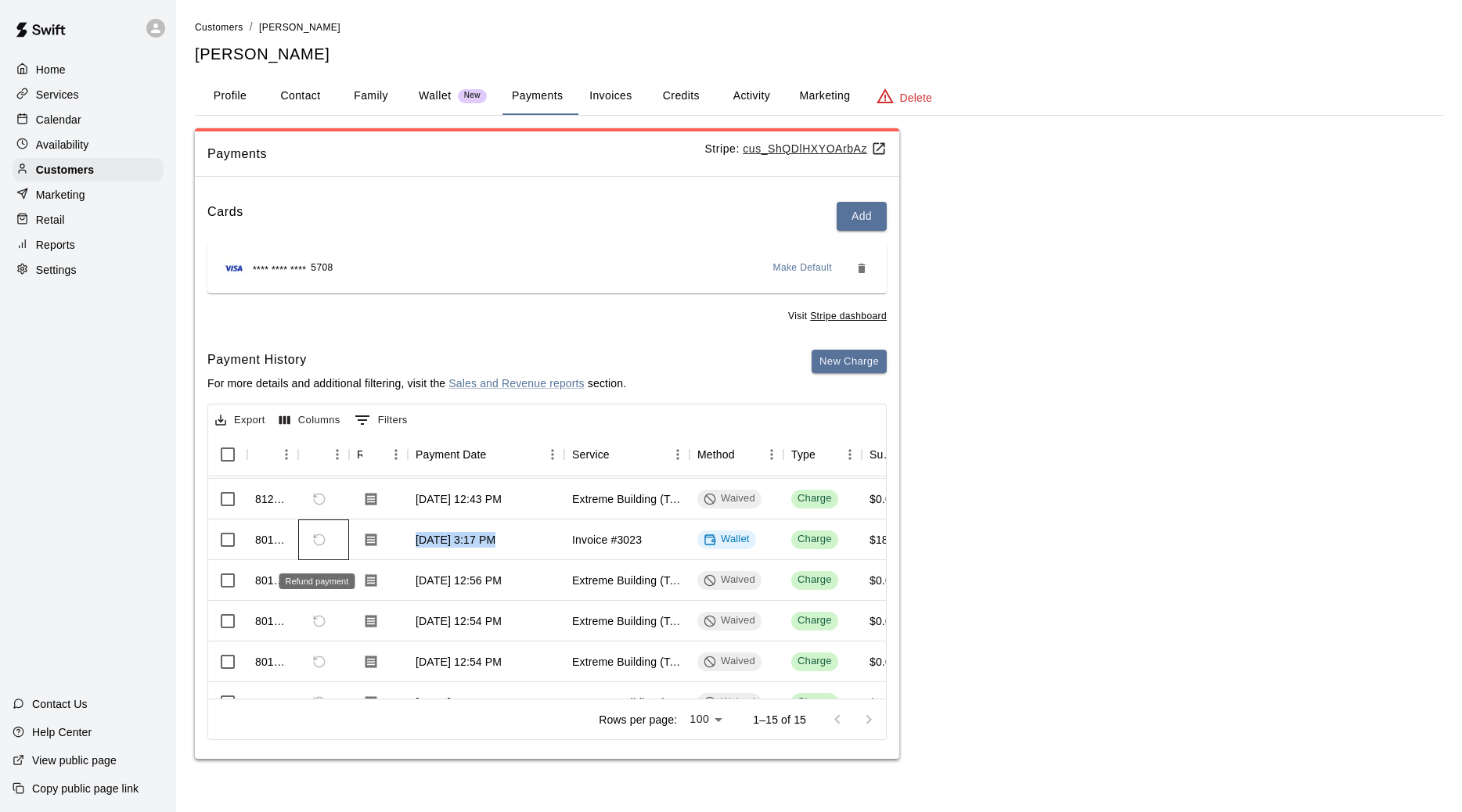
click at [318, 545] on span "Refund payment" at bounding box center [319, 540] width 27 height 27
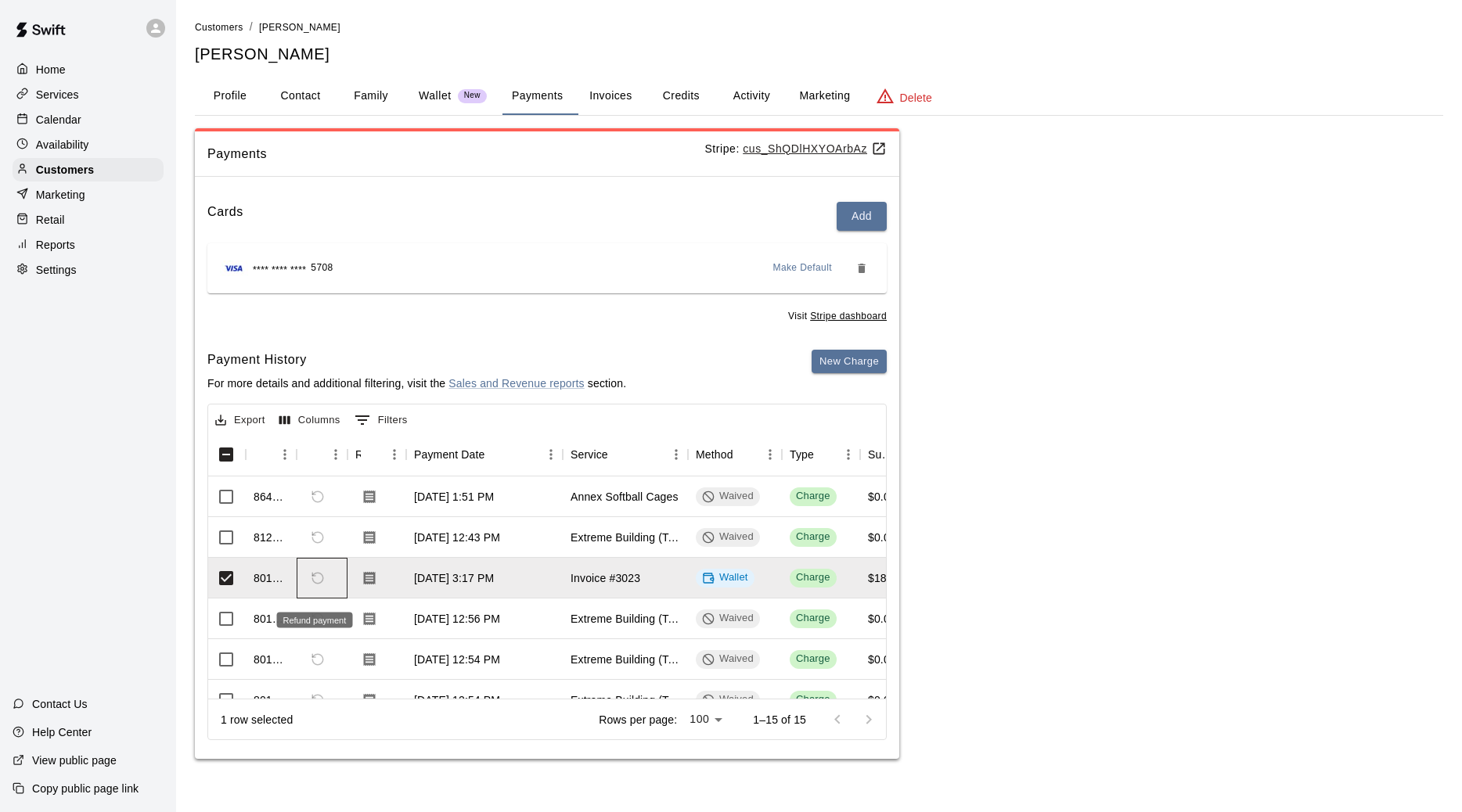
scroll to position [0, 2]
click at [319, 590] on span "Refund payment" at bounding box center [318, 578] width 27 height 27
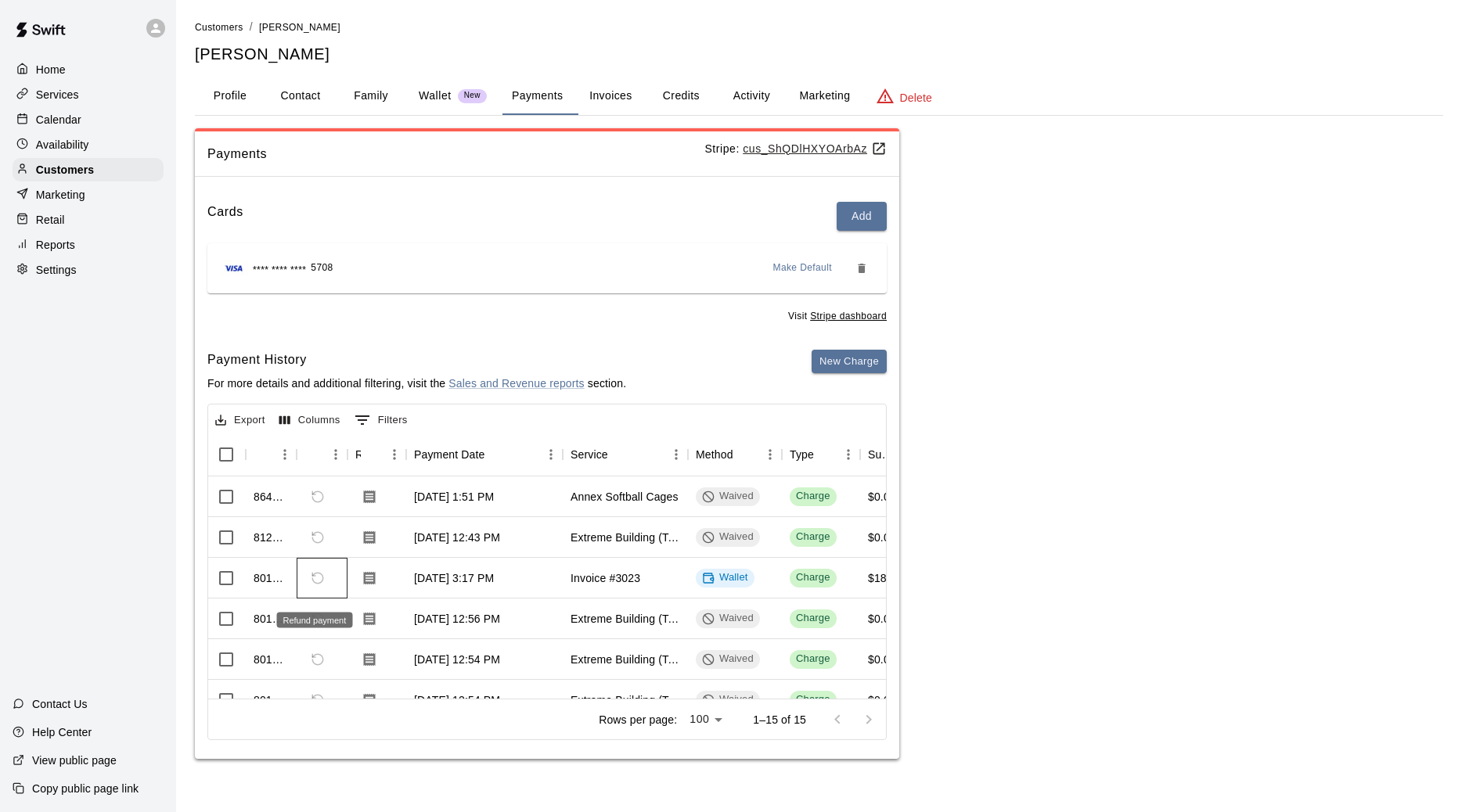
click at [315, 590] on span "Refund payment" at bounding box center [318, 578] width 27 height 27
click at [615, 98] on button "Invoices" at bounding box center [610, 96] width 70 height 38
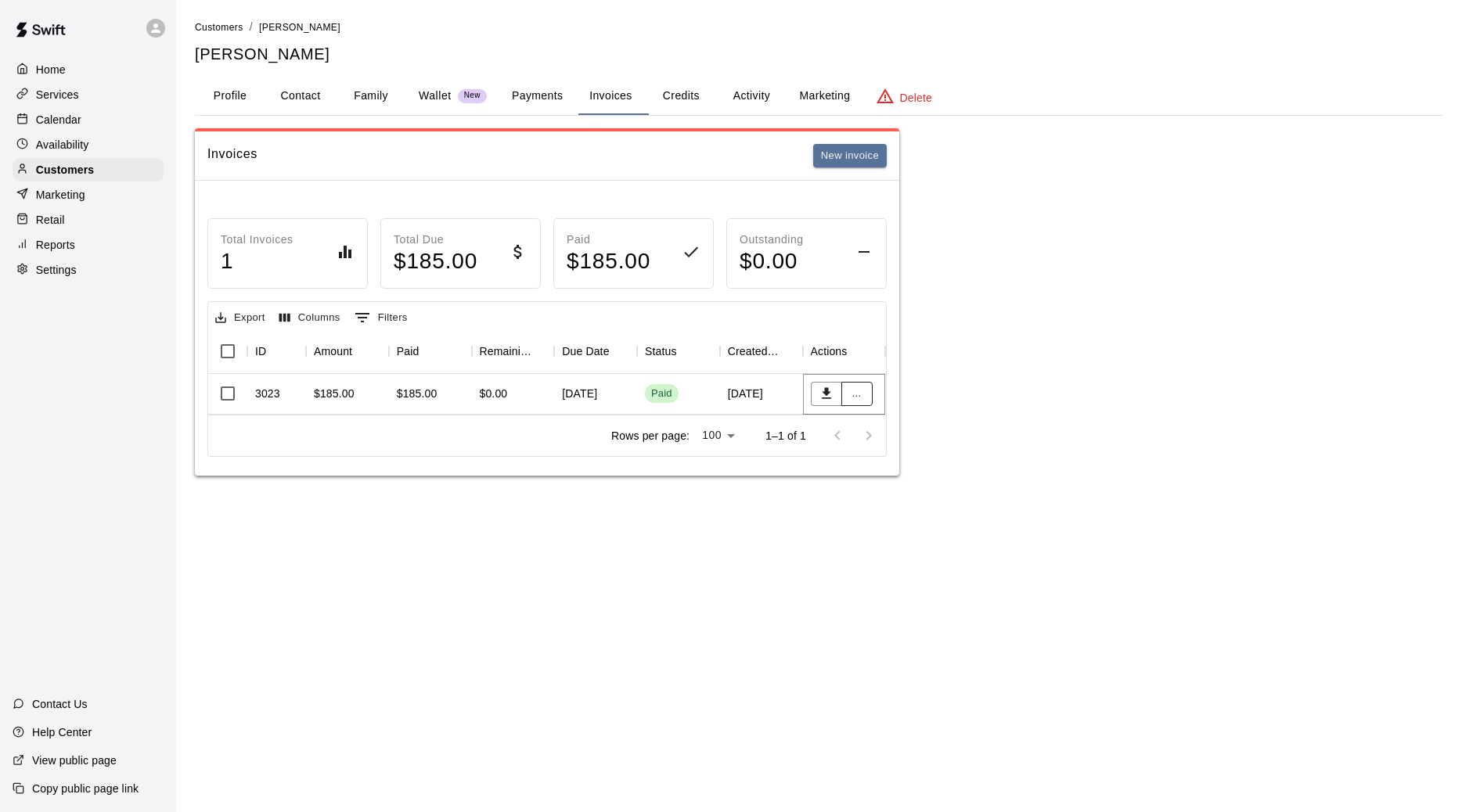
click at [859, 405] on button "..." at bounding box center [857, 393] width 32 height 24
click at [948, 361] on div at bounding box center [731, 406] width 1462 height 812
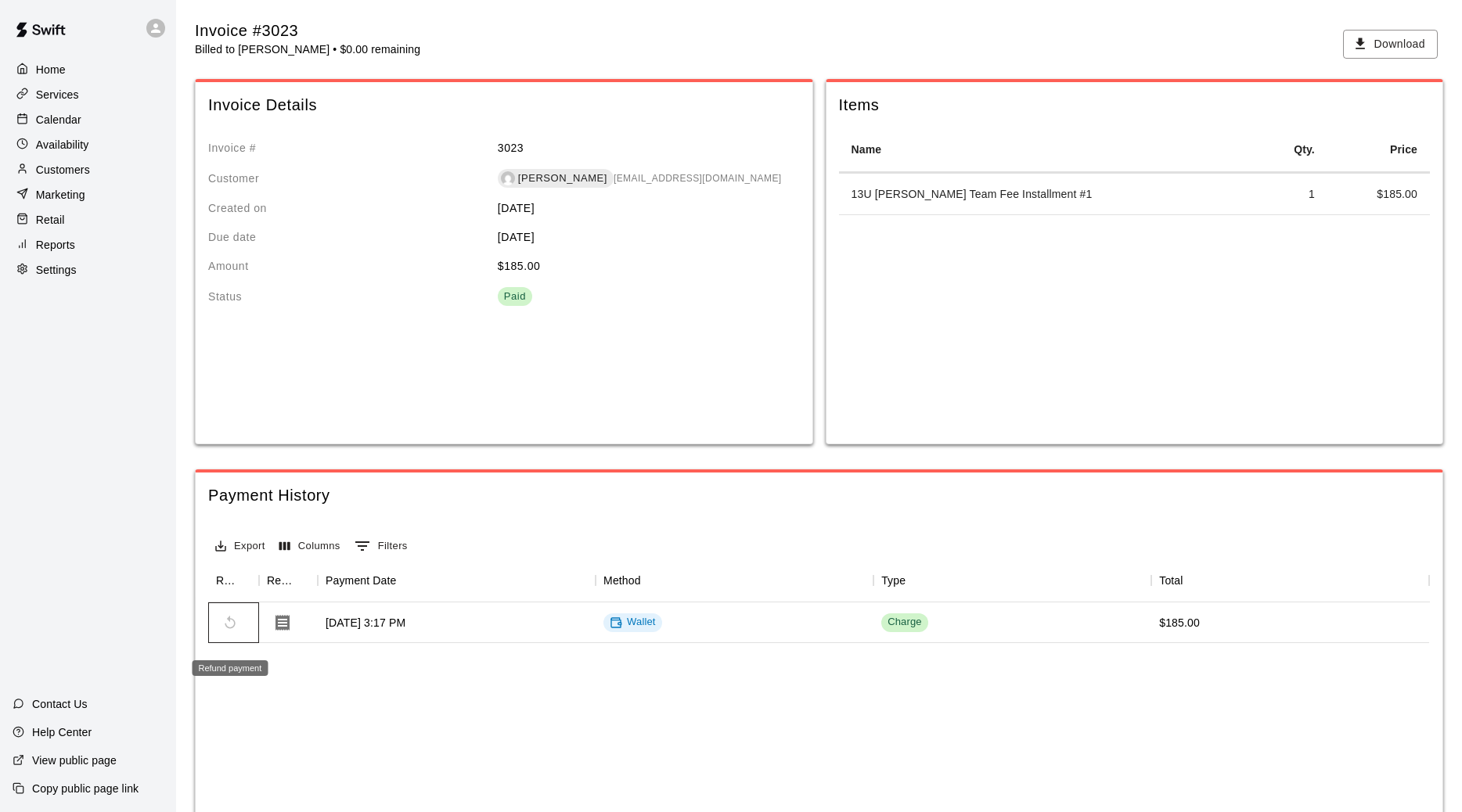
click at [232, 630] on span "Refund payment" at bounding box center [230, 623] width 28 height 28
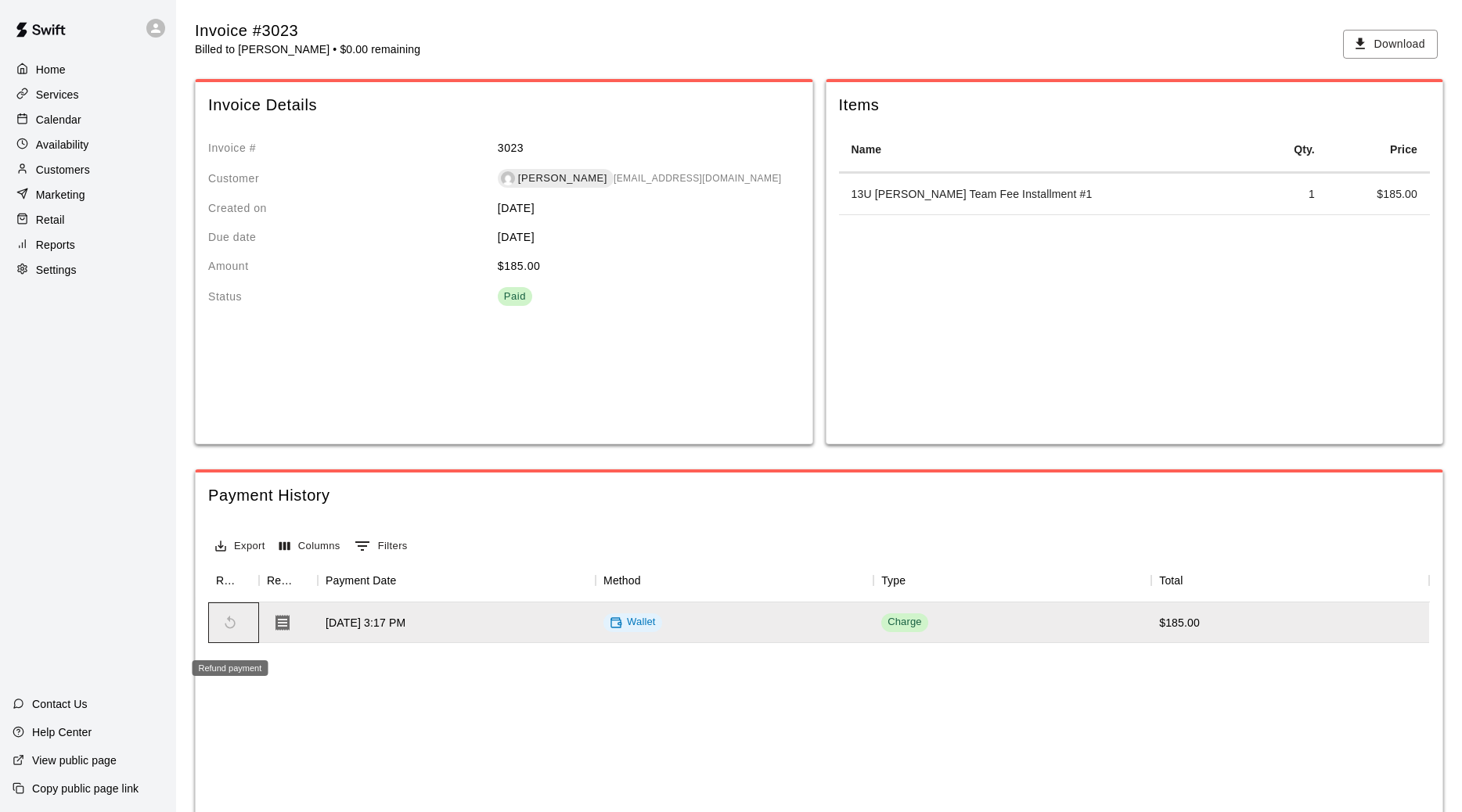
click at [239, 635] on span "Refund payment" at bounding box center [230, 623] width 28 height 28
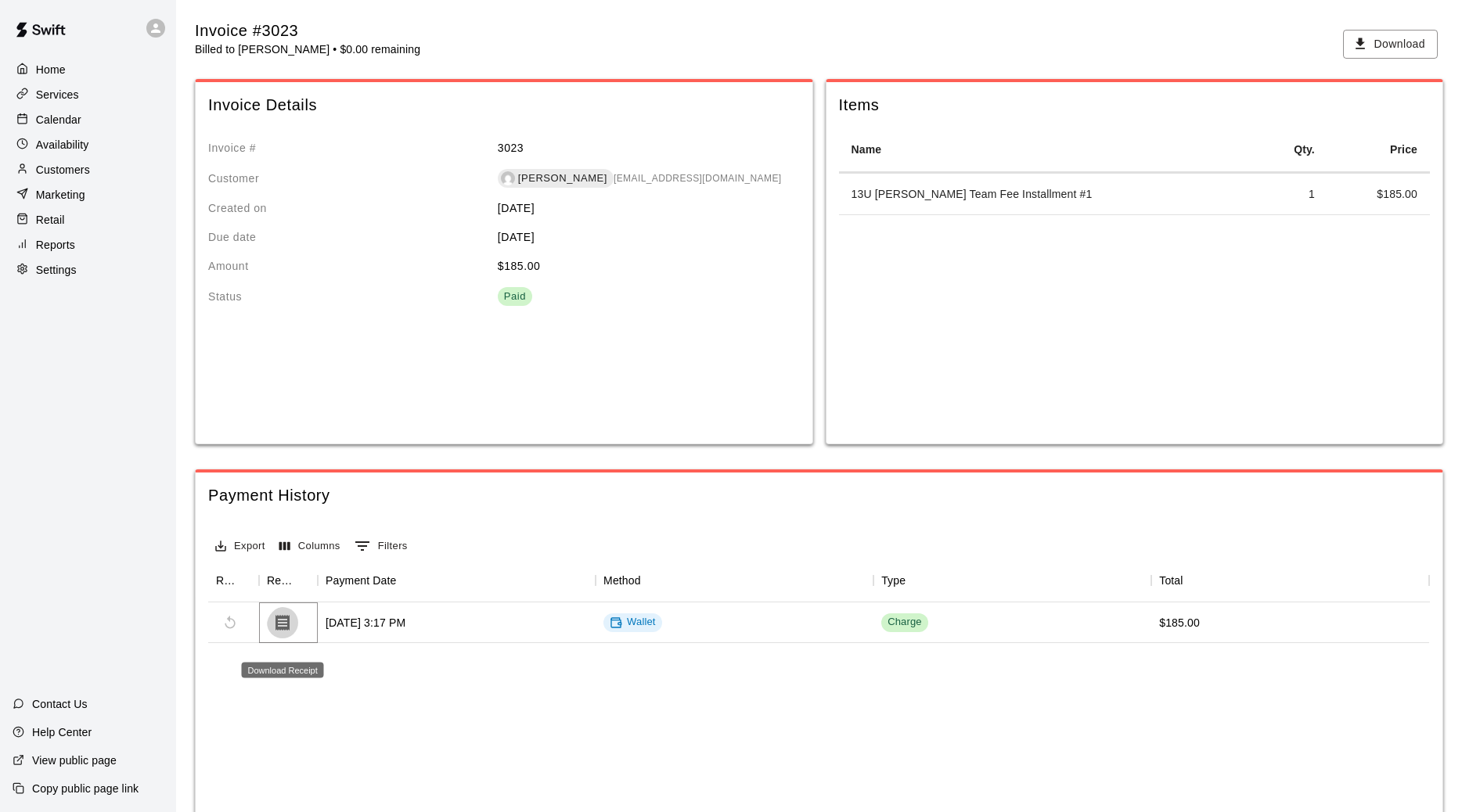
click at [289, 630] on icon "Download Receipt" at bounding box center [283, 622] width 14 height 16
click at [239, 633] on span "Refund payment" at bounding box center [230, 623] width 28 height 28
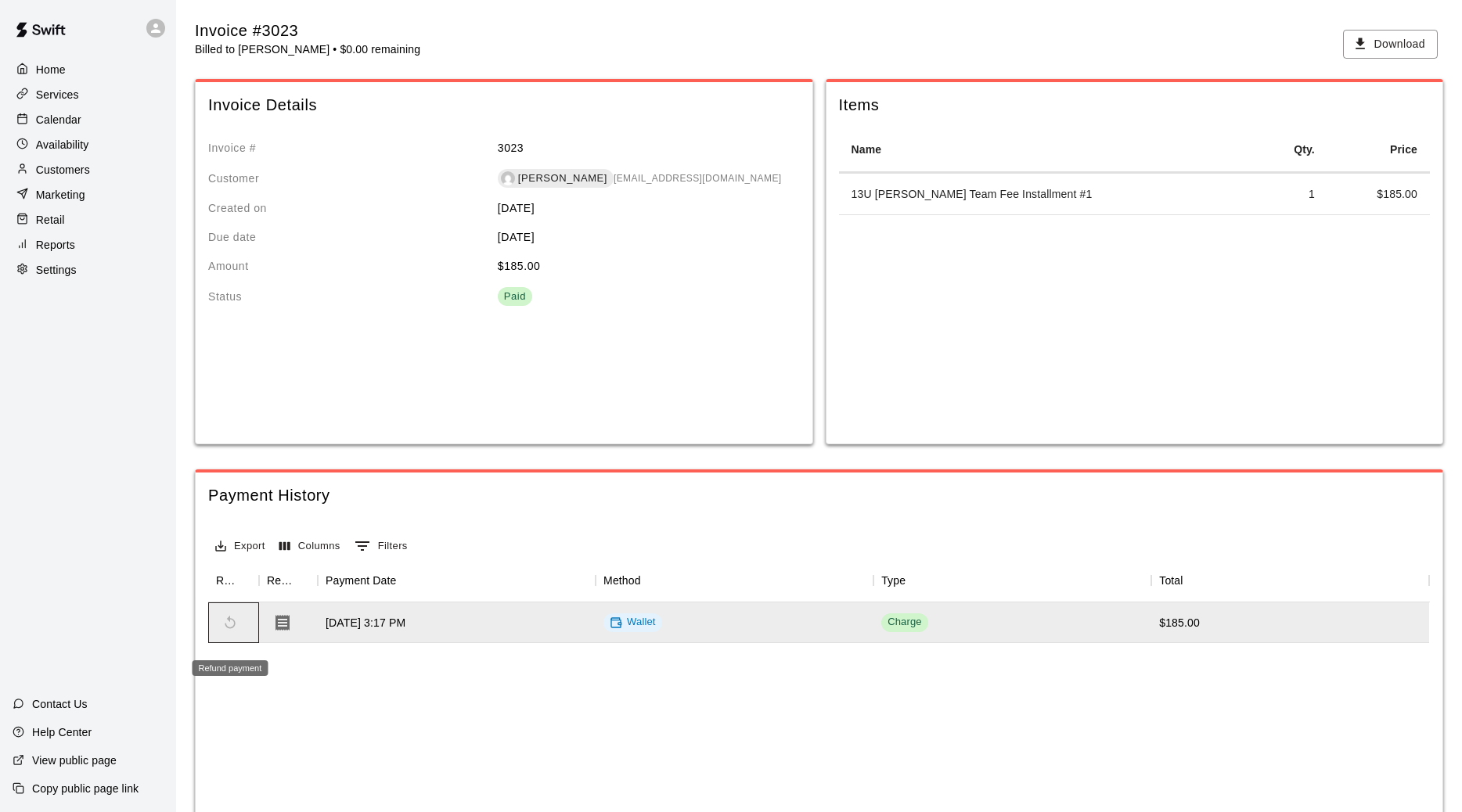
click at [232, 633] on span "Refund payment" at bounding box center [230, 623] width 28 height 28
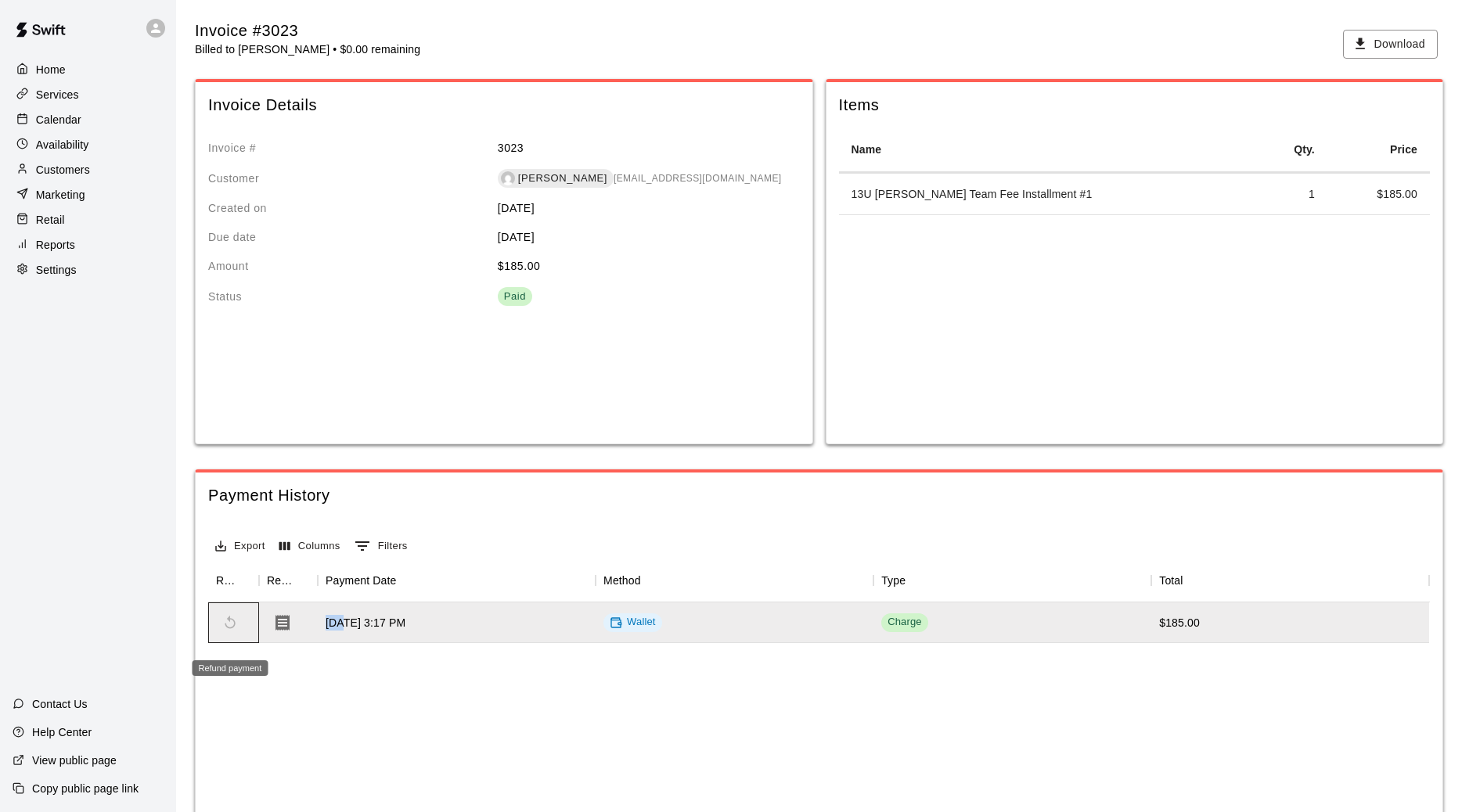
click at [232, 633] on span "Refund payment" at bounding box center [230, 623] width 28 height 28
click at [232, 636] on span "Refund payment" at bounding box center [230, 623] width 28 height 28
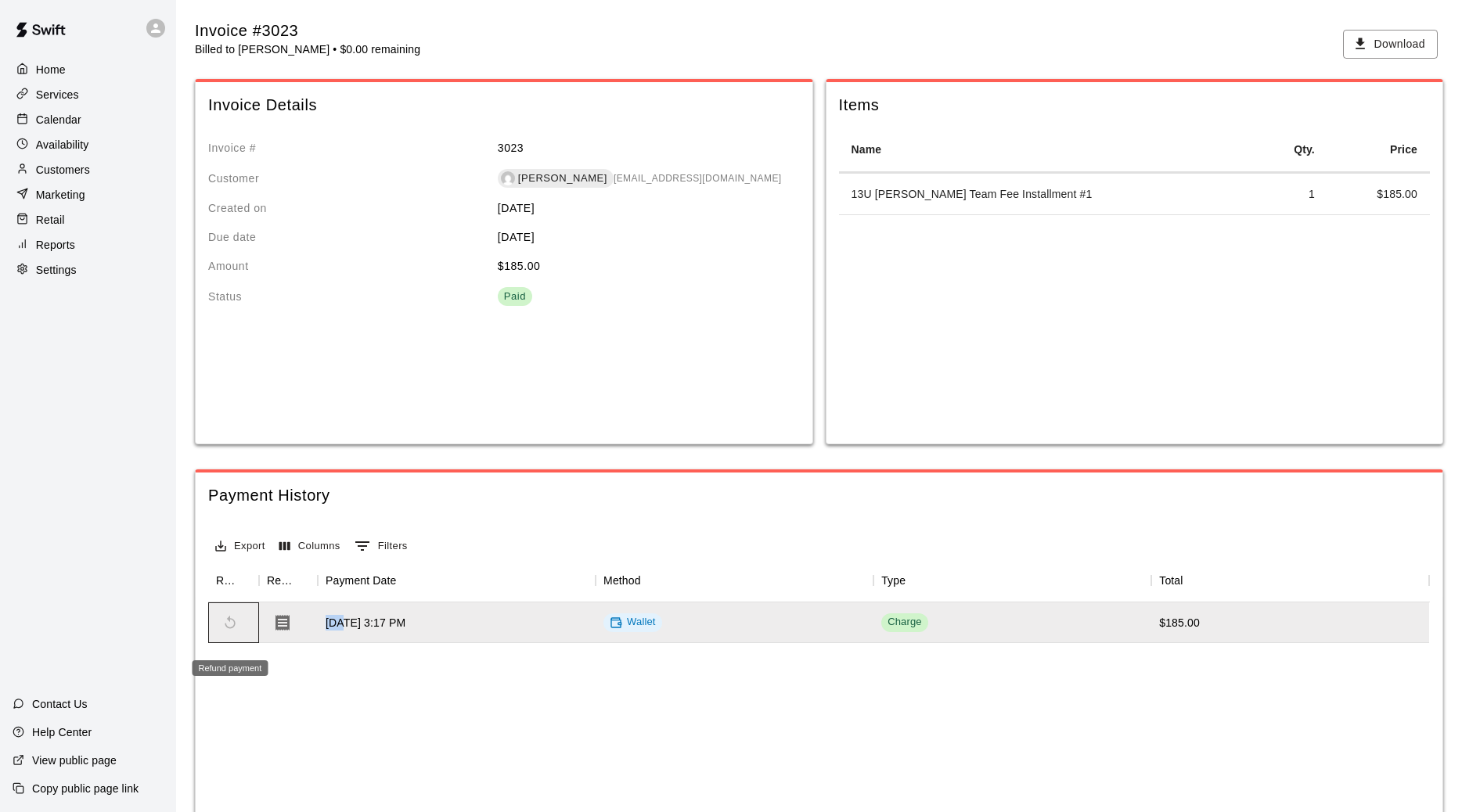
click at [232, 636] on span "Refund payment" at bounding box center [230, 623] width 28 height 28
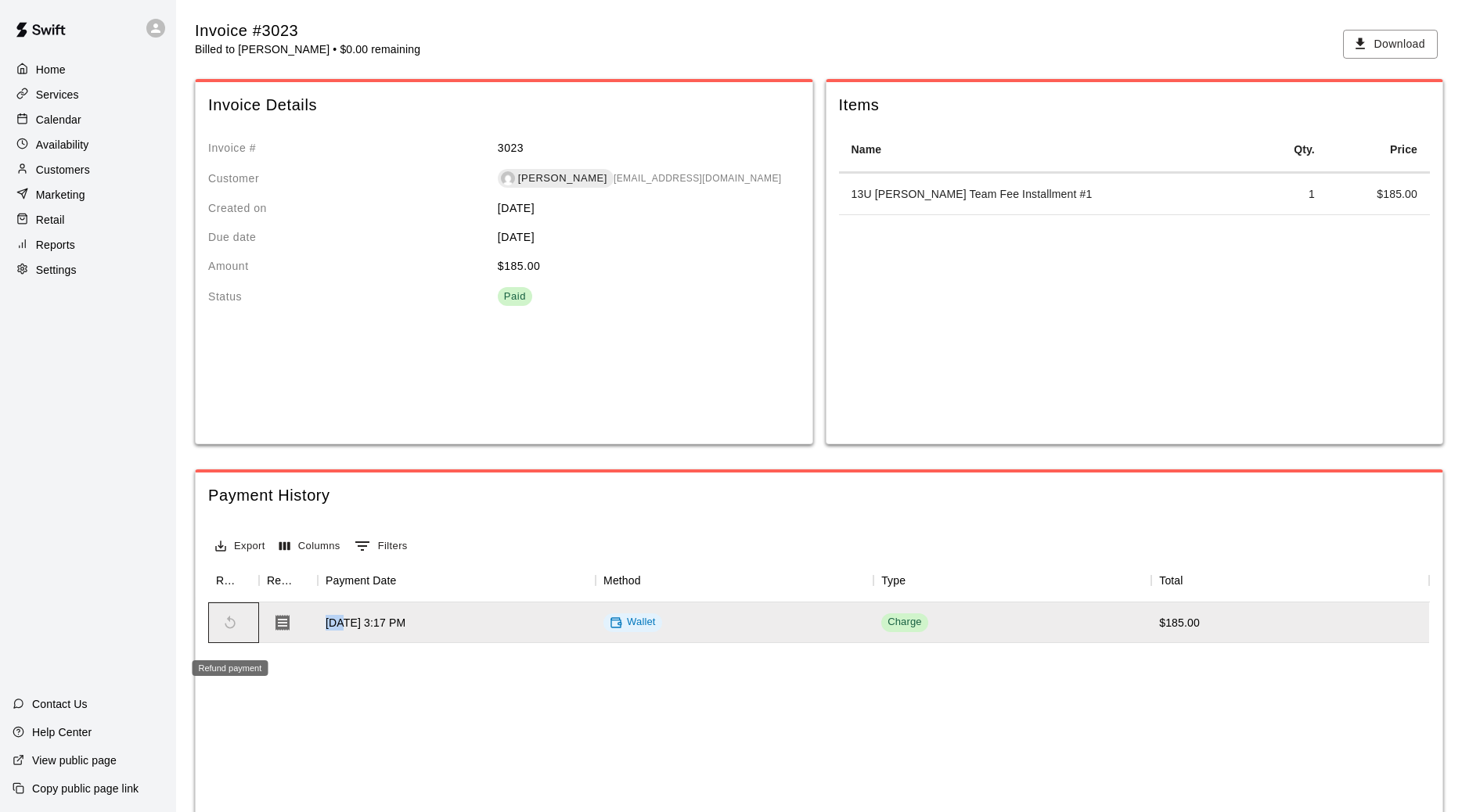
click at [232, 633] on span "Refund payment" at bounding box center [230, 623] width 28 height 28
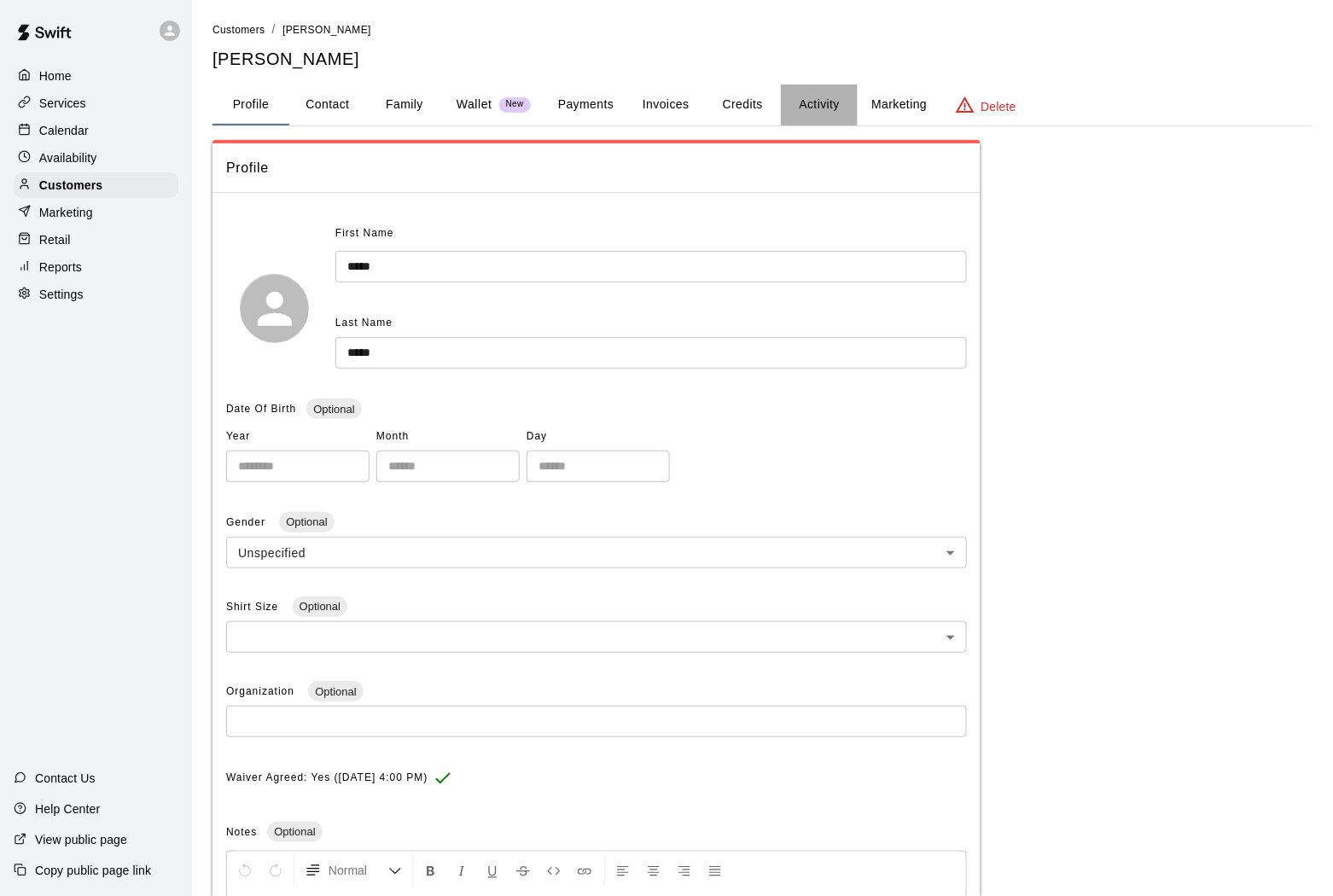
click at [820, 107] on button "Activity" at bounding box center [819, 105] width 77 height 41
click at [795, 94] on button "Activity" at bounding box center [819, 105] width 77 height 41
